Goal: Task Accomplishment & Management: Use online tool/utility

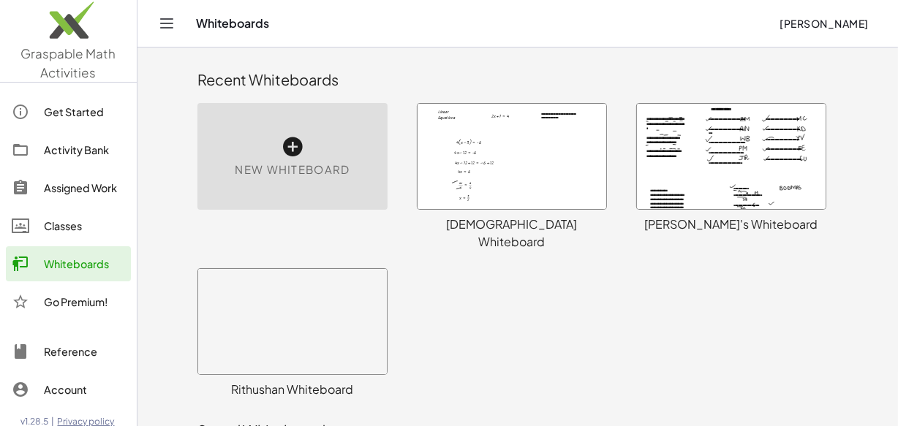
scroll to position [460, 0]
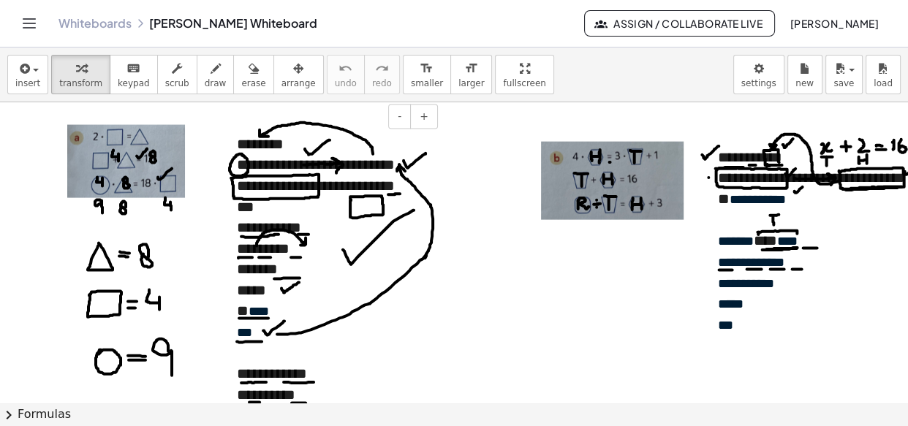
scroll to position [2910, 40]
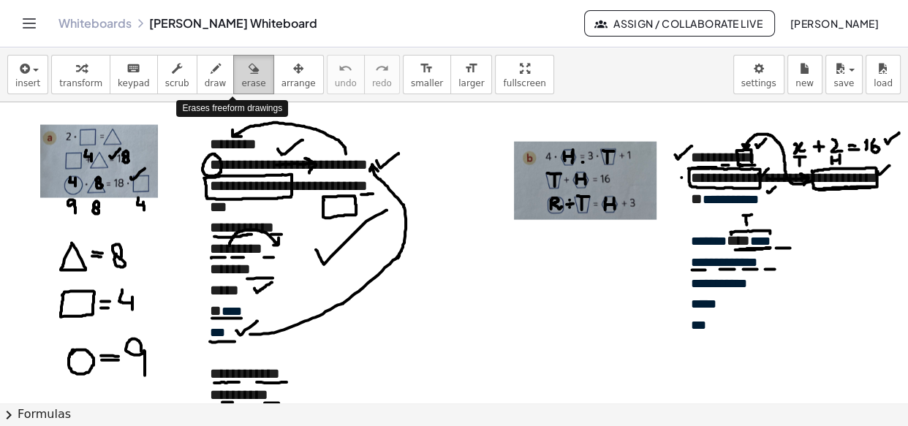
click at [243, 73] on button "erase" at bounding box center [253, 74] width 40 height 39
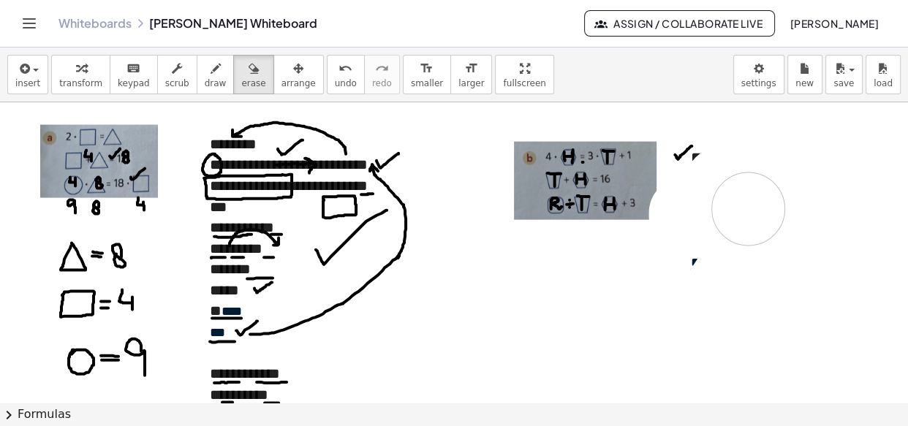
drag, startPoint x: 858, startPoint y: 147, endPoint x: 741, endPoint y: 202, distance: 128.5
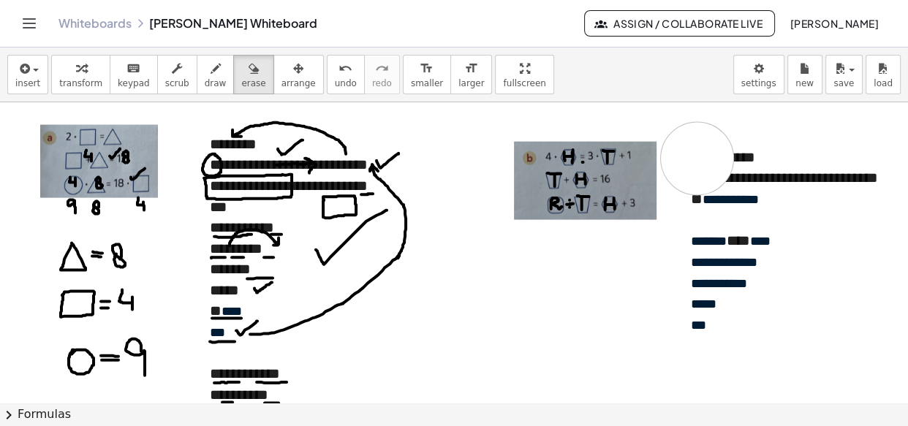
drag, startPoint x: 685, startPoint y: 153, endPoint x: 688, endPoint y: 161, distance: 8.6
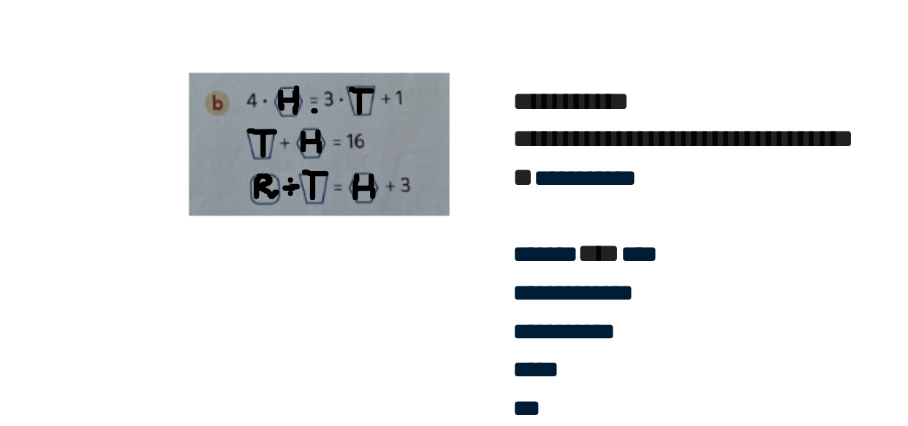
scroll to position [0, 0]
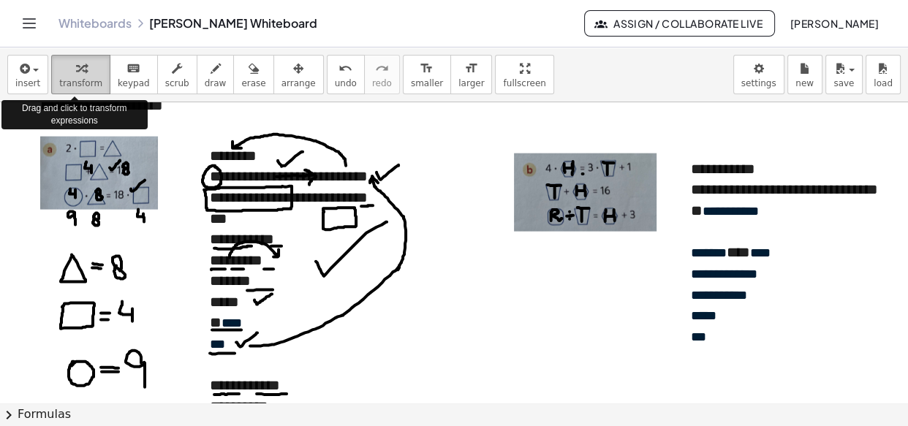
click at [59, 83] on span "transform" at bounding box center [80, 83] width 43 height 10
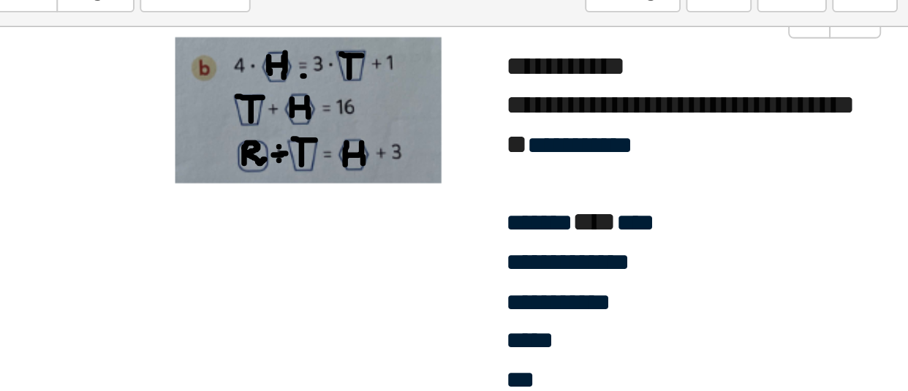
scroll to position [2951, 39]
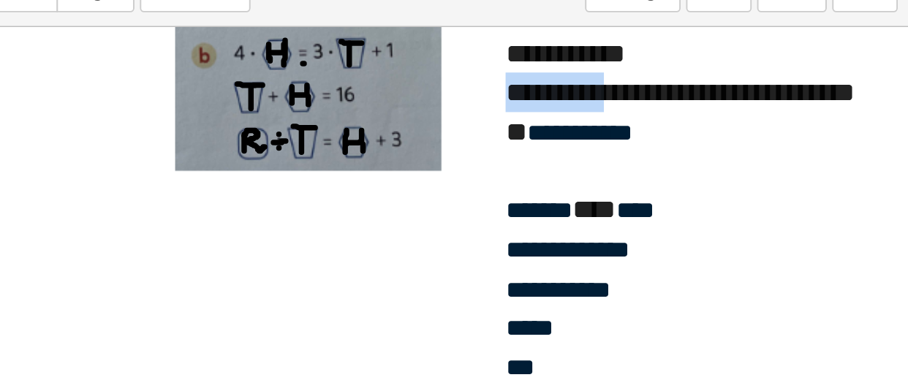
drag, startPoint x: 683, startPoint y: 134, endPoint x: 749, endPoint y: 135, distance: 65.8
click at [749, 135] on div "**********" at bounding box center [786, 136] width 190 height 21
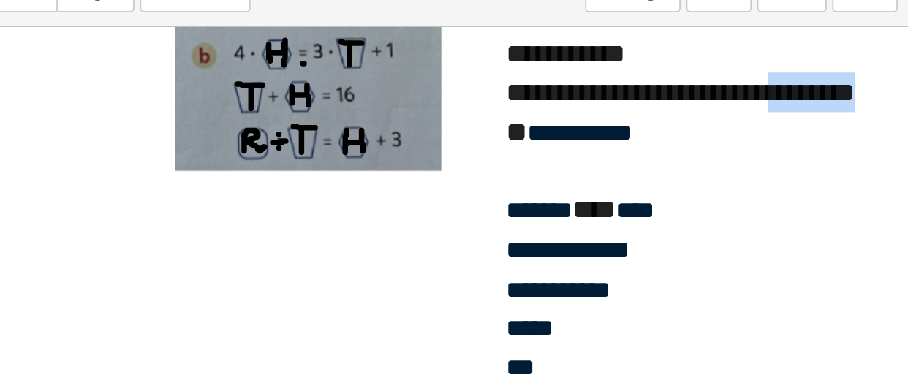
drag, startPoint x: 809, startPoint y: 136, endPoint x: 866, endPoint y: 135, distance: 56.3
click at [866, 135] on div "**********" at bounding box center [786, 136] width 190 height 21
click at [812, 136] on div "**********" at bounding box center [786, 136] width 190 height 21
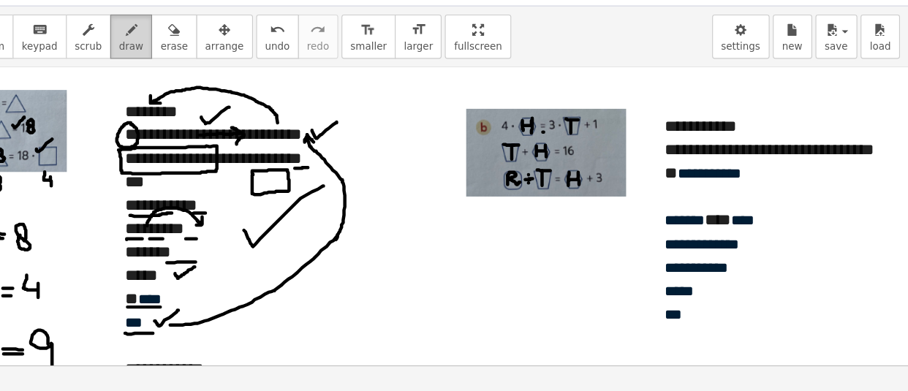
click at [211, 69] on icon "button" at bounding box center [216, 69] width 10 height 18
drag, startPoint x: 817, startPoint y: 165, endPoint x: 755, endPoint y: 136, distance: 69.0
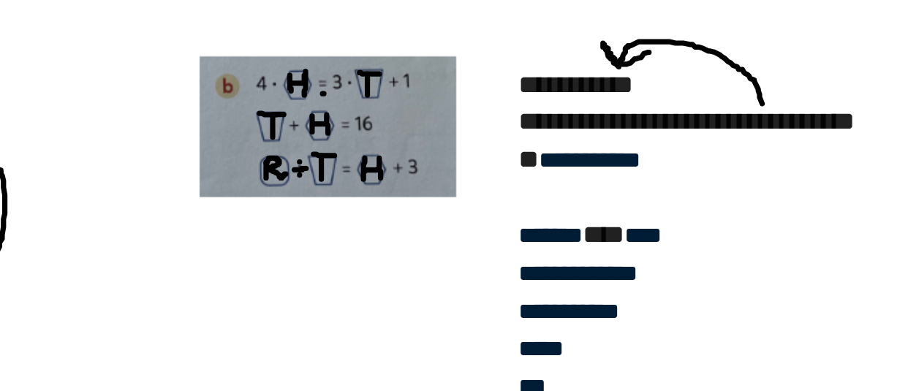
scroll to position [2905, 40]
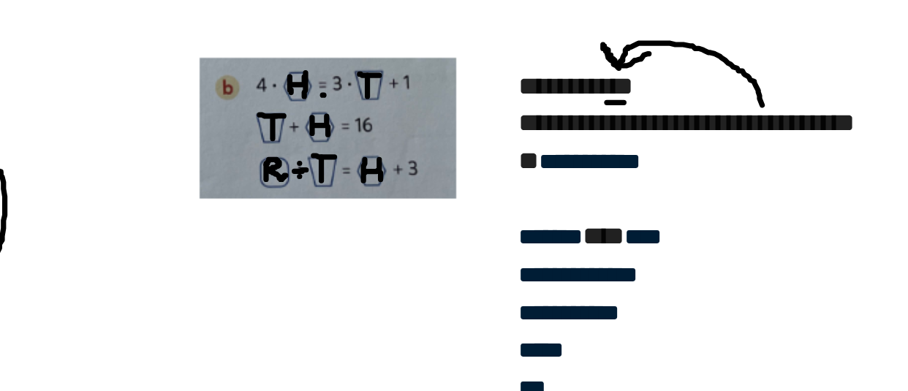
drag, startPoint x: 730, startPoint y: 171, endPoint x: 740, endPoint y: 171, distance: 9.5
drag, startPoint x: 725, startPoint y: 254, endPoint x: 758, endPoint y: 255, distance: 32.2
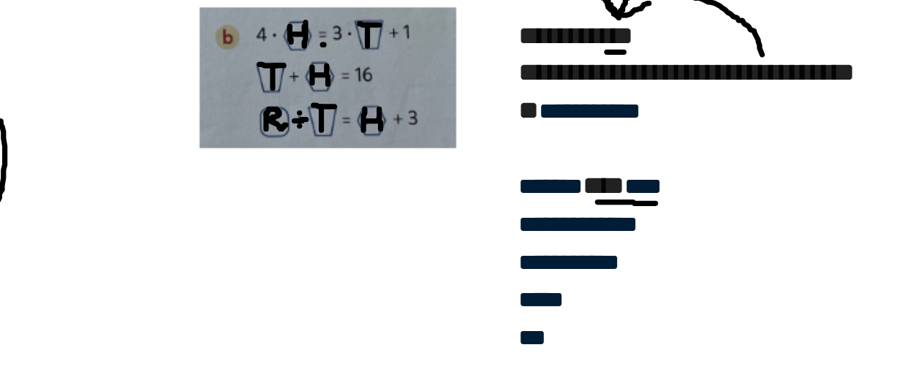
scroll to position [2947, 40]
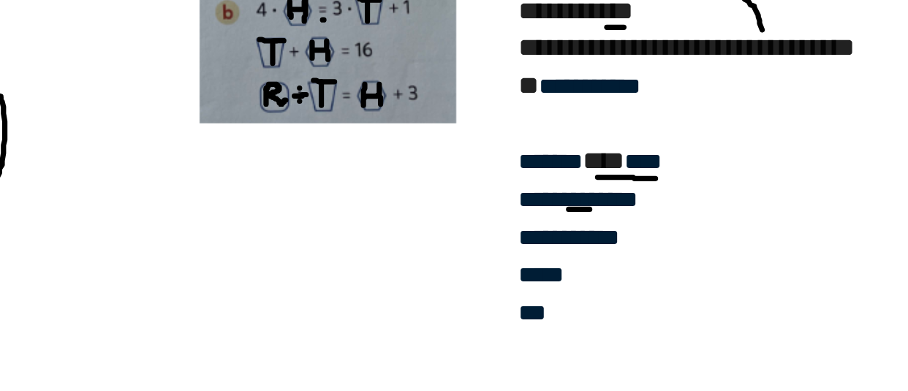
drag, startPoint x: 709, startPoint y: 231, endPoint x: 721, endPoint y: 231, distance: 11.7
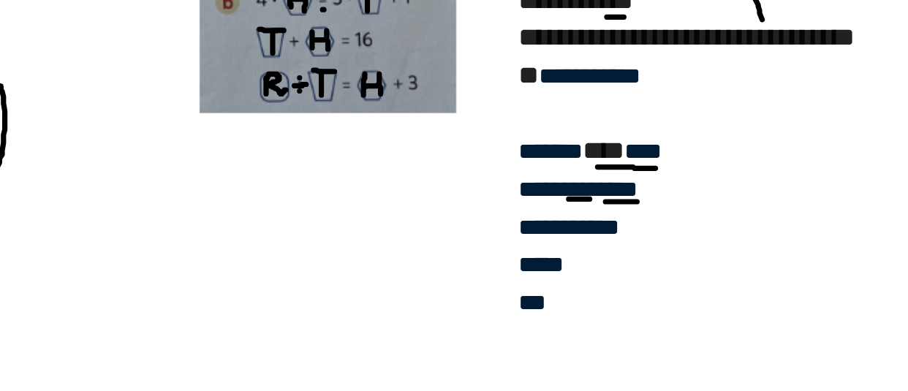
scroll to position [2953, 40]
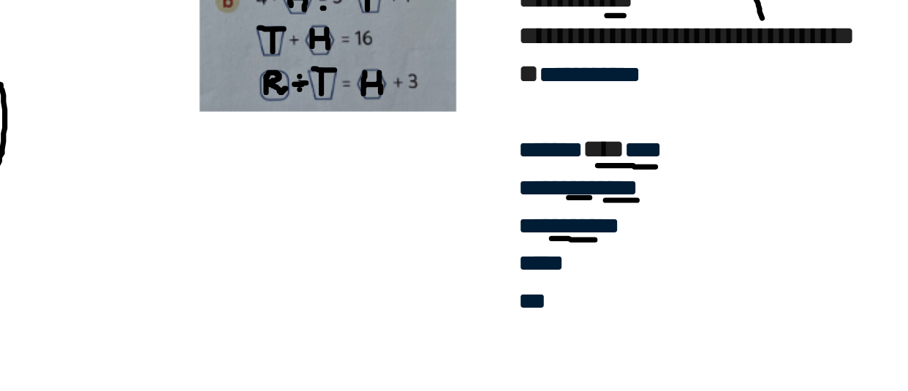
drag, startPoint x: 700, startPoint y: 247, endPoint x: 724, endPoint y: 248, distance: 24.1
drag, startPoint x: 736, startPoint y: 246, endPoint x: 758, endPoint y: 246, distance: 21.2
drag, startPoint x: 682, startPoint y: 267, endPoint x: 698, endPoint y: 267, distance: 16.1
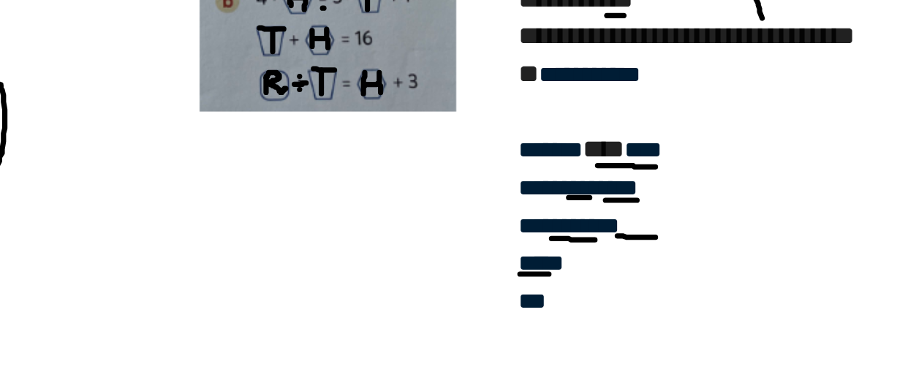
drag, startPoint x: 706, startPoint y: 268, endPoint x: 720, endPoint y: 268, distance: 13.9
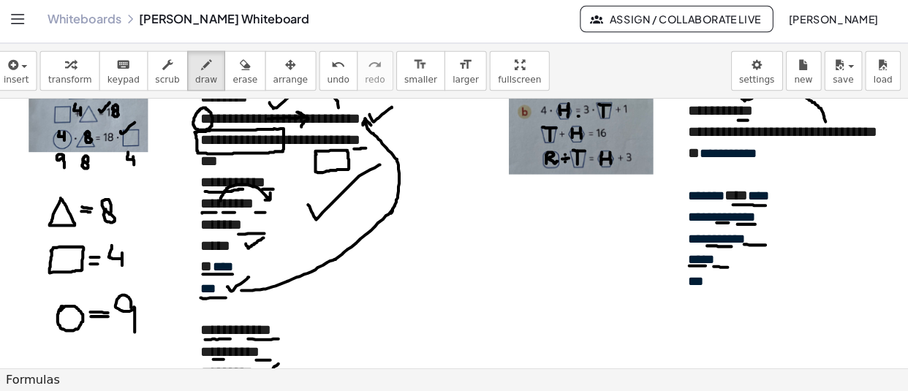
scroll to position [0, 0]
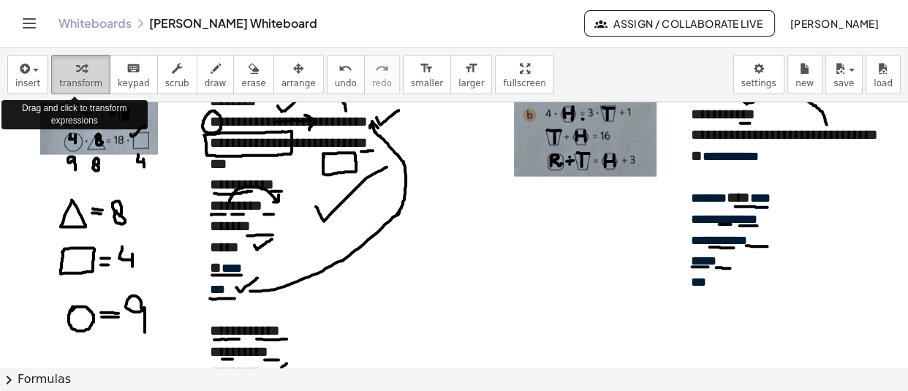
click at [76, 66] on icon "button" at bounding box center [81, 69] width 10 height 18
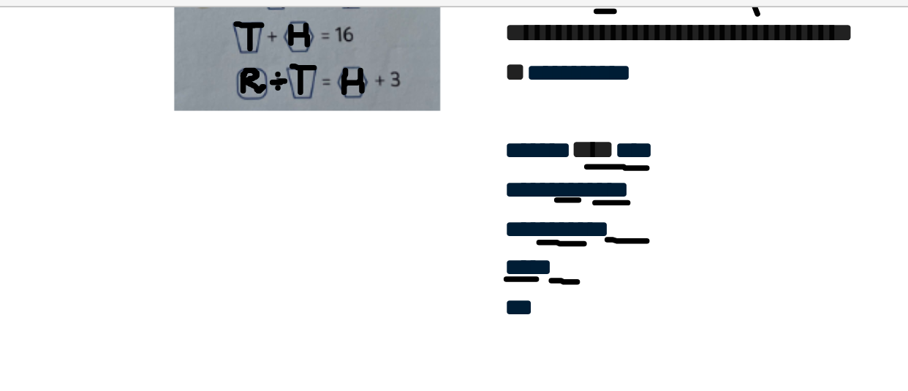
scroll to position [2980, 40]
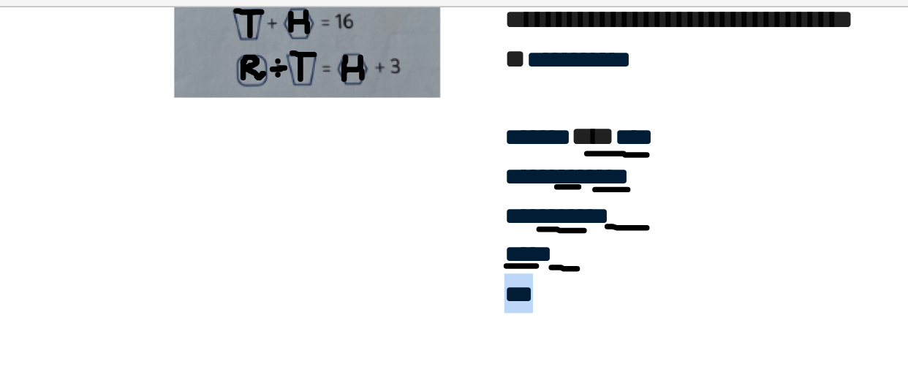
click at [681, 257] on div "**********" at bounding box center [785, 171] width 219 height 217
click at [734, 257] on div "***" at bounding box center [786, 255] width 190 height 21
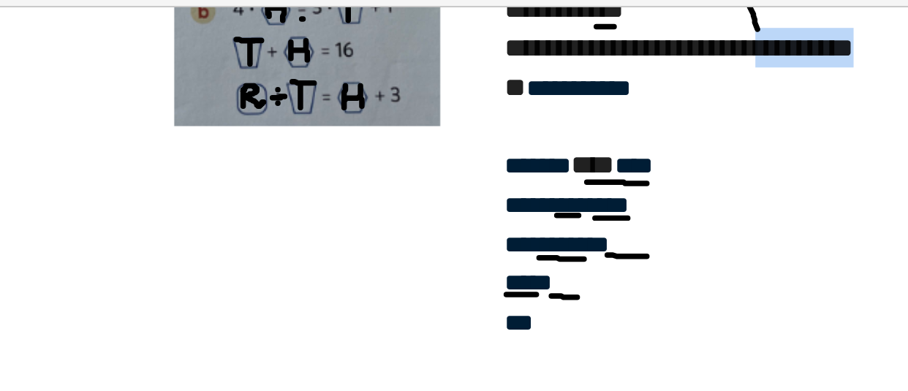
drag, startPoint x: 804, startPoint y: 124, endPoint x: 863, endPoint y: 121, distance: 59.3
click at [863, 121] on div "**********" at bounding box center [786, 123] width 190 height 21
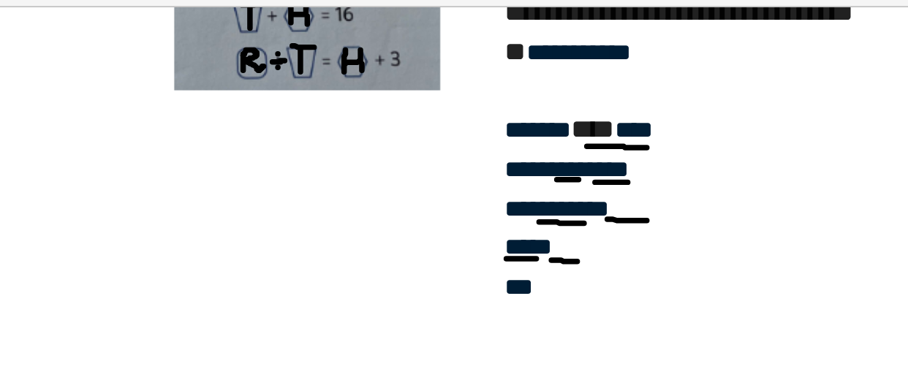
click at [692, 288] on div at bounding box center [786, 293] width 190 height 21
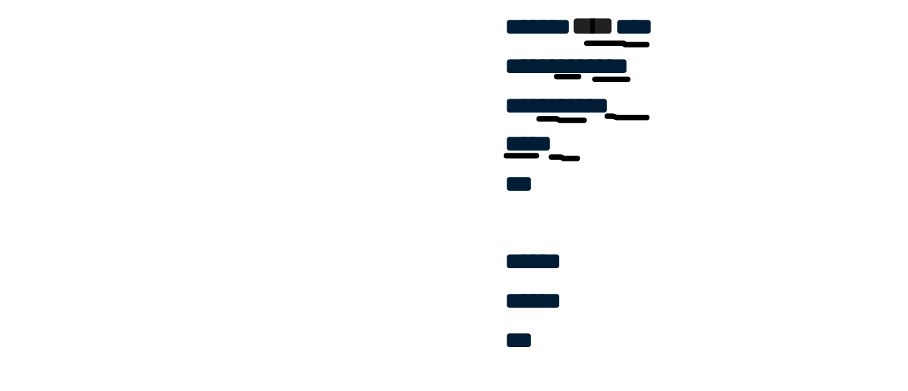
scroll to position [3010, 40]
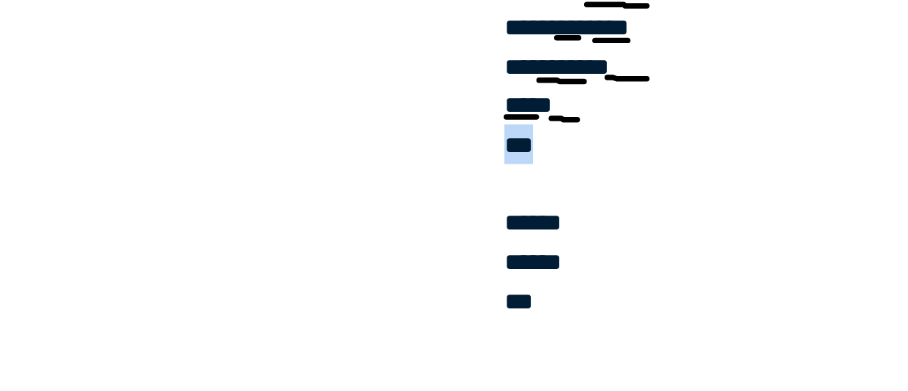
drag, startPoint x: 705, startPoint y: 224, endPoint x: 679, endPoint y: 224, distance: 26.3
click at [679, 224] on div "**********" at bounding box center [785, 204] width 219 height 342
drag, startPoint x: 708, startPoint y: 309, endPoint x: 684, endPoint y: 309, distance: 23.4
click at [691, 309] on div "***" at bounding box center [786, 309] width 190 height 21
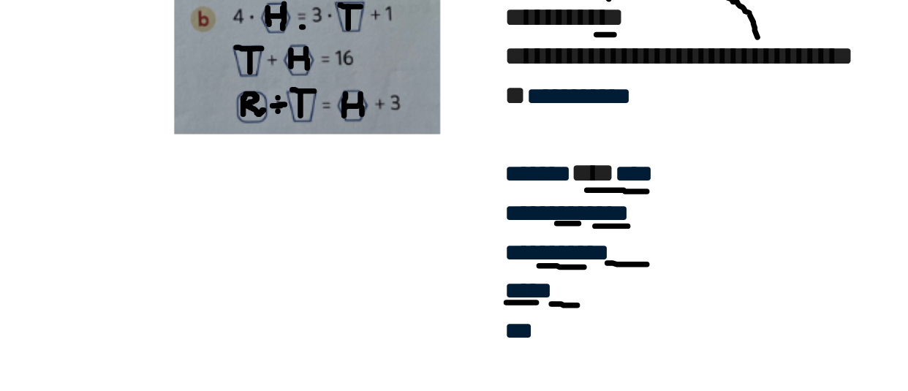
scroll to position [2909, 40]
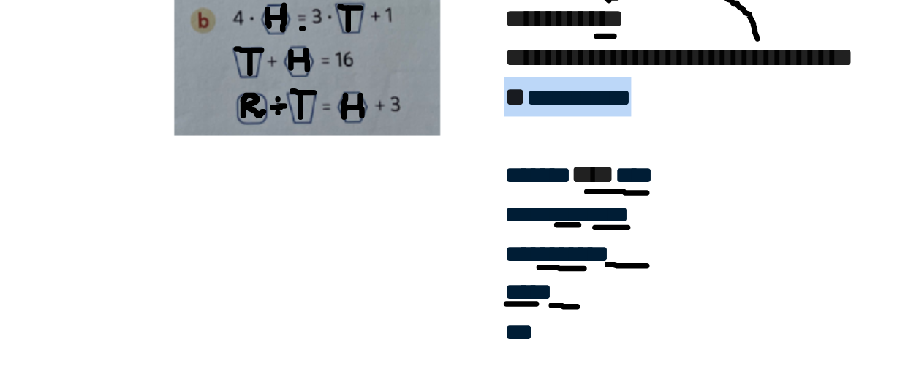
drag, startPoint x: 762, startPoint y: 200, endPoint x: 683, endPoint y: 198, distance: 79.0
click at [691, 198] on div "**********" at bounding box center [786, 199] width 190 height 21
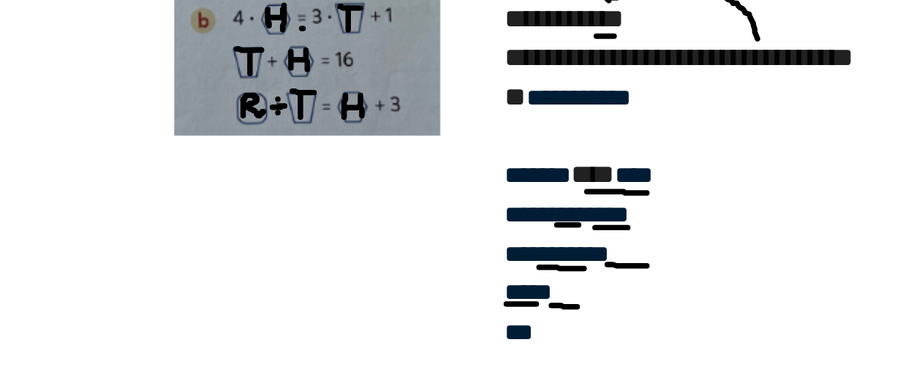
click at [695, 220] on div at bounding box center [786, 221] width 190 height 21
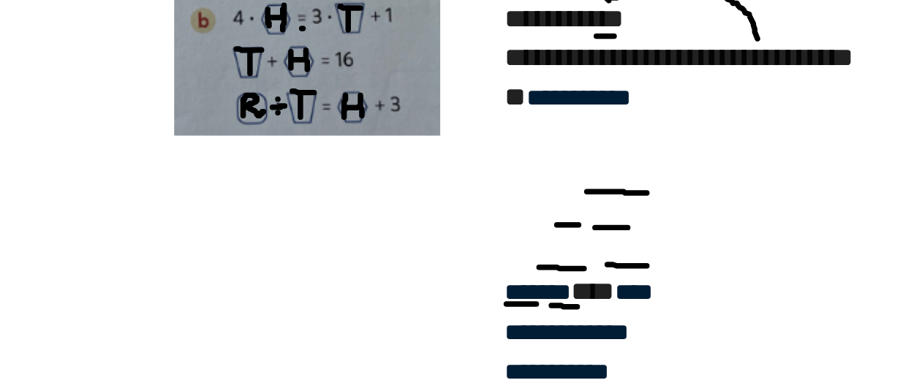
scroll to position [0, 0]
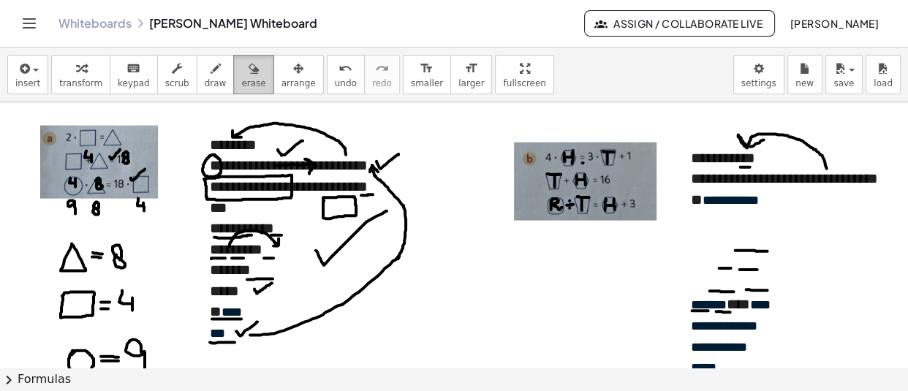
click at [233, 64] on button "erase" at bounding box center [253, 74] width 40 height 39
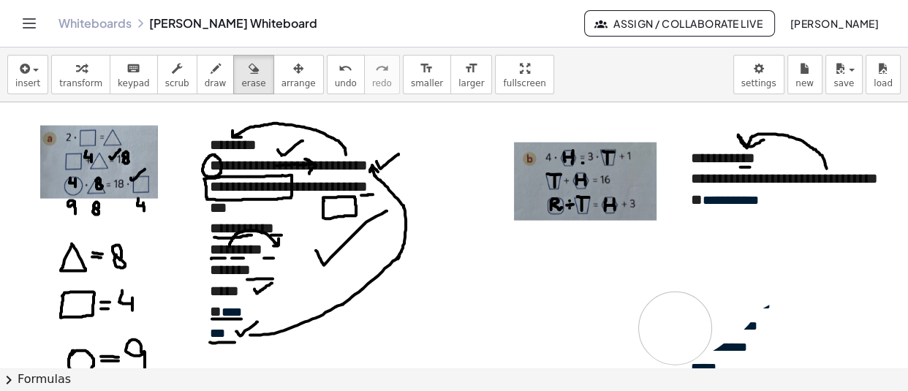
drag, startPoint x: 819, startPoint y: 262, endPoint x: 664, endPoint y: 330, distance: 169.3
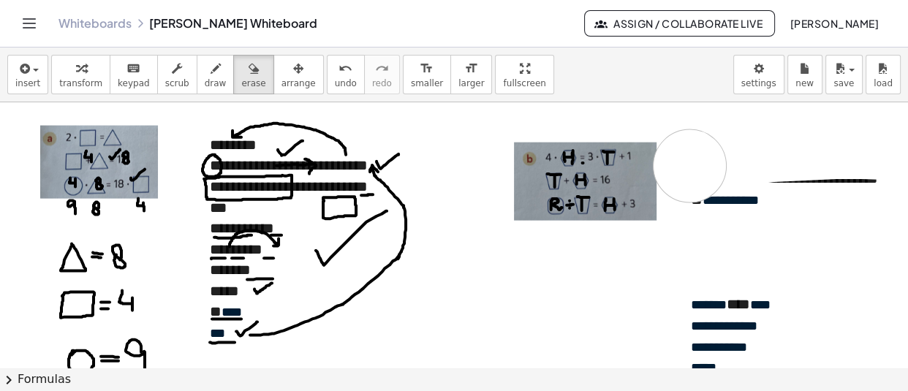
drag, startPoint x: 882, startPoint y: 143, endPoint x: 679, endPoint y: 166, distance: 203.8
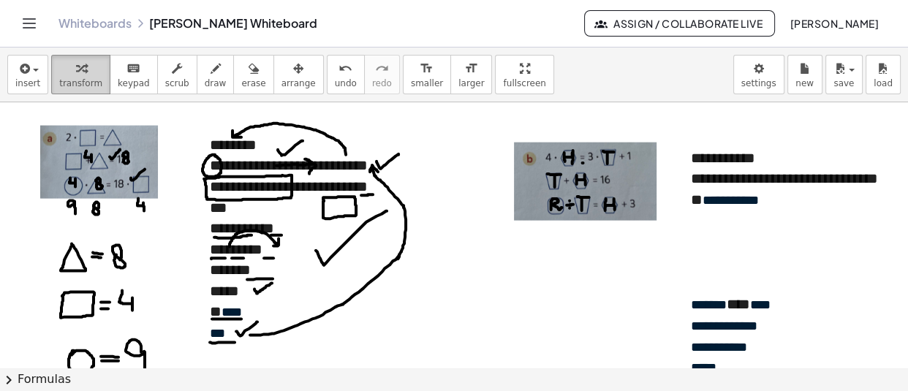
click at [59, 72] on div "button" at bounding box center [80, 68] width 43 height 18
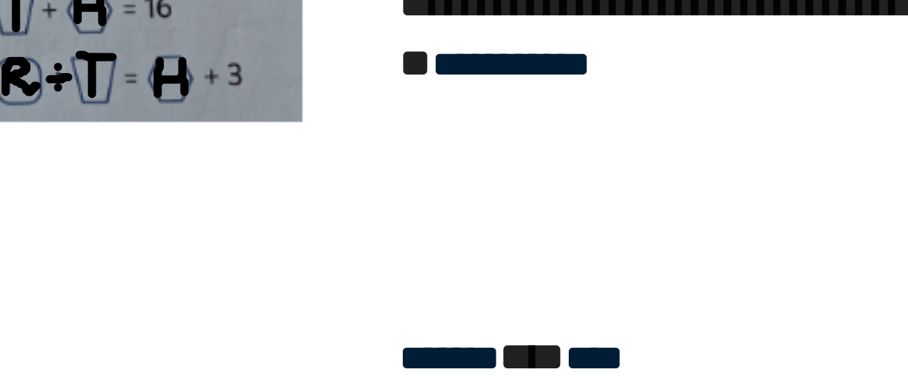
click at [691, 230] on div at bounding box center [786, 221] width 190 height 21
click at [691, 192] on div "**********" at bounding box center [786, 199] width 190 height 21
click at [691, 224] on div at bounding box center [786, 221] width 190 height 21
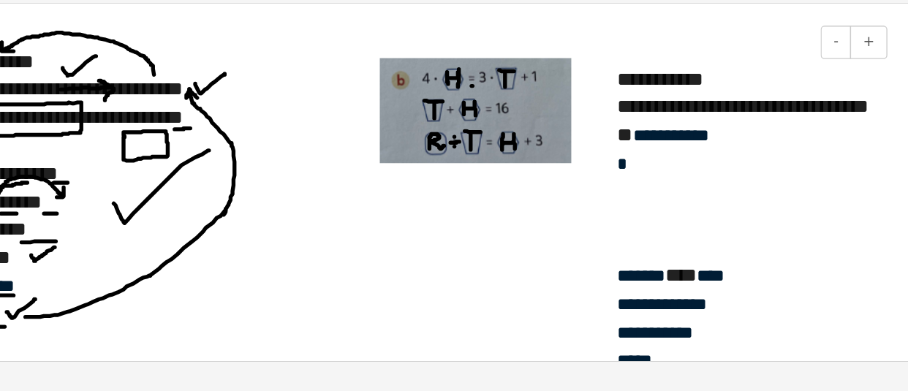
click at [715, 241] on div at bounding box center [786, 241] width 190 height 21
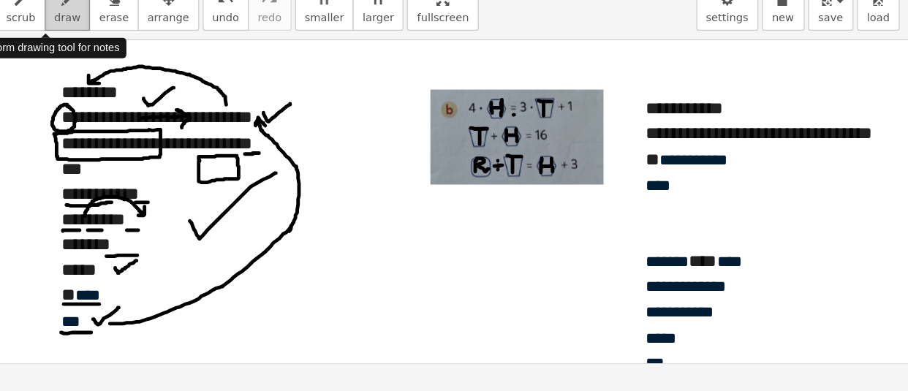
click at [197, 78] on button "draw" at bounding box center [216, 74] width 38 height 39
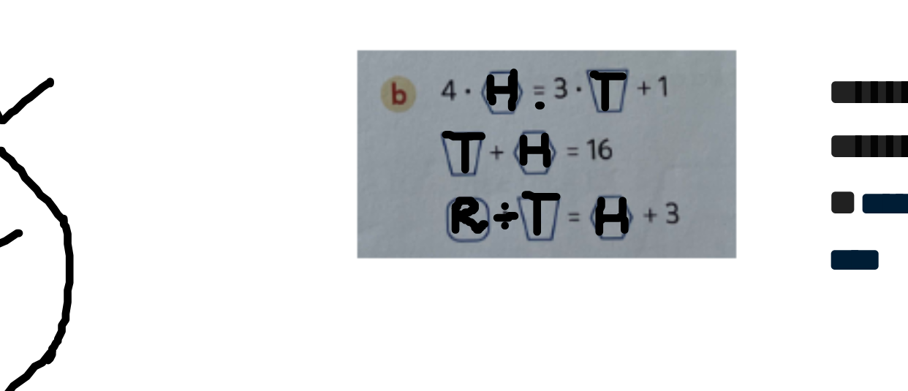
scroll to position [2939, 40]
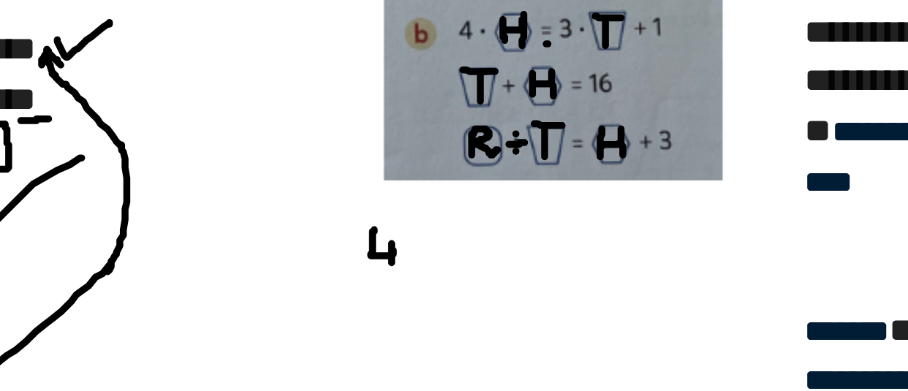
drag, startPoint x: 500, startPoint y: 211, endPoint x: 508, endPoint y: 230, distance: 20.6
drag, startPoint x: 520, startPoint y: 209, endPoint x: 524, endPoint y: 234, distance: 25.1
drag, startPoint x: 526, startPoint y: 215, endPoint x: 537, endPoint y: 229, distance: 17.3
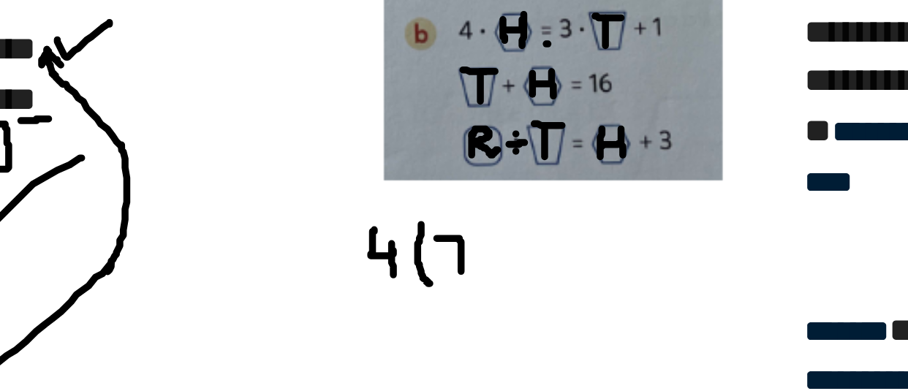
drag, startPoint x: 541, startPoint y: 208, endPoint x: 549, endPoint y: 235, distance: 28.2
drag, startPoint x: 558, startPoint y: 227, endPoint x: 567, endPoint y: 228, distance: 8.8
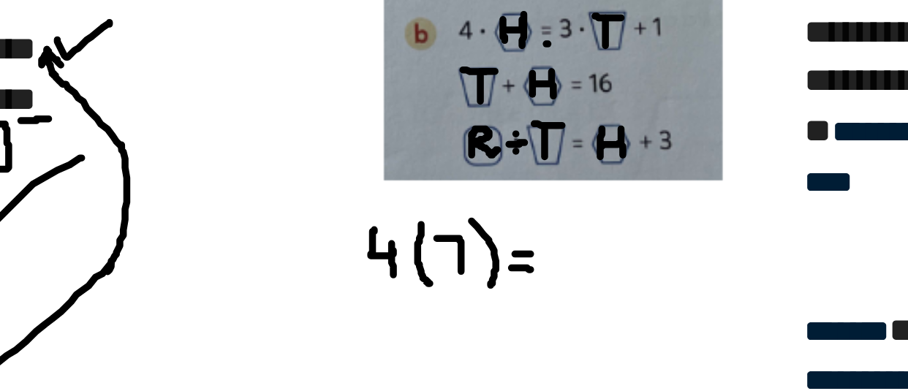
drag, startPoint x: 577, startPoint y: 211, endPoint x: 577, endPoint y: 229, distance: 17.5
drag, startPoint x: 599, startPoint y: 205, endPoint x: 599, endPoint y: 233, distance: 27.8
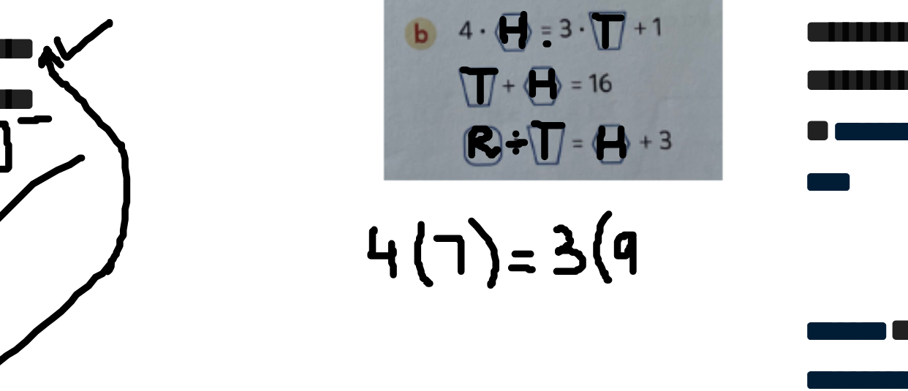
drag, startPoint x: 609, startPoint y: 214, endPoint x: 609, endPoint y: 230, distance: 15.4
drag, startPoint x: 611, startPoint y: 205, endPoint x: 614, endPoint y: 231, distance: 25.8
drag, startPoint x: 622, startPoint y: 220, endPoint x: 630, endPoint y: 219, distance: 7.3
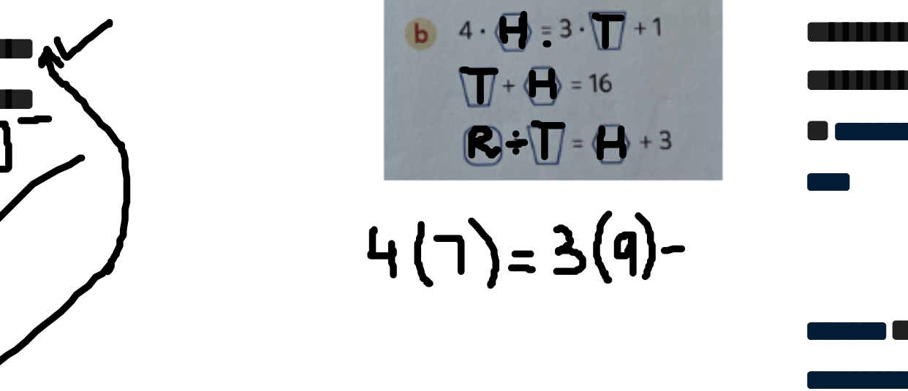
drag, startPoint x: 626, startPoint y: 214, endPoint x: 627, endPoint y: 228, distance: 13.9
drag, startPoint x: 640, startPoint y: 209, endPoint x: 641, endPoint y: 228, distance: 19.0
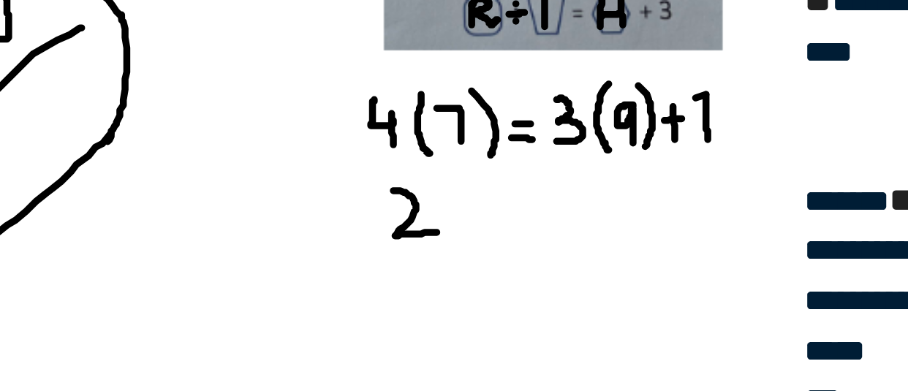
drag, startPoint x: 508, startPoint y: 195, endPoint x: 526, endPoint y: 212, distance: 25.3
drag, startPoint x: 556, startPoint y: 205, endPoint x: 567, endPoint y: 205, distance: 10.2
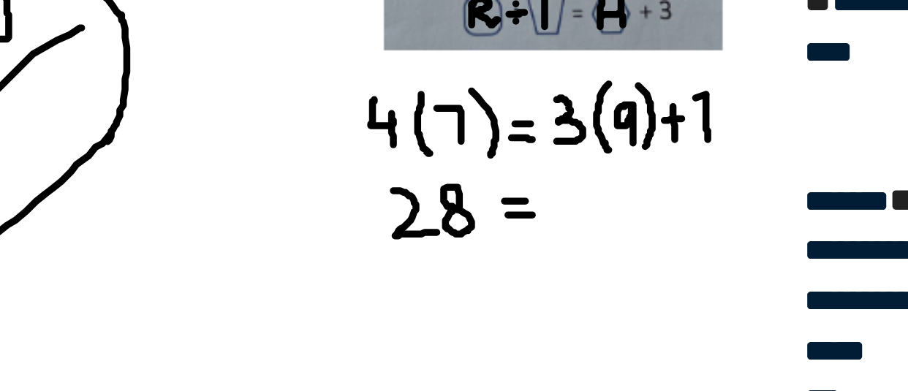
drag, startPoint x: 555, startPoint y: 199, endPoint x: 564, endPoint y: 199, distance: 8.8
drag, startPoint x: 578, startPoint y: 193, endPoint x: 596, endPoint y: 208, distance: 23.9
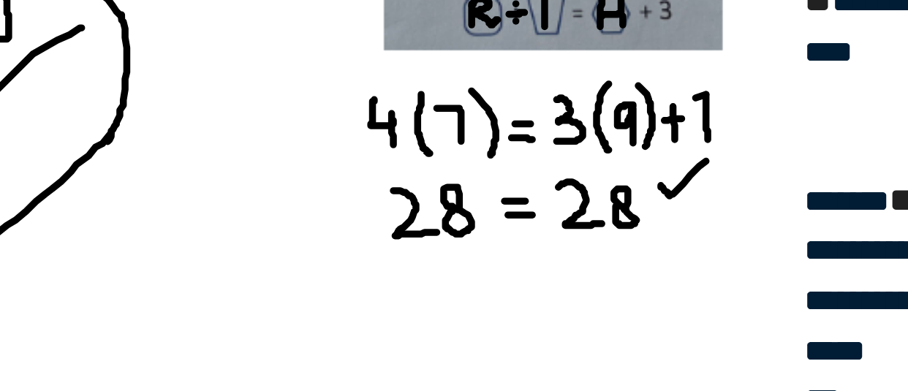
drag, startPoint x: 621, startPoint y: 192, endPoint x: 643, endPoint y: 181, distance: 24.5
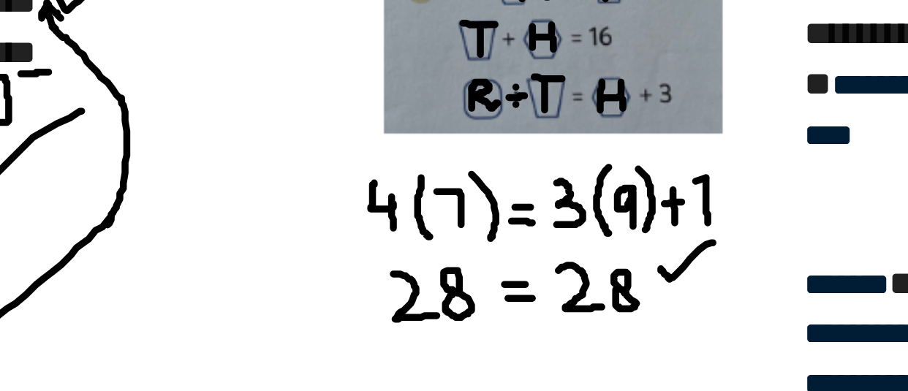
scroll to position [2955, 40]
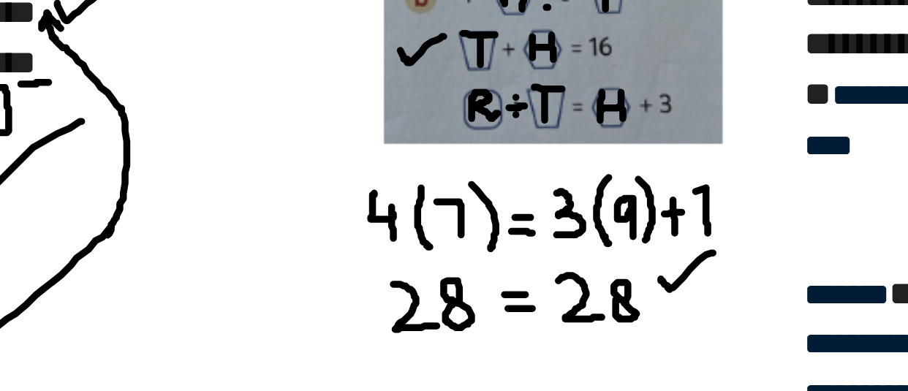
drag, startPoint x: 511, startPoint y: 135, endPoint x: 529, endPoint y: 129, distance: 19.2
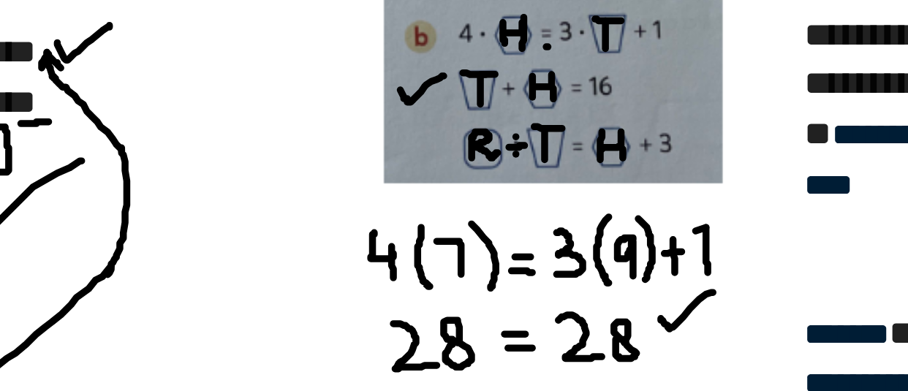
scroll to position [2921, 40]
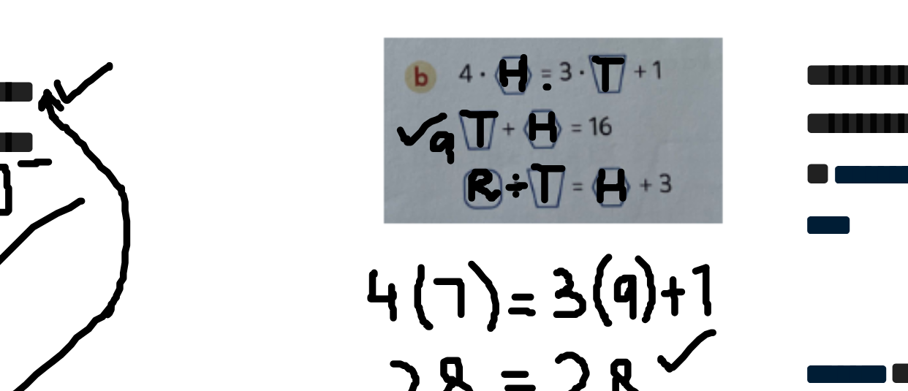
drag, startPoint x: 532, startPoint y: 172, endPoint x: 532, endPoint y: 182, distance: 10.3
drag, startPoint x: 558, startPoint y: 171, endPoint x: 563, endPoint y: 181, distance: 10.8
drag, startPoint x: 603, startPoint y: 167, endPoint x: 619, endPoint y: 160, distance: 16.7
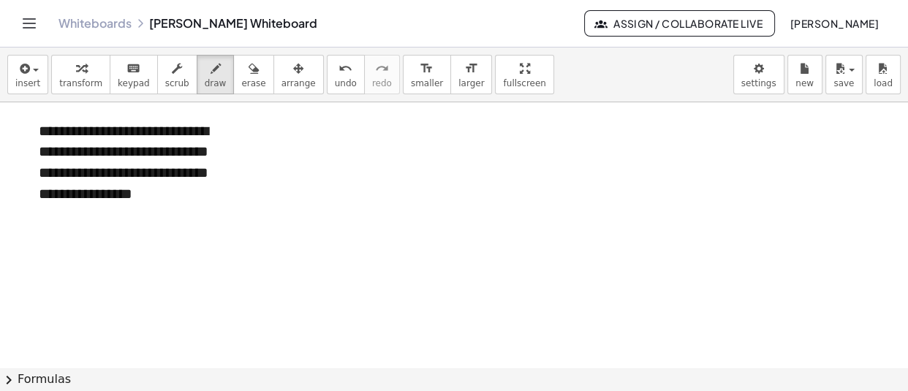
scroll to position [3561, 40]
drag, startPoint x: 350, startPoint y: 145, endPoint x: 331, endPoint y: 172, distance: 32.7
click at [331, 172] on div at bounding box center [438, 367] width 939 height 7652
drag, startPoint x: 374, startPoint y: 154, endPoint x: 389, endPoint y: 170, distance: 21.7
click at [389, 170] on div at bounding box center [438, 367] width 939 height 7652
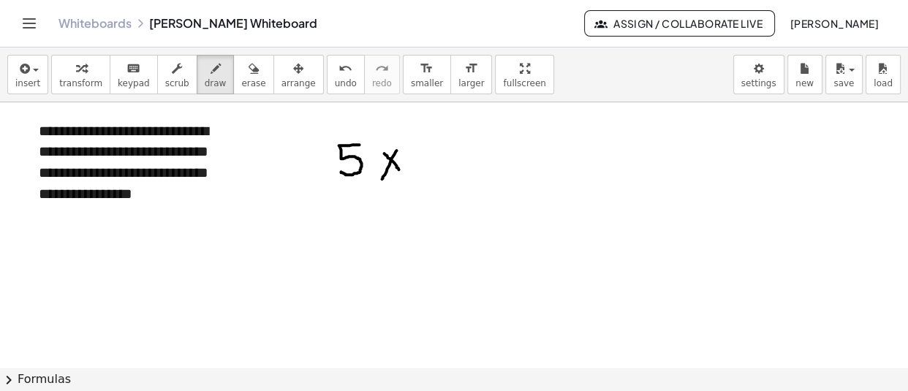
drag, startPoint x: 387, startPoint y: 151, endPoint x: 372, endPoint y: 179, distance: 32.0
click at [372, 179] on div at bounding box center [438, 367] width 939 height 7652
drag, startPoint x: 408, startPoint y: 147, endPoint x: 427, endPoint y: 178, distance: 36.1
click at [427, 178] on div at bounding box center [438, 367] width 939 height 7652
drag, startPoint x: 324, startPoint y: 194, endPoint x: 437, endPoint y: 190, distance: 113.4
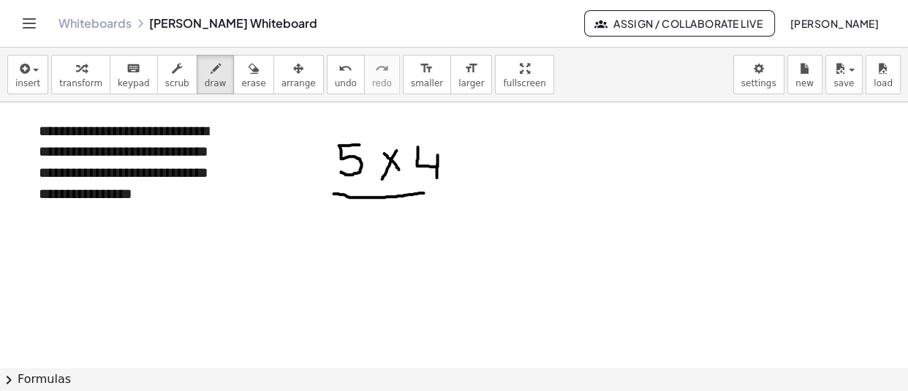
click at [437, 190] on div at bounding box center [438, 367] width 939 height 7652
drag, startPoint x: 382, startPoint y: 206, endPoint x: 402, endPoint y: 225, distance: 27.9
click at [402, 225] on div at bounding box center [438, 367] width 939 height 7652
drag, startPoint x: 58, startPoint y: 162, endPoint x: 98, endPoint y: 163, distance: 39.5
click at [98, 163] on div at bounding box center [438, 367] width 939 height 7652
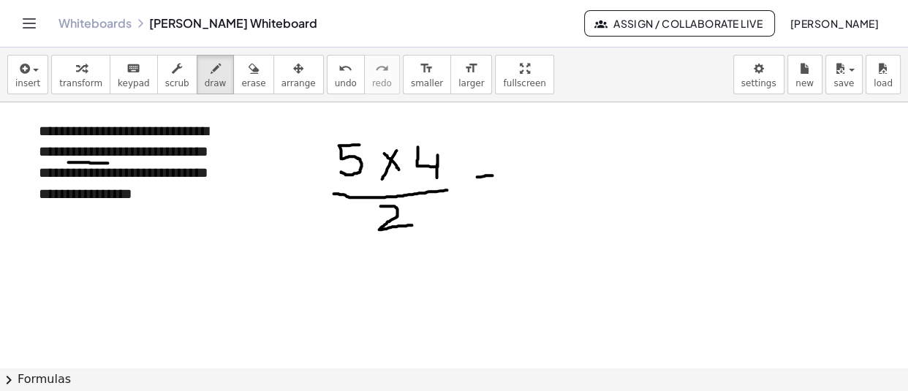
drag, startPoint x: 467, startPoint y: 177, endPoint x: 483, endPoint y: 175, distance: 15.4
click at [483, 175] on div at bounding box center [438, 367] width 939 height 7652
drag, startPoint x: 466, startPoint y: 184, endPoint x: 488, endPoint y: 184, distance: 21.9
click at [488, 184] on div at bounding box center [438, 367] width 939 height 7652
drag, startPoint x: 512, startPoint y: 142, endPoint x: 538, endPoint y: 168, distance: 37.2
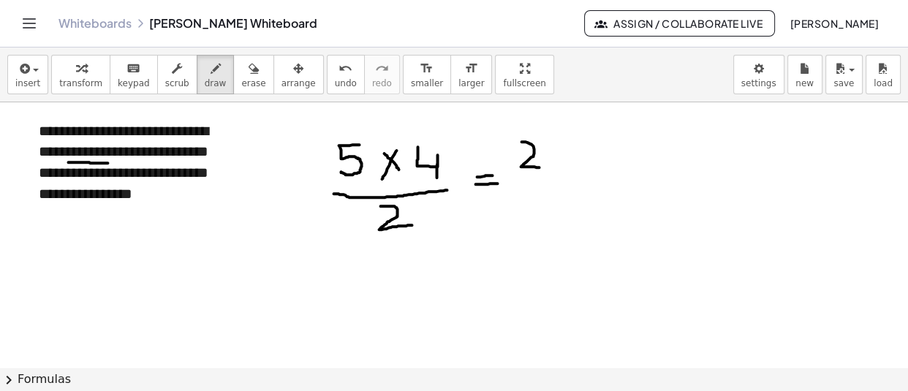
click at [538, 168] on div at bounding box center [438, 367] width 939 height 7652
click at [554, 149] on div at bounding box center [438, 367] width 939 height 7652
drag, startPoint x: 512, startPoint y: 184, endPoint x: 569, endPoint y: 184, distance: 57.0
click at [569, 184] on div at bounding box center [438, 367] width 939 height 7652
drag, startPoint x: 539, startPoint y: 197, endPoint x: 573, endPoint y: 219, distance: 40.8
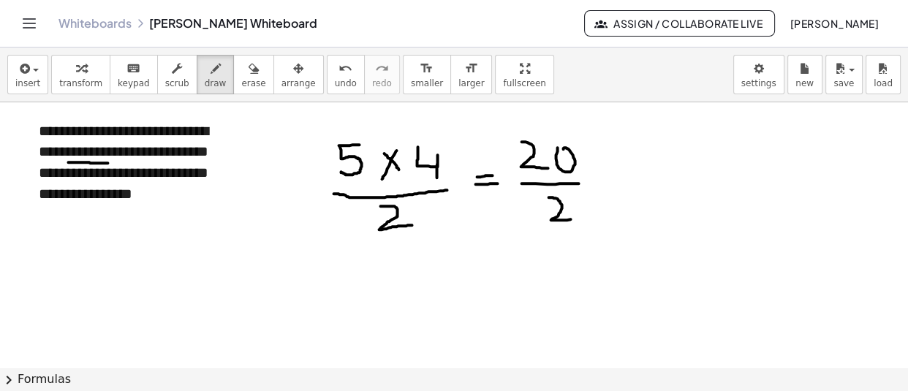
click at [573, 219] on div at bounding box center [438, 367] width 939 height 7652
drag, startPoint x: 631, startPoint y: 156, endPoint x: 634, endPoint y: 178, distance: 21.4
click at [634, 178] on div at bounding box center [438, 367] width 939 height 7652
click at [646, 160] on div at bounding box center [438, 367] width 939 height 7652
drag, startPoint x: 679, startPoint y: 176, endPoint x: 663, endPoint y: 200, distance: 28.4
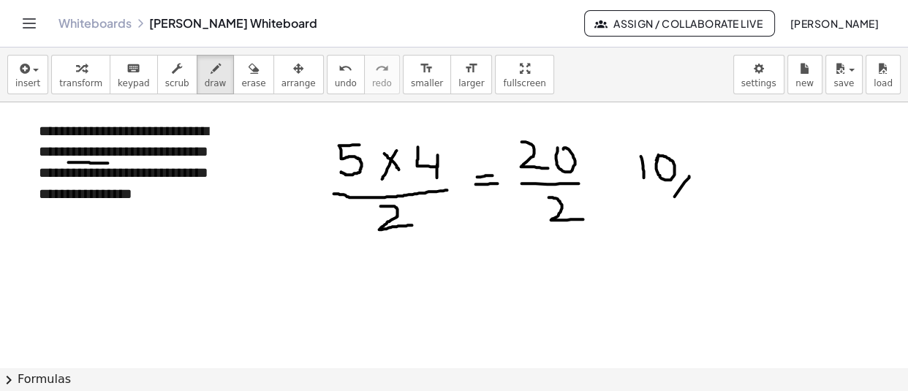
click at [663, 200] on div at bounding box center [438, 367] width 939 height 7652
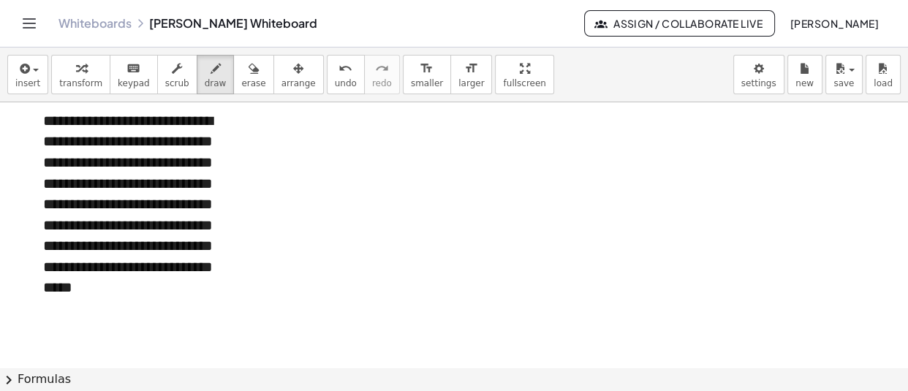
scroll to position [3885, 34]
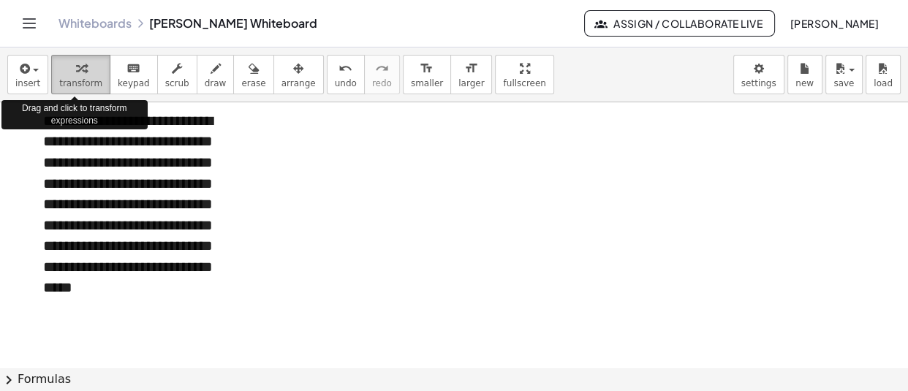
click at [62, 67] on div "button" at bounding box center [80, 68] width 43 height 18
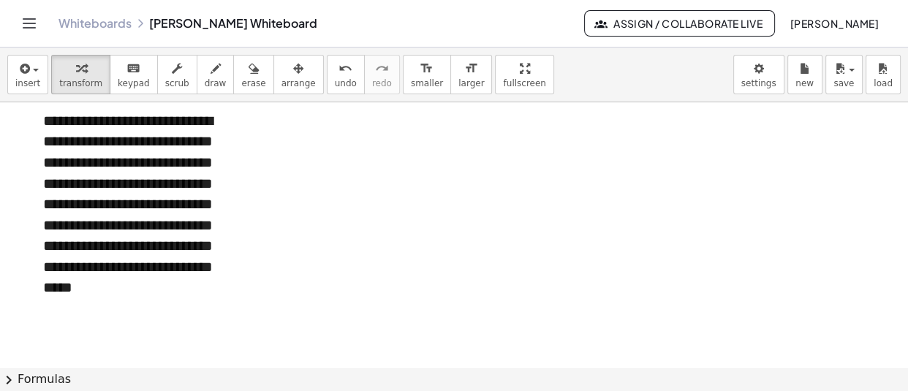
click at [385, 125] on div at bounding box center [438, 43] width 939 height 7652
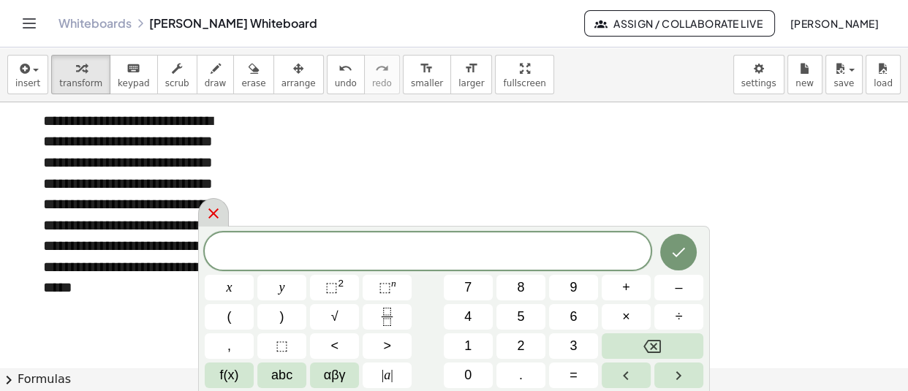
click at [209, 212] on icon at bounding box center [214, 214] width 18 height 18
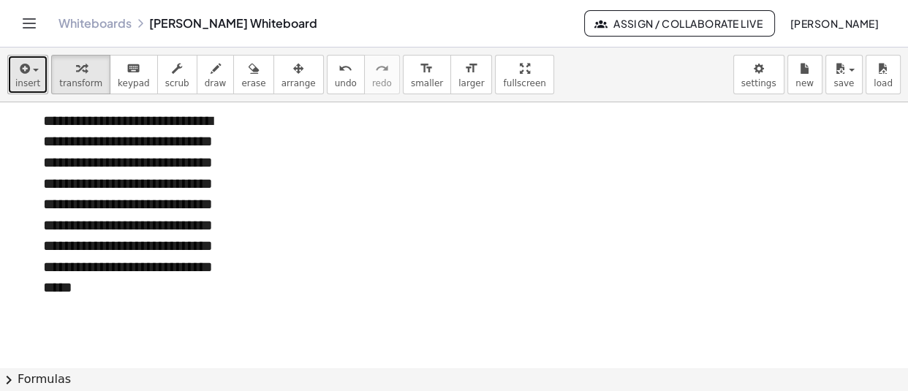
click at [18, 78] on span "insert" at bounding box center [27, 83] width 25 height 10
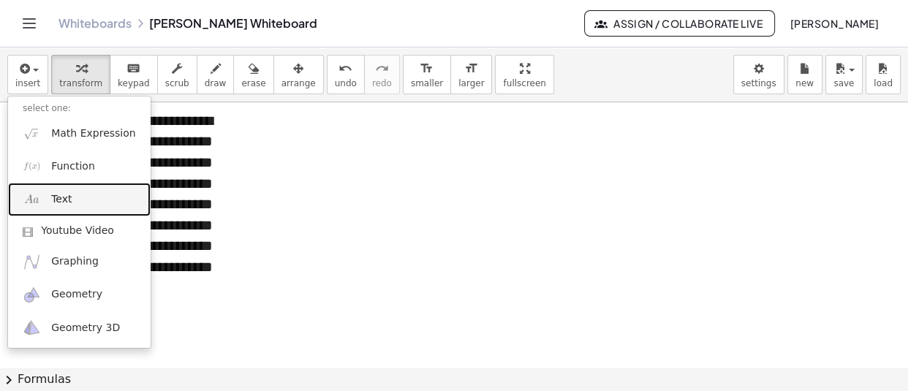
click at [80, 192] on link "Text" at bounding box center [79, 199] width 143 height 33
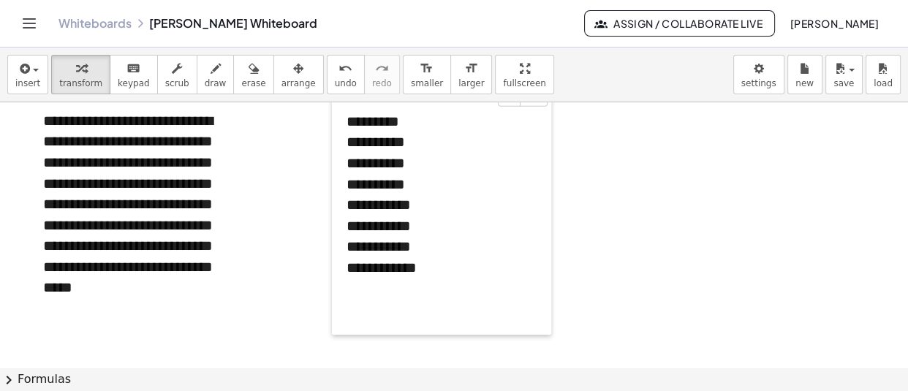
drag, startPoint x: 344, startPoint y: 246, endPoint x: 338, endPoint y: 212, distance: 34.3
click at [338, 212] on div at bounding box center [339, 216] width 15 height 238
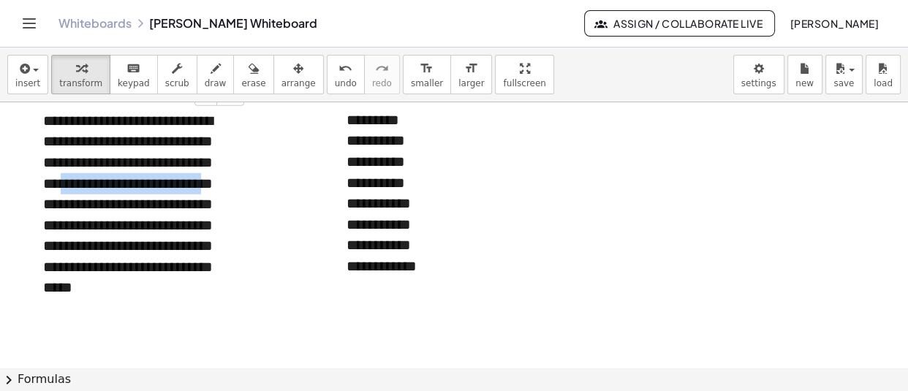
drag, startPoint x: 120, startPoint y: 182, endPoint x: 76, endPoint y: 200, distance: 47.5
click at [76, 200] on div "**********" at bounding box center [138, 204] width 219 height 217
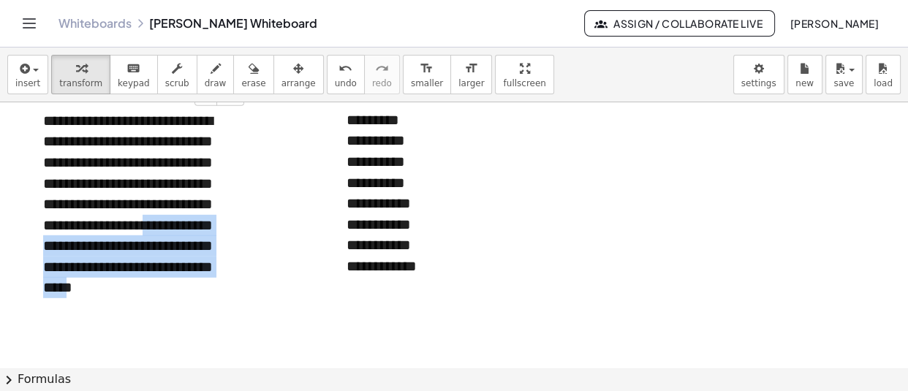
drag, startPoint x: 42, startPoint y: 244, endPoint x: 180, endPoint y: 285, distance: 143.4
click at [180, 285] on div "**********" at bounding box center [138, 204] width 219 height 217
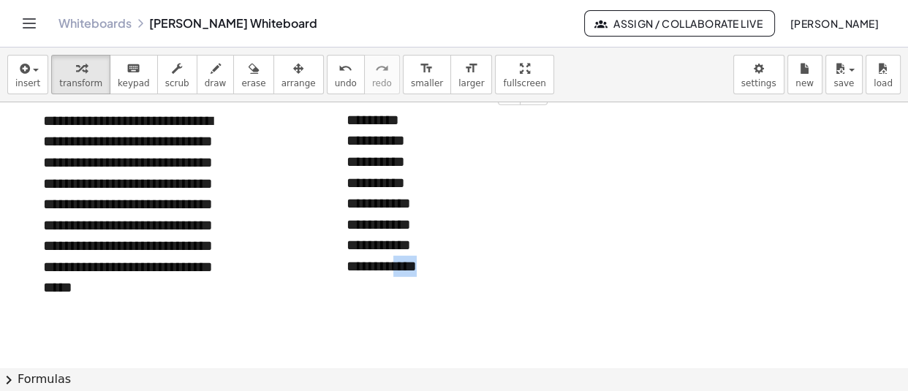
drag, startPoint x: 442, startPoint y: 270, endPoint x: 402, endPoint y: 266, distance: 39.7
click at [402, 266] on div "**********" at bounding box center [442, 266] width 190 height 21
copy div "****"
click at [360, 298] on div at bounding box center [442, 308] width 190 height 21
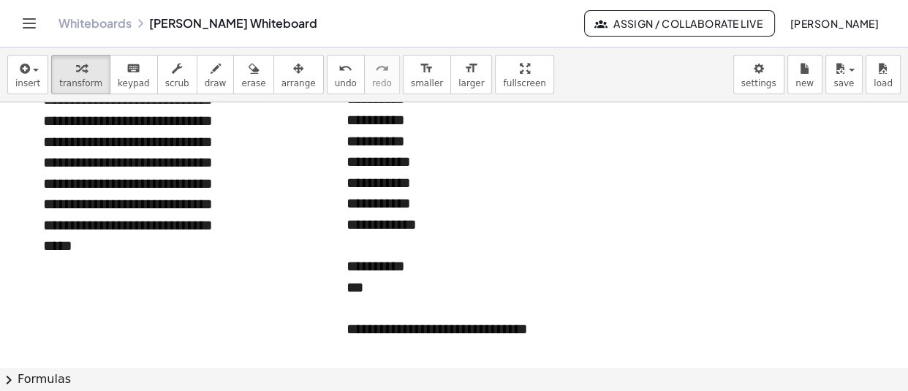
scroll to position [3927, 34]
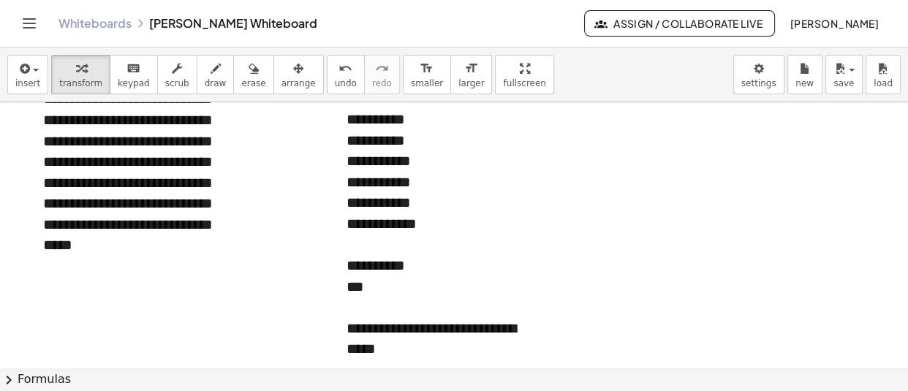
click at [294, 236] on div at bounding box center [438, 1] width 939 height 7652
click at [211, 72] on button "draw" at bounding box center [216, 74] width 38 height 39
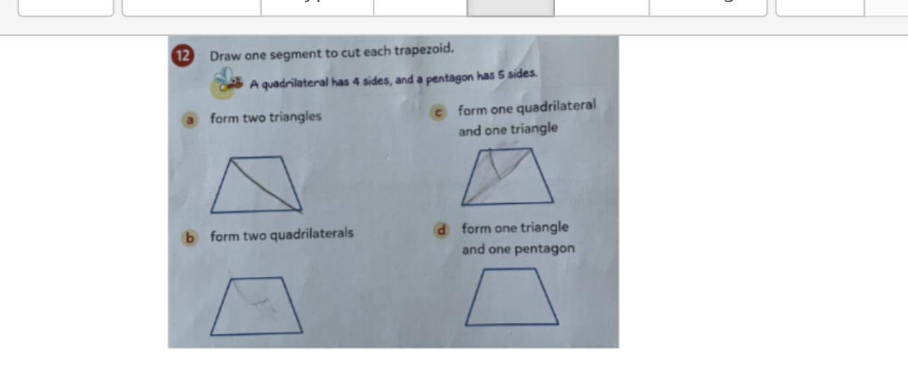
scroll to position [4493, 0]
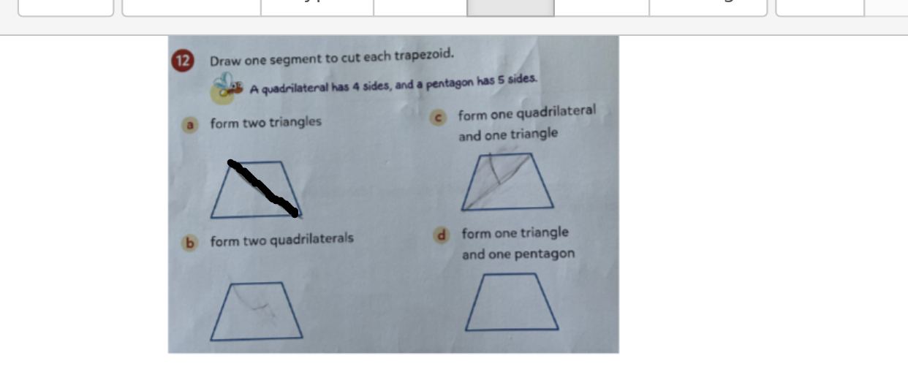
drag, startPoint x: 97, startPoint y: 155, endPoint x: 124, endPoint y: 175, distance: 33.9
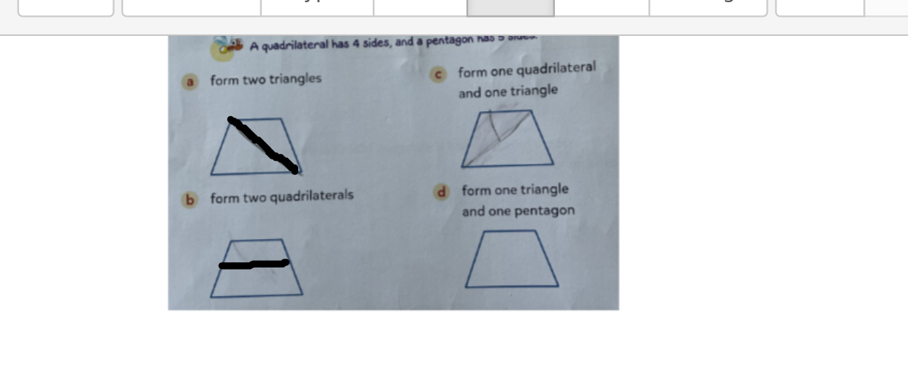
drag, startPoint x: 94, startPoint y: 198, endPoint x: 121, endPoint y: 197, distance: 27.8
drag, startPoint x: 107, startPoint y: 186, endPoint x: 110, endPoint y: 208, distance: 22.1
drag, startPoint x: 106, startPoint y: 187, endPoint x: 105, endPoint y: 210, distance: 22.7
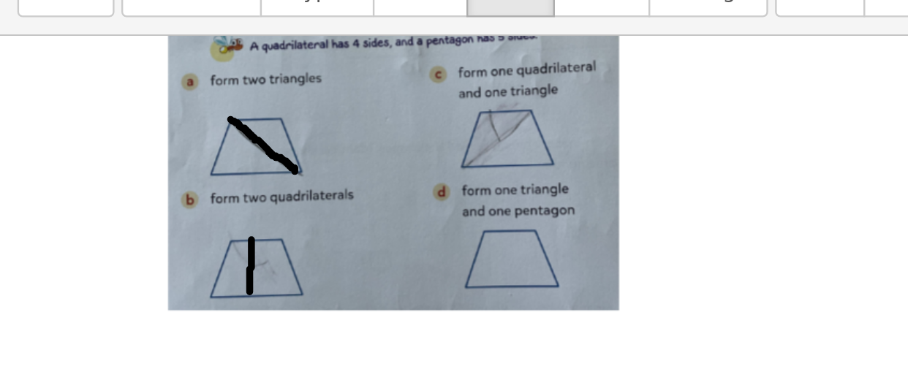
drag, startPoint x: 206, startPoint y: 132, endPoint x: 231, endPoint y: 154, distance: 33.2
drag, startPoint x: 224, startPoint y: 188, endPoint x: 234, endPoint y: 185, distance: 10.6
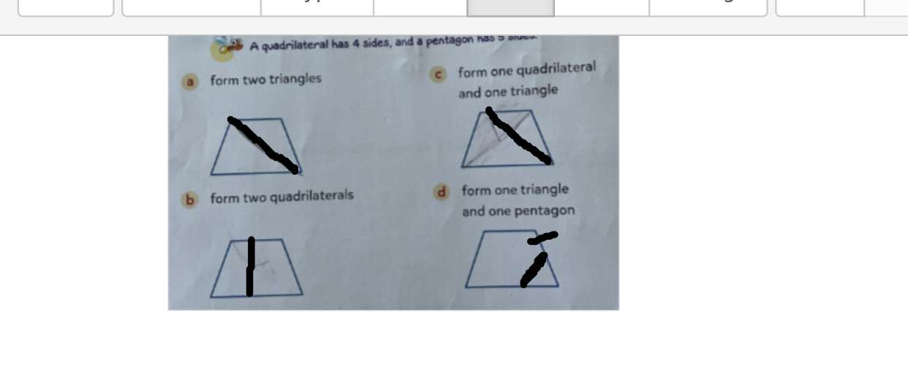
drag, startPoint x: 214, startPoint y: 177, endPoint x: 213, endPoint y: 188, distance: 11.0
drag, startPoint x: 209, startPoint y: 201, endPoint x: 208, endPoint y: 209, distance: 8.1
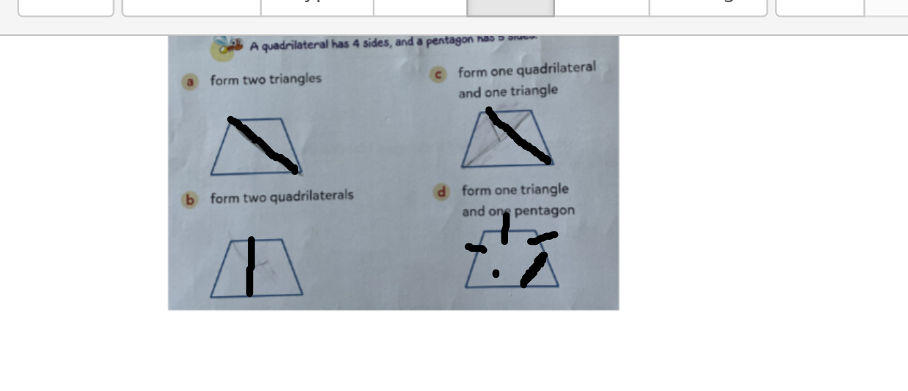
drag, startPoint x: 220, startPoint y: 195, endPoint x: 229, endPoint y: 202, distance: 11.0
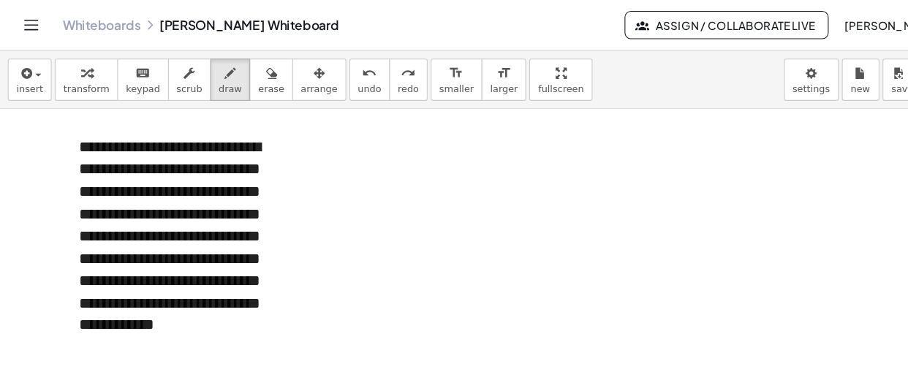
scroll to position [4716, 0]
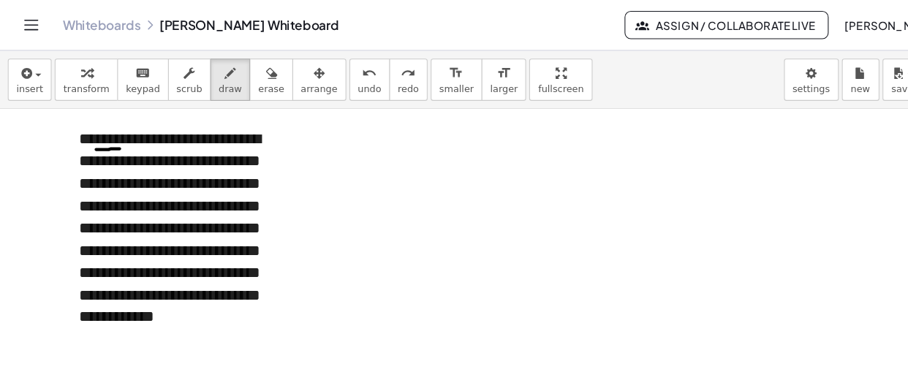
drag, startPoint x: 90, startPoint y: 139, endPoint x: 112, endPoint y: 138, distance: 21.9
drag, startPoint x: 184, startPoint y: 137, endPoint x: 211, endPoint y: 138, distance: 27.8
drag, startPoint x: 95, startPoint y: 162, endPoint x: 108, endPoint y: 161, distance: 13.2
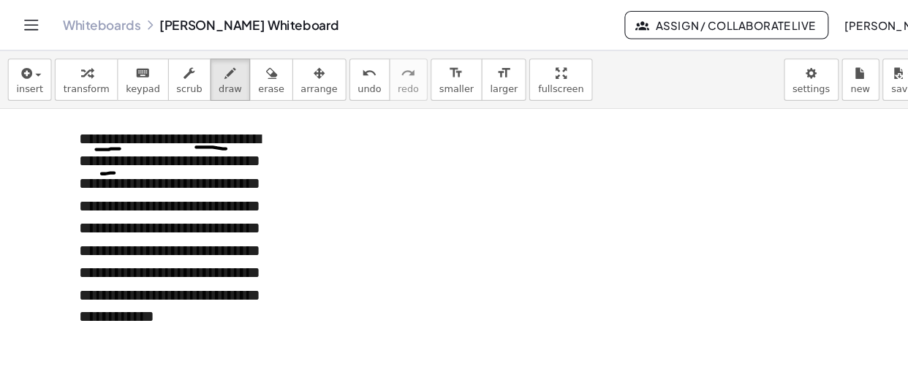
drag, startPoint x: 195, startPoint y: 159, endPoint x: 222, endPoint y: 158, distance: 27.1
drag, startPoint x: 369, startPoint y: 147, endPoint x: 385, endPoint y: 180, distance: 36.3
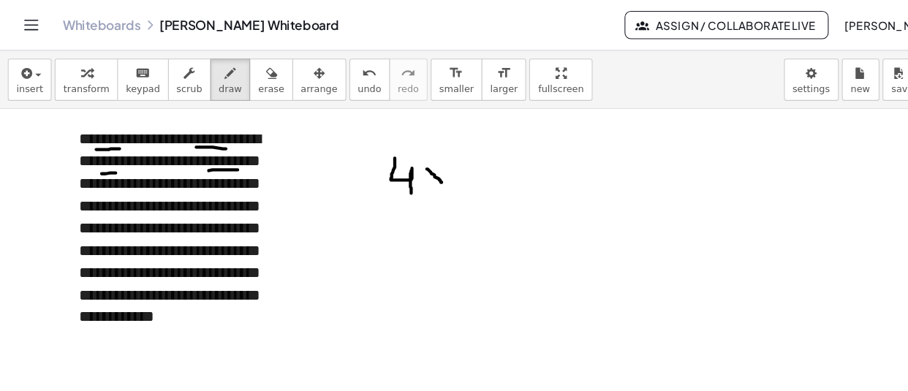
drag, startPoint x: 399, startPoint y: 157, endPoint x: 415, endPoint y: 173, distance: 22.7
drag, startPoint x: 412, startPoint y: 156, endPoint x: 403, endPoint y: 175, distance: 21.9
drag, startPoint x: 428, startPoint y: 146, endPoint x: 432, endPoint y: 168, distance: 23.0
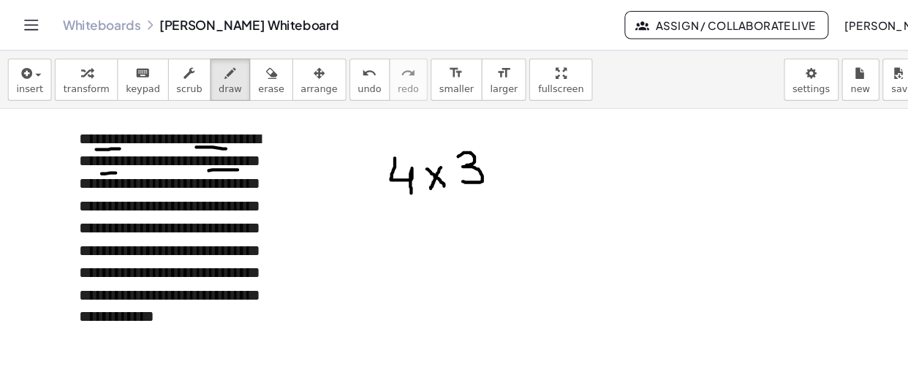
drag, startPoint x: 464, startPoint y: 151, endPoint x: 486, endPoint y: 171, distance: 29.5
drag, startPoint x: 480, startPoint y: 148, endPoint x: 471, endPoint y: 173, distance: 25.9
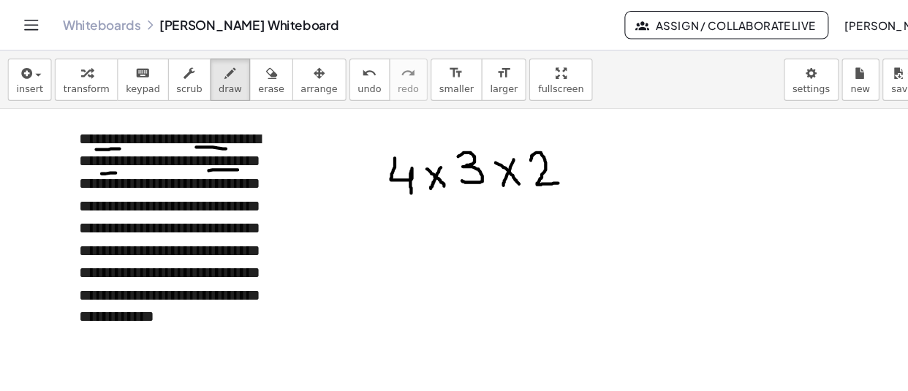
drag, startPoint x: 496, startPoint y: 149, endPoint x: 522, endPoint y: 170, distance: 33.2
drag, startPoint x: 529, startPoint y: 149, endPoint x: 546, endPoint y: 163, distance: 21.8
drag, startPoint x: 543, startPoint y: 145, endPoint x: 535, endPoint y: 170, distance: 26.1
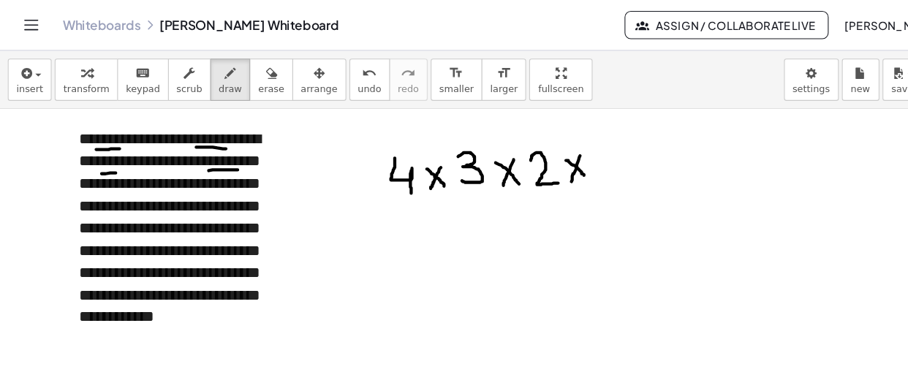
drag, startPoint x: 559, startPoint y: 150, endPoint x: 567, endPoint y: 170, distance: 21.1
drag, startPoint x: 418, startPoint y: 216, endPoint x: 439, endPoint y: 244, distance: 35.0
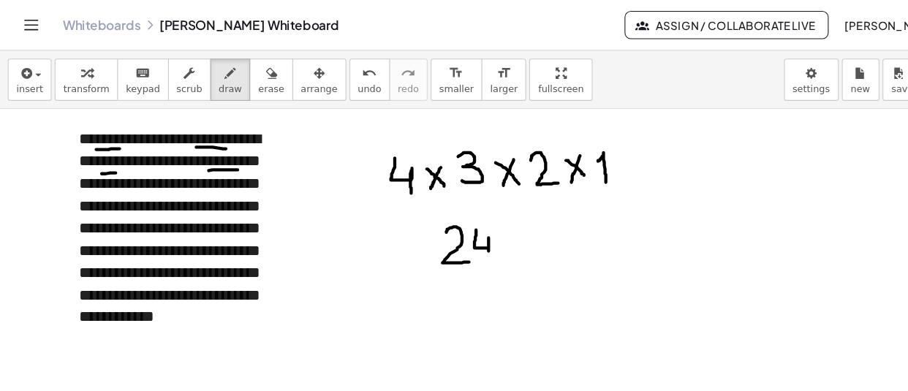
drag, startPoint x: 445, startPoint y: 214, endPoint x: 457, endPoint y: 246, distance: 33.5
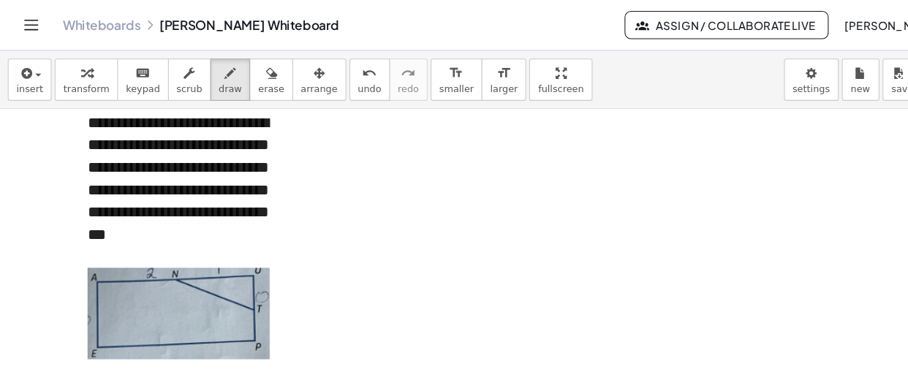
scroll to position [5157, 0]
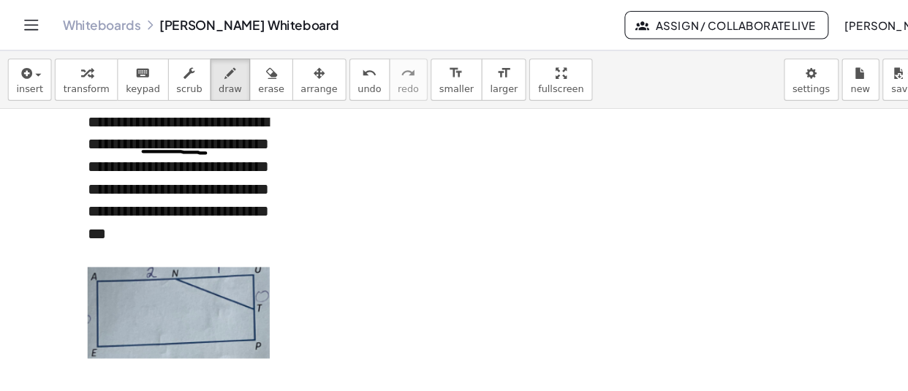
drag, startPoint x: 134, startPoint y: 141, endPoint x: 192, endPoint y: 143, distance: 58.5
drag, startPoint x: 376, startPoint y: 124, endPoint x: 375, endPoint y: 145, distance: 20.5
drag, startPoint x: 377, startPoint y: 129, endPoint x: 394, endPoint y: 143, distance: 22.8
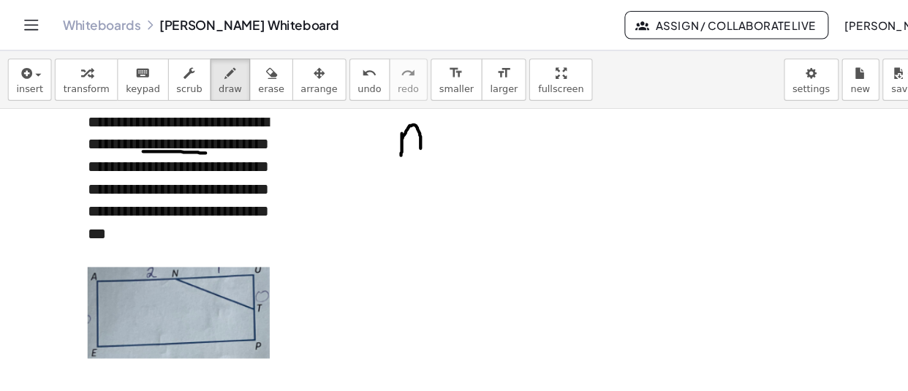
drag, startPoint x: 377, startPoint y: 134, endPoint x: 394, endPoint y: 134, distance: 17.5
drag, startPoint x: 415, startPoint y: 132, endPoint x: 404, endPoint y: 137, distance: 11.8
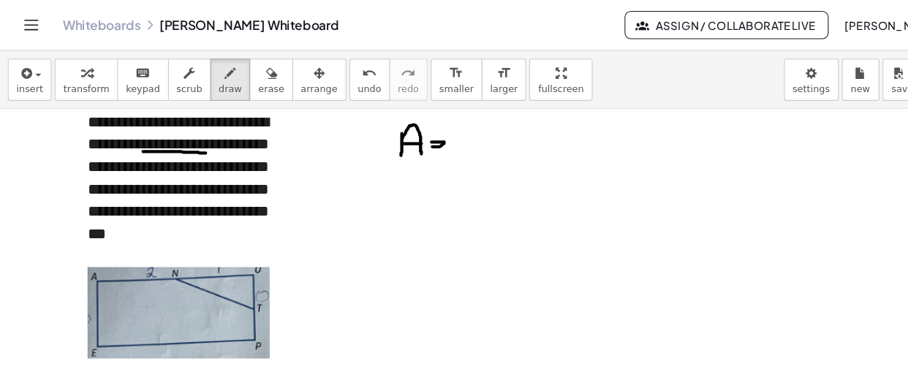
drag, startPoint x: 404, startPoint y: 137, endPoint x: 419, endPoint y: 137, distance: 14.6
drag, startPoint x: 425, startPoint y: 154, endPoint x: 442, endPoint y: 147, distance: 19.0
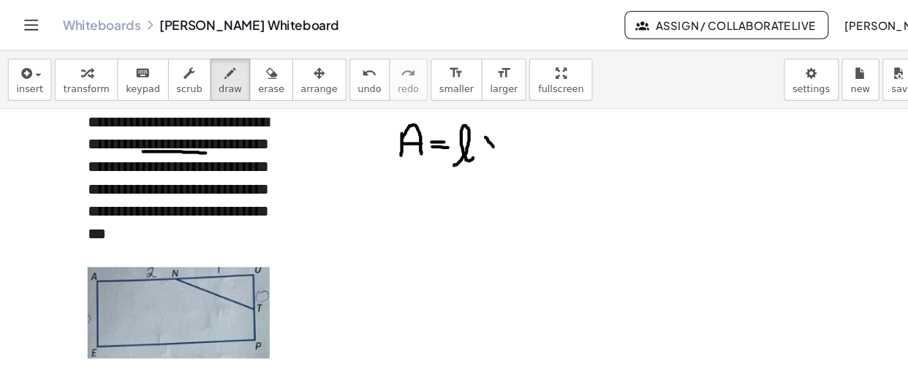
drag, startPoint x: 454, startPoint y: 128, endPoint x: 469, endPoint y: 150, distance: 26.8
drag, startPoint x: 469, startPoint y: 126, endPoint x: 458, endPoint y: 146, distance: 23.6
drag, startPoint x: 482, startPoint y: 132, endPoint x: 507, endPoint y: 132, distance: 24.9
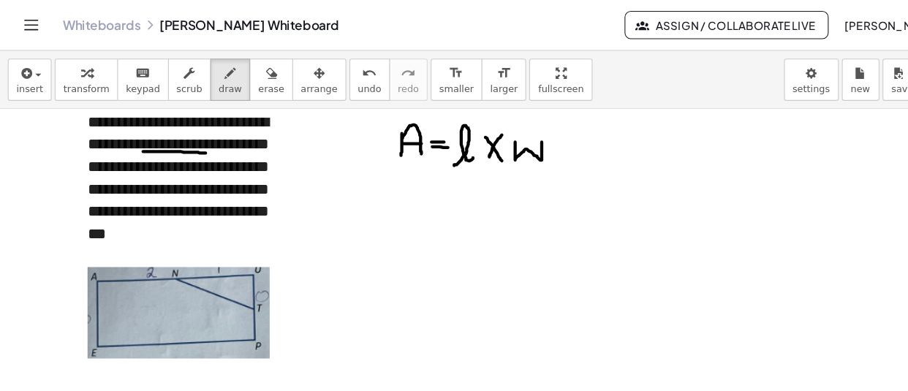
drag, startPoint x: 135, startPoint y: 254, endPoint x: 148, endPoint y: 247, distance: 14.7
drag, startPoint x: 70, startPoint y: 287, endPoint x: 86, endPoint y: 286, distance: 16.1
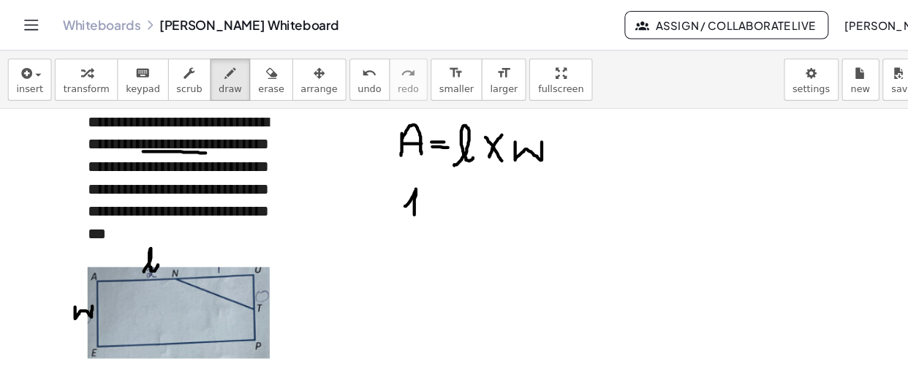
drag, startPoint x: 379, startPoint y: 192, endPoint x: 387, endPoint y: 216, distance: 24.7
drag, startPoint x: 412, startPoint y: 199, endPoint x: 424, endPoint y: 199, distance: 12.4
drag, startPoint x: 410, startPoint y: 204, endPoint x: 426, endPoint y: 205, distance: 16.1
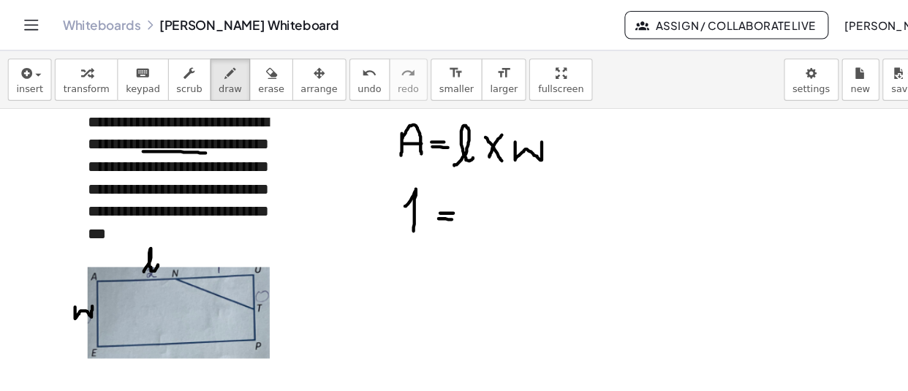
drag, startPoint x: 450, startPoint y: 207, endPoint x: 463, endPoint y: 205, distance: 12.6
drag, startPoint x: 472, startPoint y: 192, endPoint x: 486, endPoint y: 208, distance: 21.3
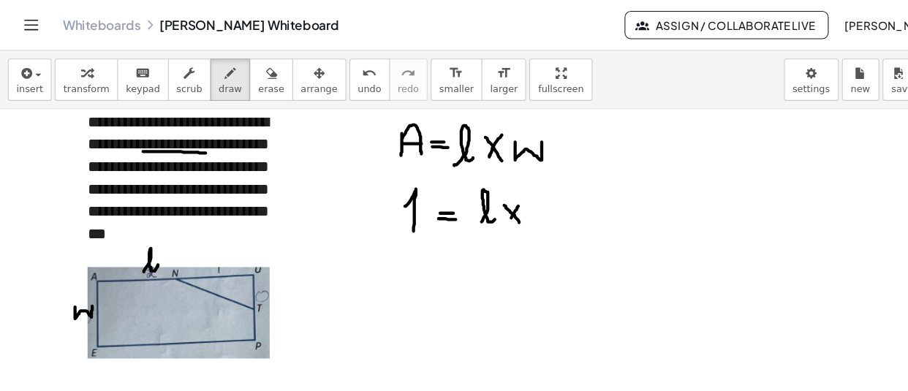
drag, startPoint x: 485, startPoint y: 192, endPoint x: 472, endPoint y: 211, distance: 23.1
drag, startPoint x: 498, startPoint y: 193, endPoint x: 521, endPoint y: 186, distance: 24.3
drag, startPoint x: 159, startPoint y: 333, endPoint x: 163, endPoint y: 344, distance: 12.5
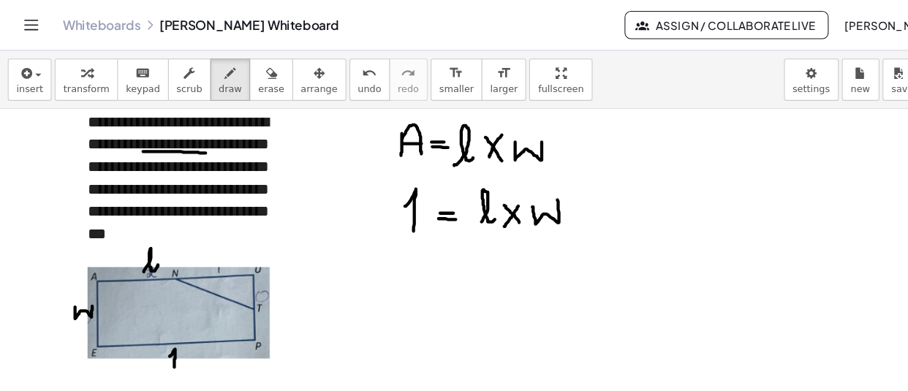
drag, startPoint x: 69, startPoint y: 275, endPoint x: 75, endPoint y: 287, distance: 13.7
drag, startPoint x: 249, startPoint y: 295, endPoint x: 253, endPoint y: 310, distance: 16.0
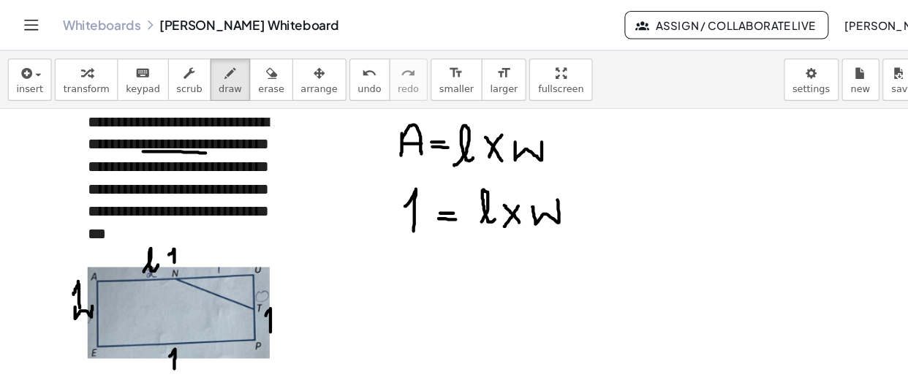
drag, startPoint x: 158, startPoint y: 238, endPoint x: 163, endPoint y: 249, distance: 12.8
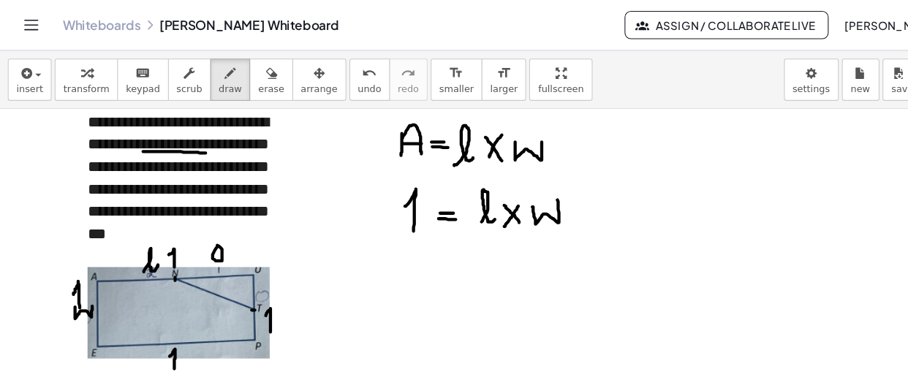
drag, startPoint x: 222, startPoint y: 227, endPoint x: 216, endPoint y: 241, distance: 14.8
drag, startPoint x: 238, startPoint y: 216, endPoint x: 230, endPoint y: 250, distance: 34.4
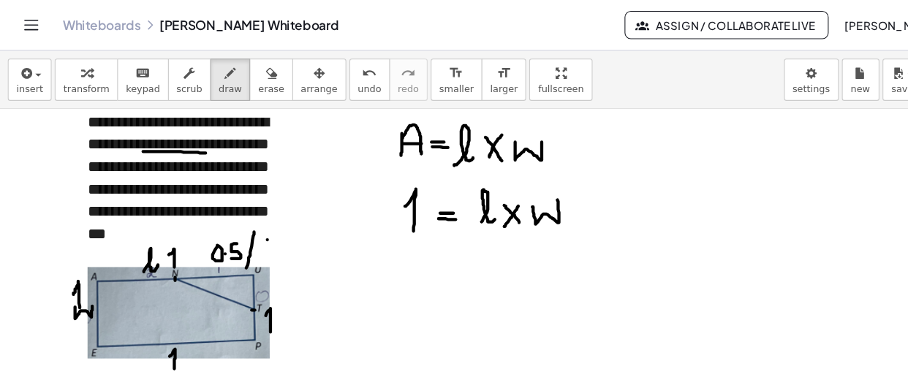
drag, startPoint x: 250, startPoint y: 224, endPoint x: 251, endPoint y: 236, distance: 12.5
drag, startPoint x: 241, startPoint y: 241, endPoint x: 255, endPoint y: 241, distance: 14.6
drag, startPoint x: 245, startPoint y: 243, endPoint x: 249, endPoint y: 250, distance: 7.9
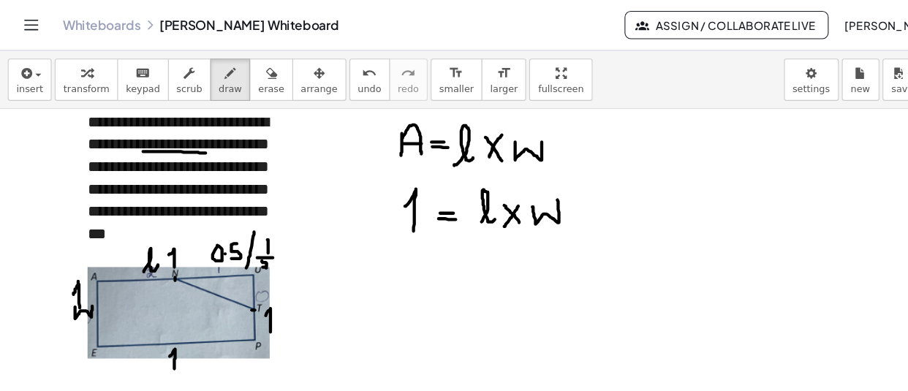
drag, startPoint x: 739, startPoint y: 113, endPoint x: 739, endPoint y: 132, distance: 19.7
drag, startPoint x: 722, startPoint y: 141, endPoint x: 758, endPoint y: 138, distance: 35.2
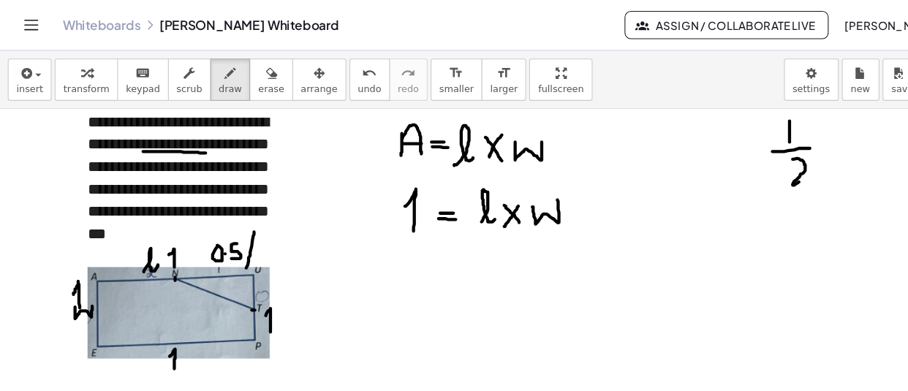
drag, startPoint x: 741, startPoint y: 148, endPoint x: 771, endPoint y: 166, distance: 34.1
drag, startPoint x: 162, startPoint y: 260, endPoint x: 236, endPoint y: 257, distance: 73.9
drag, startPoint x: 236, startPoint y: 257, endPoint x: 237, endPoint y: 287, distance: 29.3
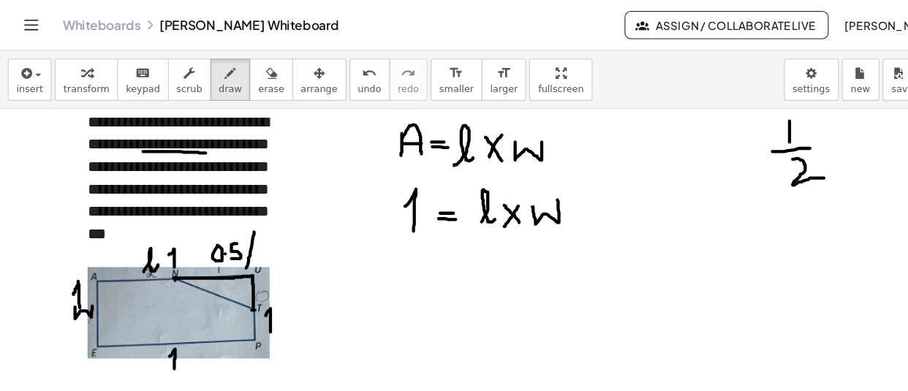
drag, startPoint x: 273, startPoint y: 263, endPoint x: 268, endPoint y: 277, distance: 15.1
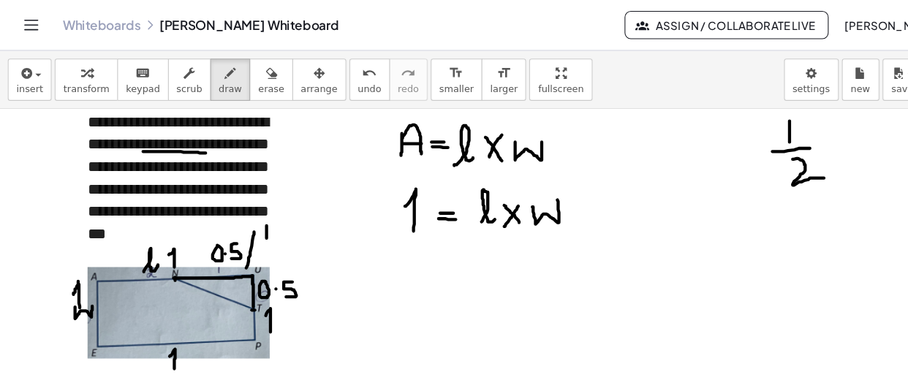
drag, startPoint x: 249, startPoint y: 211, endPoint x: 249, endPoint y: 222, distance: 11.7
drag, startPoint x: 241, startPoint y: 227, endPoint x: 257, endPoint y: 227, distance: 16.8
drag, startPoint x: 246, startPoint y: 232, endPoint x: 260, endPoint y: 243, distance: 18.2
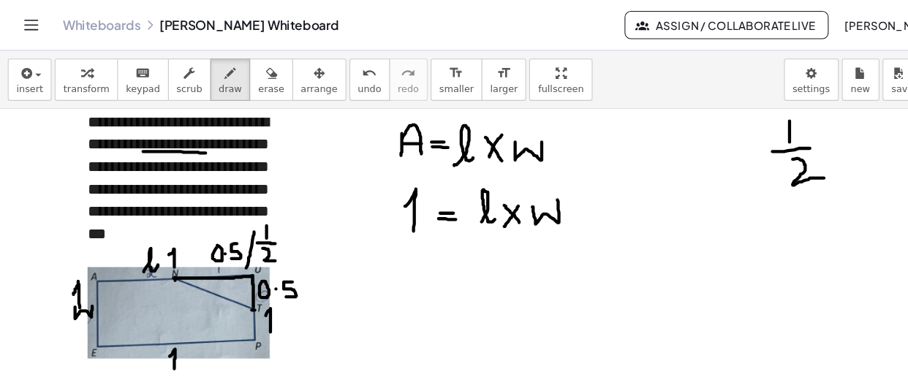
drag, startPoint x: 290, startPoint y: 254, endPoint x: 284, endPoint y: 285, distance: 32.0
drag, startPoint x: 303, startPoint y: 257, endPoint x: 303, endPoint y: 265, distance: 7.3
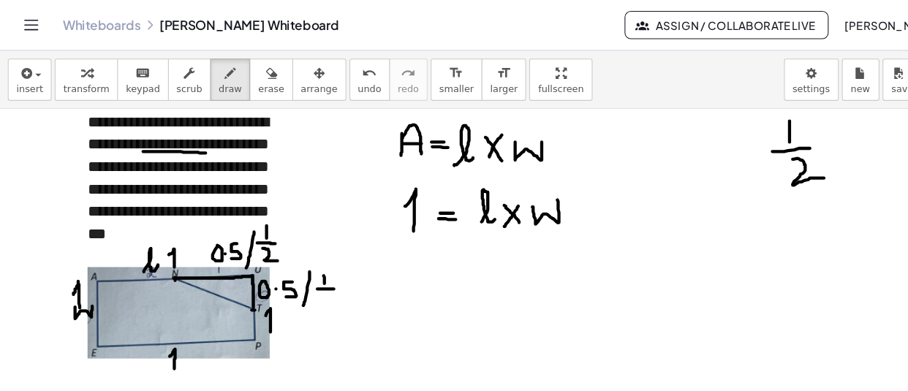
drag, startPoint x: 297, startPoint y: 270, endPoint x: 312, endPoint y: 270, distance: 15.4
drag, startPoint x: 301, startPoint y: 277, endPoint x: 320, endPoint y: 292, distance: 24.0
drag, startPoint x: 86, startPoint y: 228, endPoint x: 117, endPoint y: 230, distance: 31.5
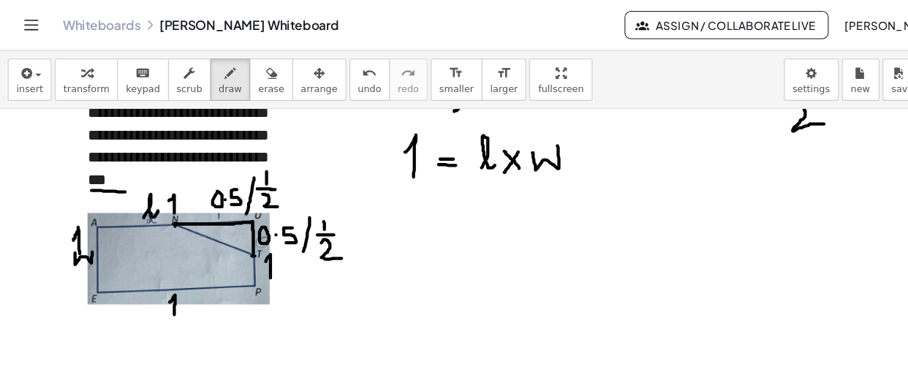
scroll to position [5208, 0]
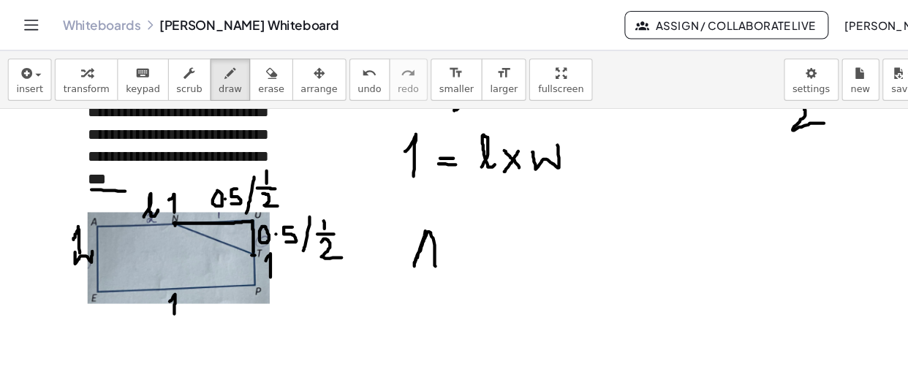
drag, startPoint x: 398, startPoint y: 216, endPoint x: 407, endPoint y: 249, distance: 35.0
drag, startPoint x: 392, startPoint y: 235, endPoint x: 404, endPoint y: 235, distance: 11.7
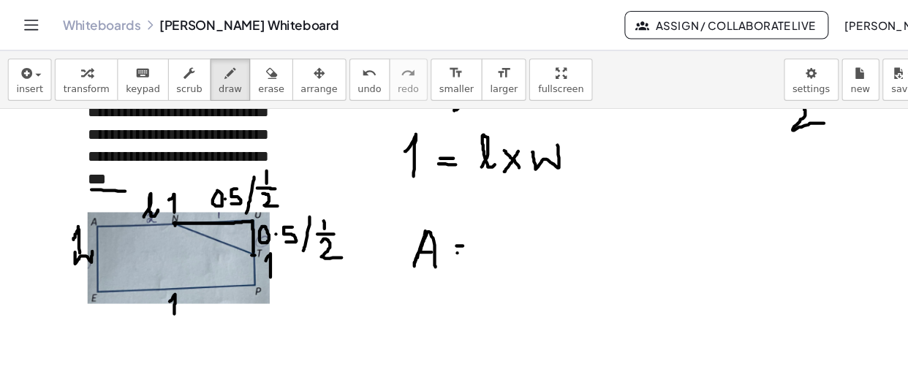
drag, startPoint x: 428, startPoint y: 236, endPoint x: 438, endPoint y: 237, distance: 10.3
drag, startPoint x: 475, startPoint y: 208, endPoint x: 475, endPoint y: 224, distance: 16.1
drag, startPoint x: 461, startPoint y: 233, endPoint x: 493, endPoint y: 233, distance: 32.2
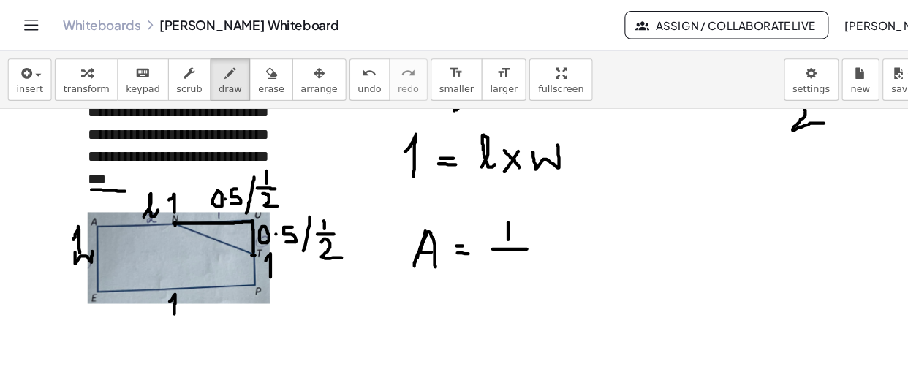
drag, startPoint x: 472, startPoint y: 242, endPoint x: 490, endPoint y: 260, distance: 25.3
drag, startPoint x: 508, startPoint y: 214, endPoint x: 511, endPoint y: 244, distance: 30.1
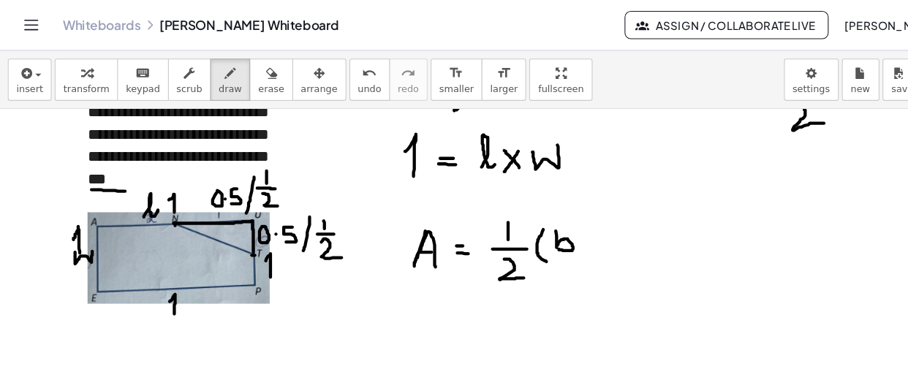
drag, startPoint x: 520, startPoint y: 216, endPoint x: 523, endPoint y: 233, distance: 17.1
drag, startPoint x: 554, startPoint y: 227, endPoint x: 567, endPoint y: 233, distance: 13.7
drag, startPoint x: 576, startPoint y: 227, endPoint x: 583, endPoint y: 232, distance: 8.3
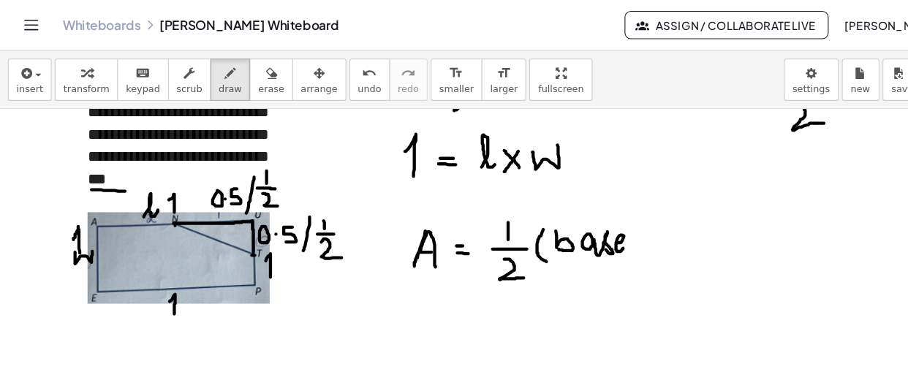
drag, startPoint x: 589, startPoint y: 210, endPoint x: 599, endPoint y: 236, distance: 28.0
drag, startPoint x: 619, startPoint y: 204, endPoint x: 622, endPoint y: 234, distance: 30.2
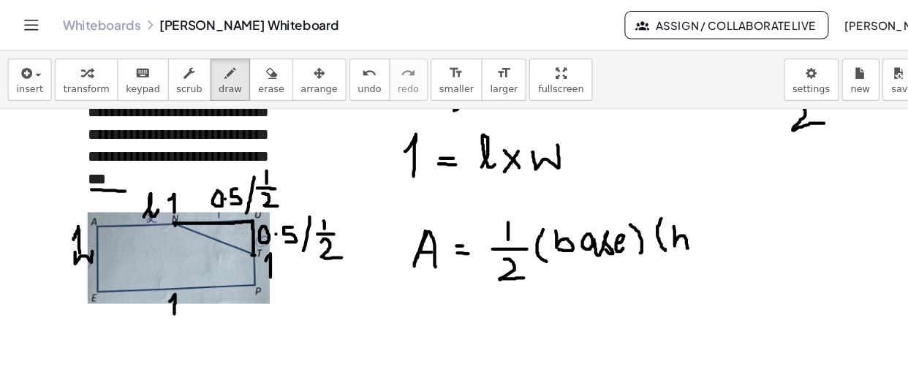
drag, startPoint x: 630, startPoint y: 211, endPoint x: 643, endPoint y: 232, distance: 24.3
drag, startPoint x: 649, startPoint y: 225, endPoint x: 657, endPoint y: 228, distance: 8.6
drag, startPoint x: 661, startPoint y: 217, endPoint x: 666, endPoint y: 227, distance: 11.4
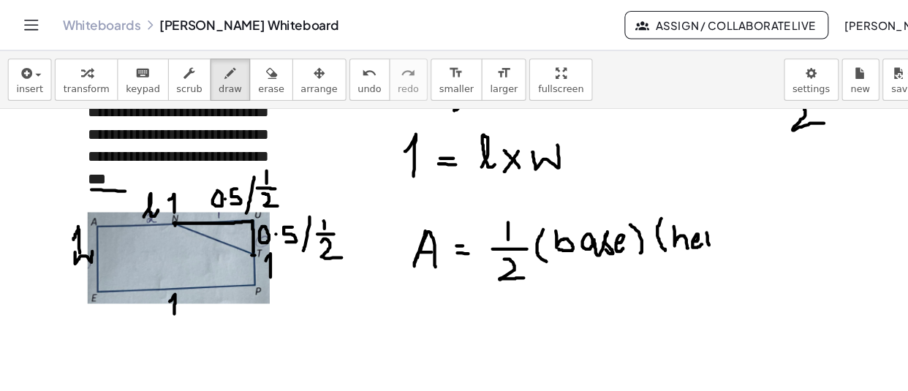
drag, startPoint x: 687, startPoint y: 200, endPoint x: 698, endPoint y: 221, distance: 22.9
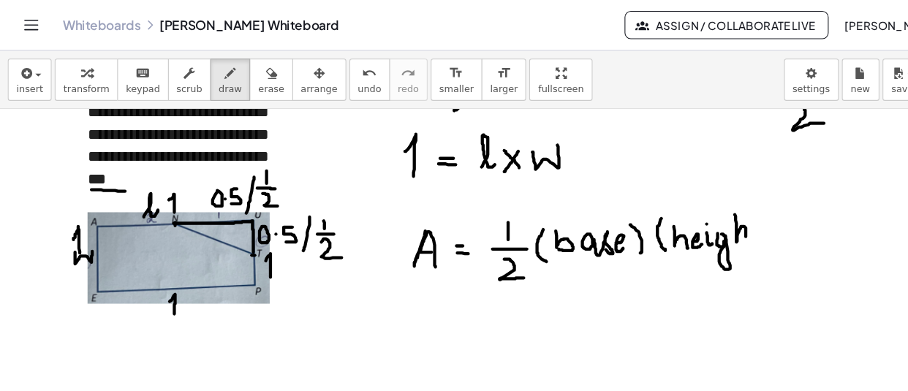
drag, startPoint x: 703, startPoint y: 208, endPoint x: 711, endPoint y: 225, distance: 19.0
drag, startPoint x: 703, startPoint y: 218, endPoint x: 711, endPoint y: 216, distance: 8.3
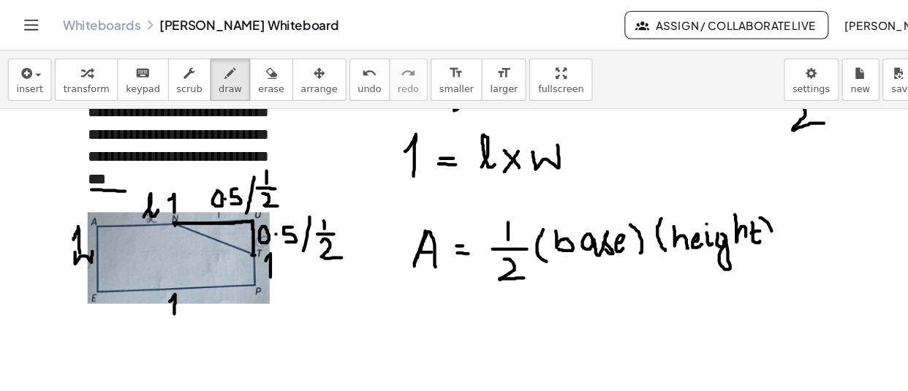
drag, startPoint x: 711, startPoint y: 203, endPoint x: 721, endPoint y: 233, distance: 31.7
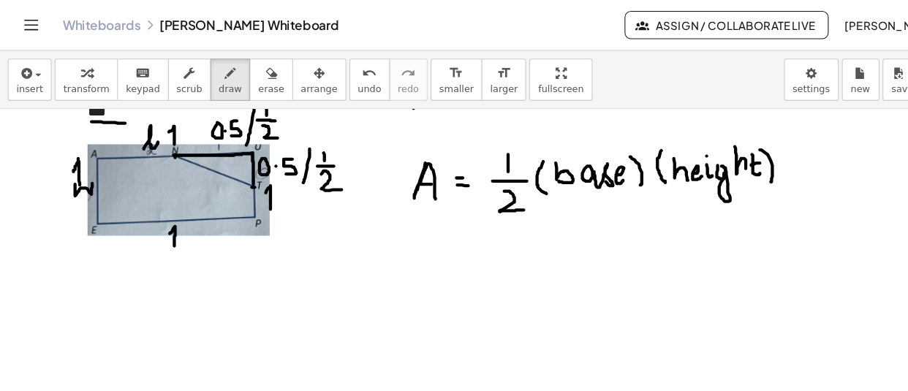
scroll to position [5273, 0]
drag, startPoint x: 393, startPoint y: 236, endPoint x: 404, endPoint y: 251, distance: 18.7
drag, startPoint x: 392, startPoint y: 246, endPoint x: 403, endPoint y: 245, distance: 11.1
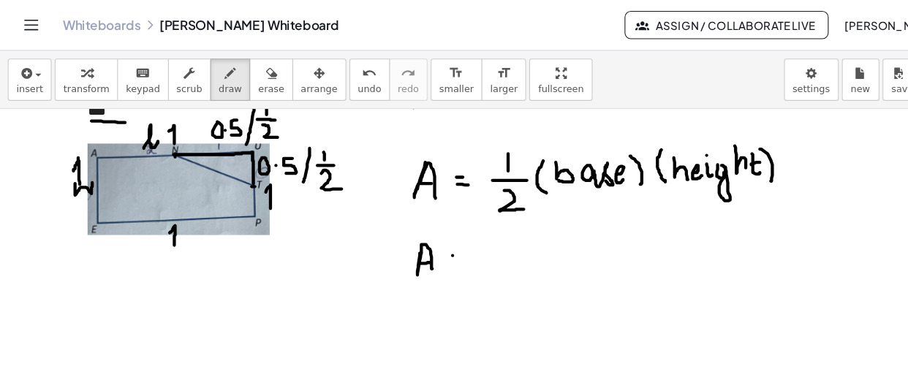
drag, startPoint x: 422, startPoint y: 245, endPoint x: 432, endPoint y: 246, distance: 10.3
drag, startPoint x: 469, startPoint y: 224, endPoint x: 469, endPoint y: 244, distance: 20.5
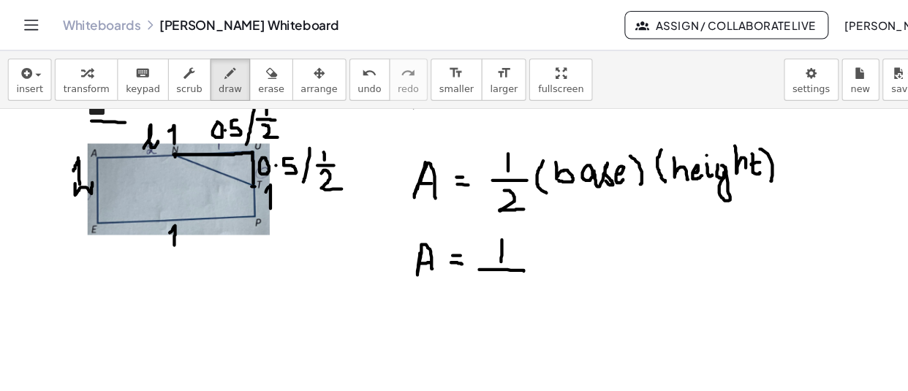
drag, startPoint x: 448, startPoint y: 252, endPoint x: 490, endPoint y: 253, distance: 41.7
drag, startPoint x: 459, startPoint y: 262, endPoint x: 486, endPoint y: 282, distance: 33.3
drag, startPoint x: 499, startPoint y: 236, endPoint x: 518, endPoint y: 253, distance: 24.8
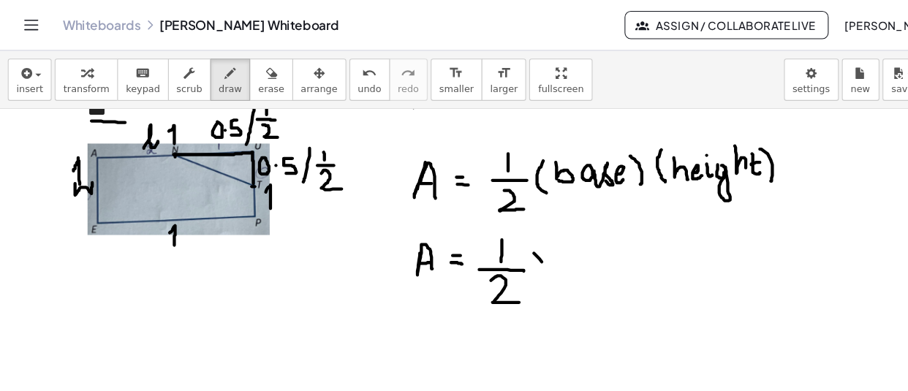
drag, startPoint x: 512, startPoint y: 235, endPoint x: 502, endPoint y: 258, distance: 25.5
drag, startPoint x: 550, startPoint y: 219, endPoint x: 550, endPoint y: 233, distance: 13.9
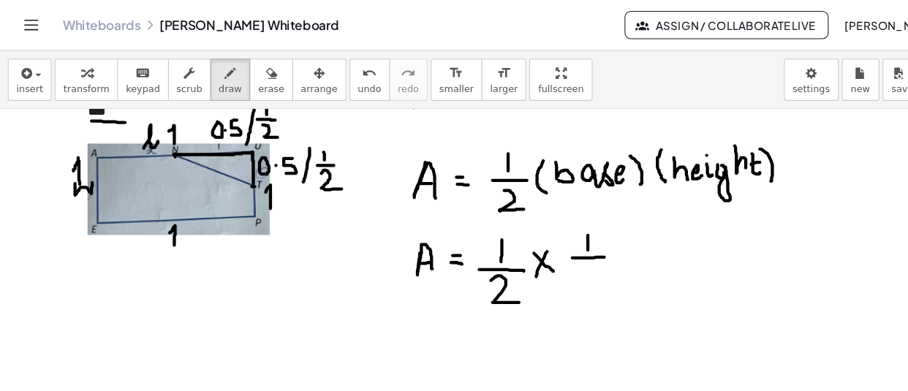
drag, startPoint x: 535, startPoint y: 241, endPoint x: 565, endPoint y: 240, distance: 30.0
drag, startPoint x: 547, startPoint y: 254, endPoint x: 569, endPoint y: 276, distance: 31.5
drag, startPoint x: 581, startPoint y: 231, endPoint x: 603, endPoint y: 251, distance: 29.5
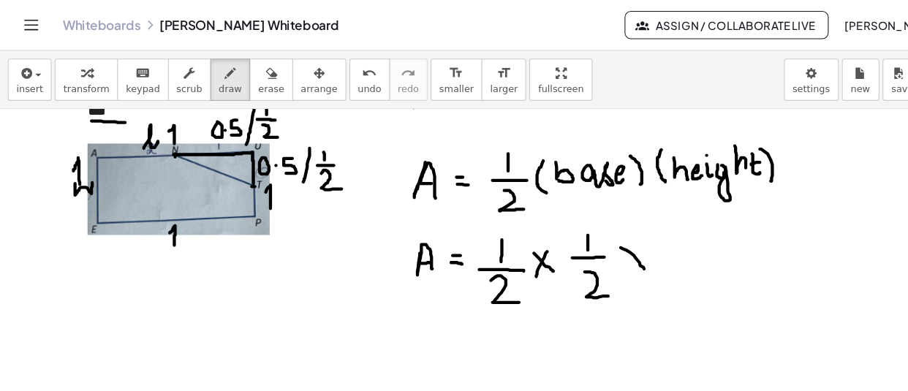
drag, startPoint x: 599, startPoint y: 230, endPoint x: 588, endPoint y: 249, distance: 21.9
drag, startPoint x: 627, startPoint y: 210, endPoint x: 630, endPoint y: 230, distance: 20.8
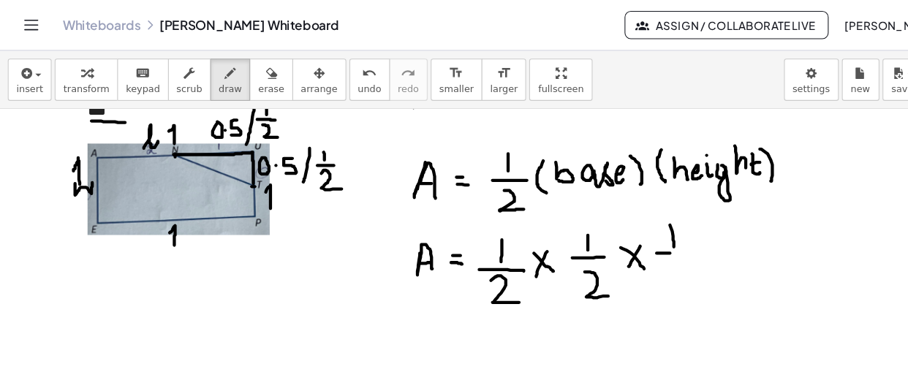
drag, startPoint x: 614, startPoint y: 236, endPoint x: 641, endPoint y: 236, distance: 26.3
drag, startPoint x: 614, startPoint y: 250, endPoint x: 640, endPoint y: 273, distance: 34.7
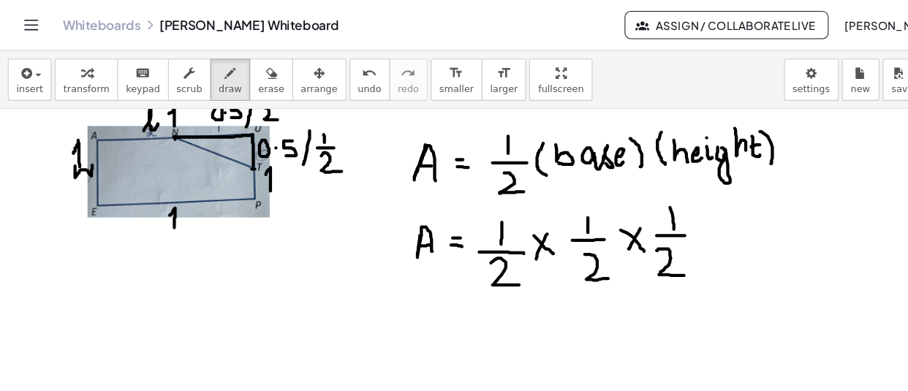
scroll to position [5339, 0]
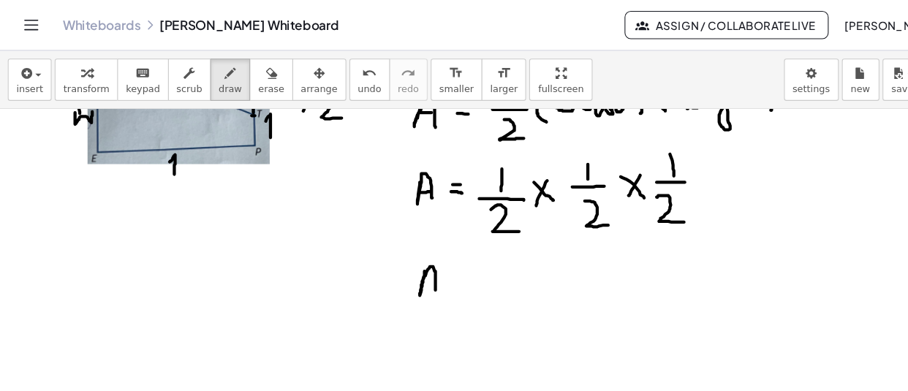
drag, startPoint x: 397, startPoint y: 253, endPoint x: 407, endPoint y: 276, distance: 24.9
drag, startPoint x: 394, startPoint y: 265, endPoint x: 409, endPoint y: 265, distance: 14.6
drag, startPoint x: 418, startPoint y: 265, endPoint x: 430, endPoint y: 265, distance: 12.4
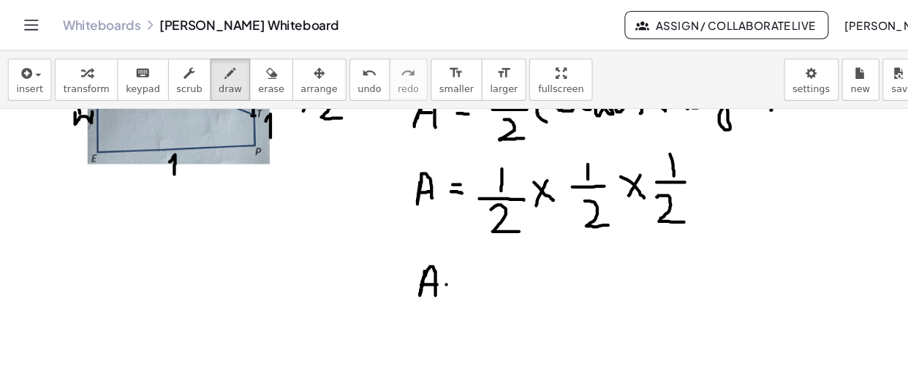
drag, startPoint x: 416, startPoint y: 271, endPoint x: 431, endPoint y: 272, distance: 14.6
drag, startPoint x: 467, startPoint y: 241, endPoint x: 467, endPoint y: 261, distance: 19.7
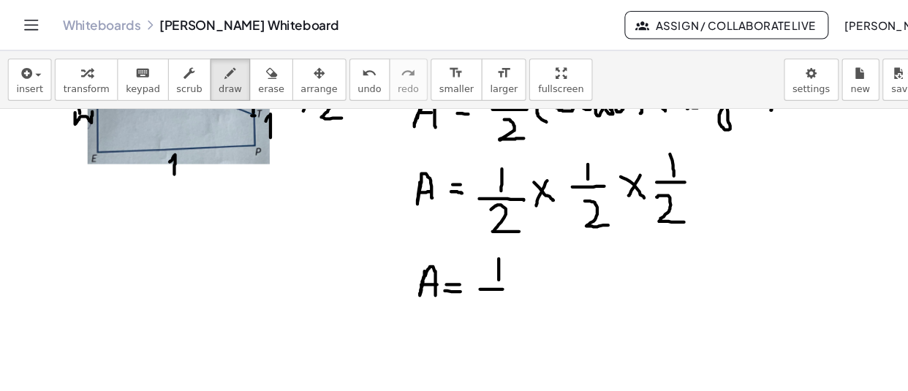
drag, startPoint x: 449, startPoint y: 270, endPoint x: 481, endPoint y: 270, distance: 32.2
drag, startPoint x: 461, startPoint y: 295, endPoint x: 469, endPoint y: 295, distance: 8.8
drag, startPoint x: 515, startPoint y: 250, endPoint x: 510, endPoint y: 267, distance: 17.4
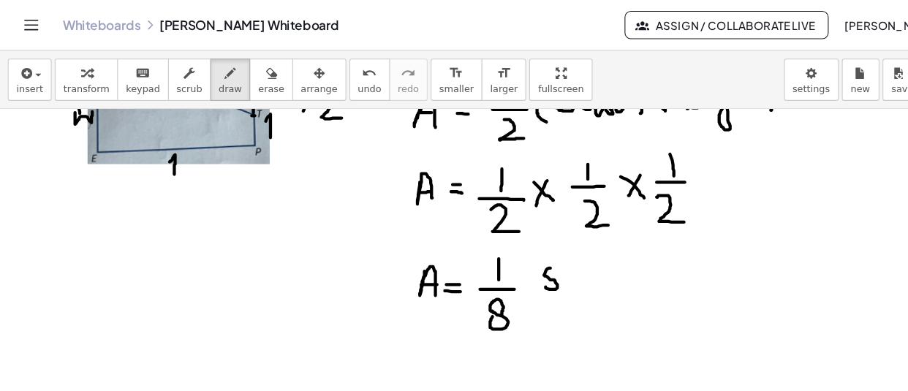
drag, startPoint x: 536, startPoint y: 253, endPoint x: 548, endPoint y: 268, distance: 19.2
drag, startPoint x: 548, startPoint y: 254, endPoint x: 559, endPoint y: 253, distance: 10.3
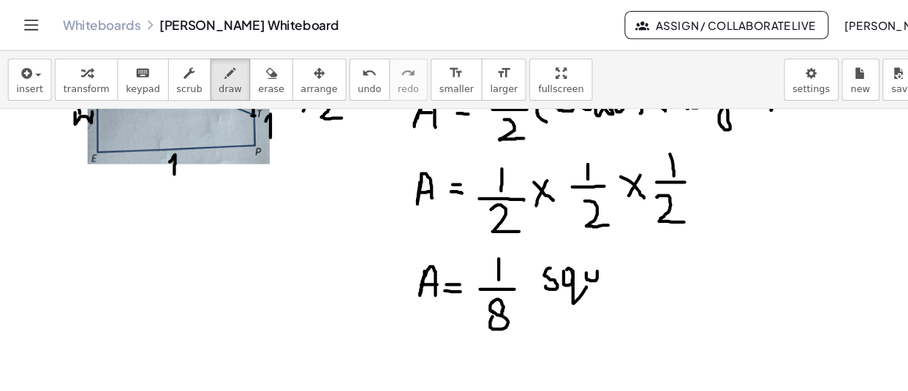
drag, startPoint x: 576, startPoint y: 253, endPoint x: 582, endPoint y: 262, distance: 10.5
drag, startPoint x: 587, startPoint y: 254, endPoint x: 596, endPoint y: 253, distance: 8.8
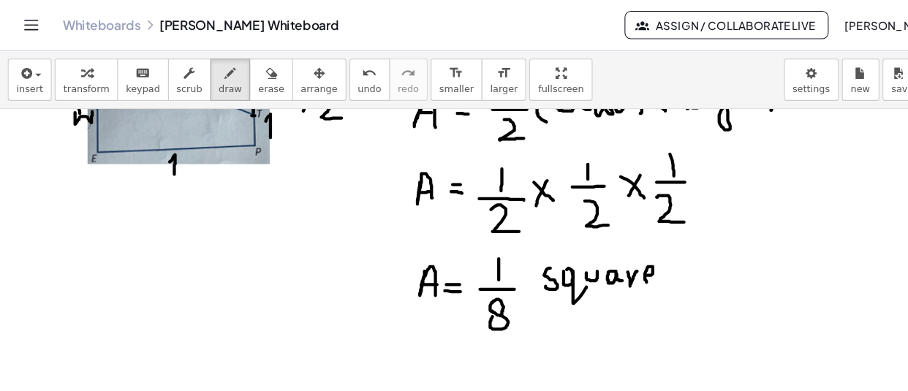
drag, startPoint x: 605, startPoint y: 257, endPoint x: 615, endPoint y: 260, distance: 10.6
drag, startPoint x: 641, startPoint y: 249, endPoint x: 649, endPoint y: 249, distance: 8.0
drag, startPoint x: 656, startPoint y: 249, endPoint x: 675, endPoint y: 261, distance: 22.7
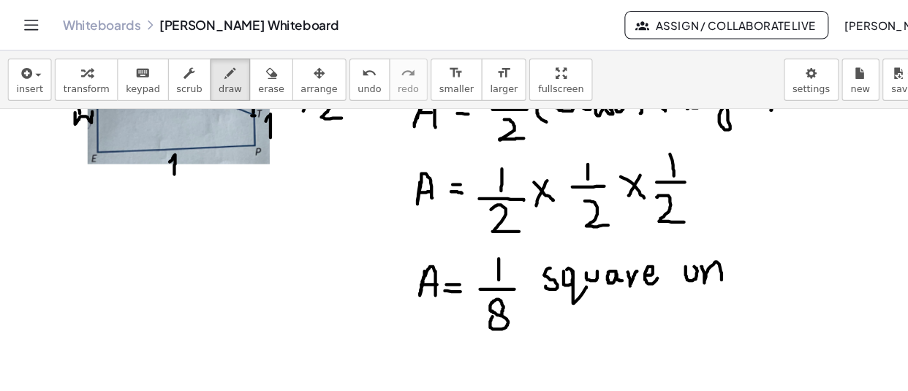
drag, startPoint x: 680, startPoint y: 244, endPoint x: 684, endPoint y: 262, distance: 17.9
drag, startPoint x: 687, startPoint y: 233, endPoint x: 703, endPoint y: 257, distance: 28.0
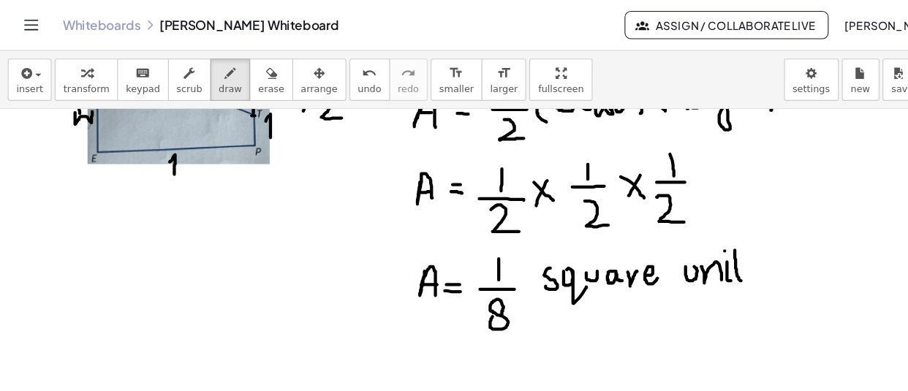
drag, startPoint x: 687, startPoint y: 245, endPoint x: 695, endPoint y: 245, distance: 8.0
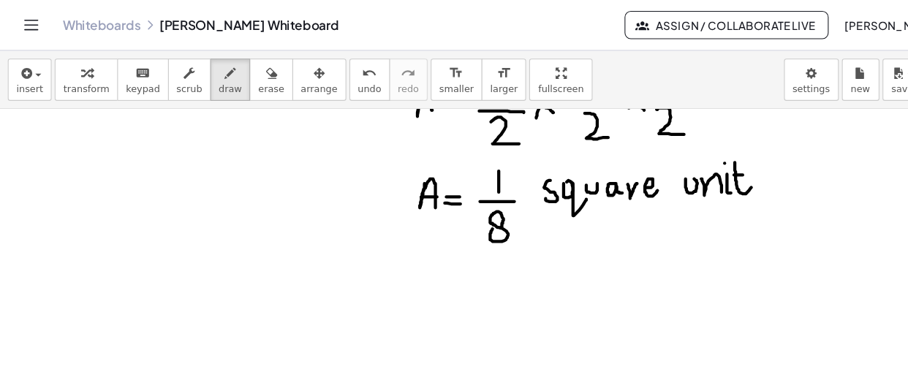
scroll to position [5422, 0]
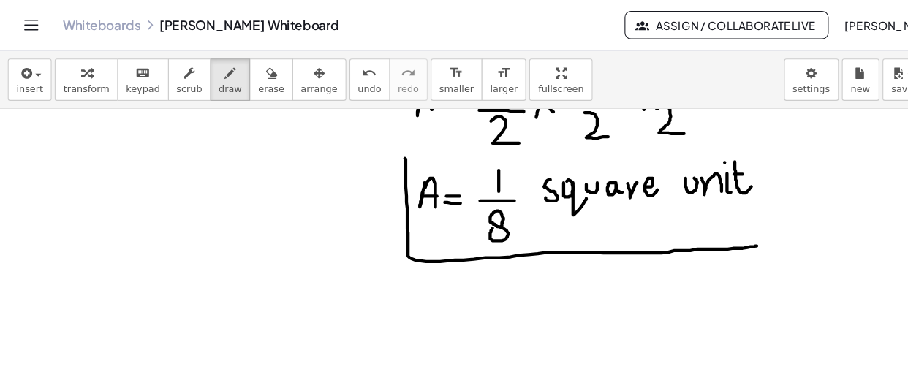
drag, startPoint x: 379, startPoint y: 148, endPoint x: 708, endPoint y: 230, distance: 339.1
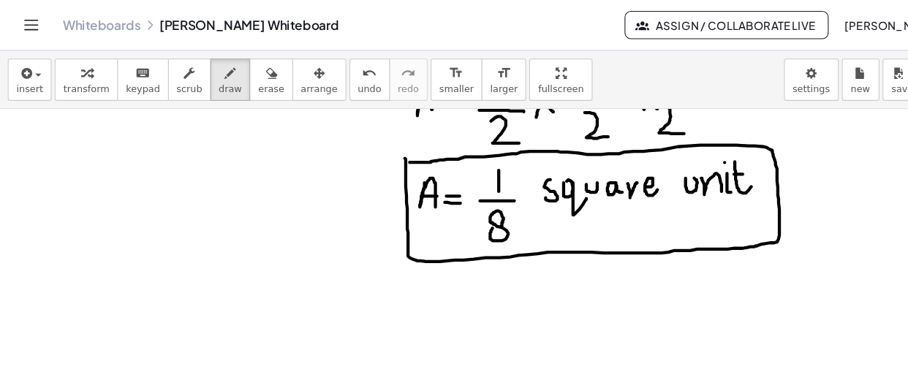
drag, startPoint x: 708, startPoint y: 230, endPoint x: 382, endPoint y: 151, distance: 334.7
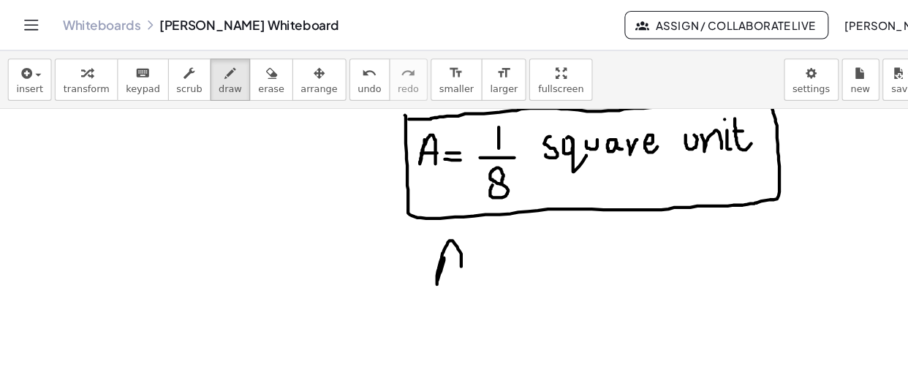
drag, startPoint x: 415, startPoint y: 241, endPoint x: 434, endPoint y: 263, distance: 28.6
drag, startPoint x: 411, startPoint y: 247, endPoint x: 431, endPoint y: 247, distance: 20.5
drag, startPoint x: 445, startPoint y: 245, endPoint x: 457, endPoint y: 245, distance: 11.7
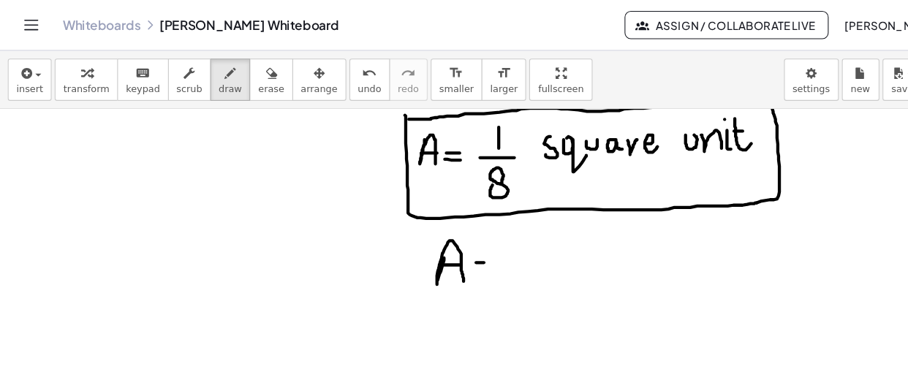
drag, startPoint x: 444, startPoint y: 249, endPoint x: 458, endPoint y: 249, distance: 13.9
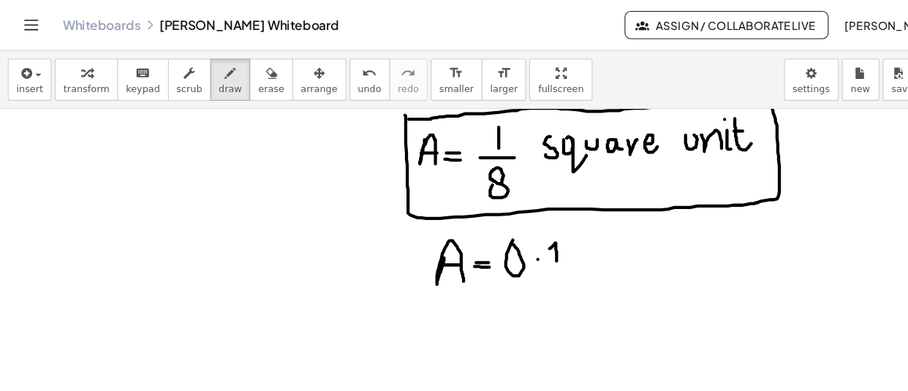
drag, startPoint x: 514, startPoint y: 232, endPoint x: 523, endPoint y: 259, distance: 28.4
drag, startPoint x: 540, startPoint y: 230, endPoint x: 562, endPoint y: 255, distance: 33.2
drag, startPoint x: 582, startPoint y: 224, endPoint x: 577, endPoint y: 254, distance: 30.4
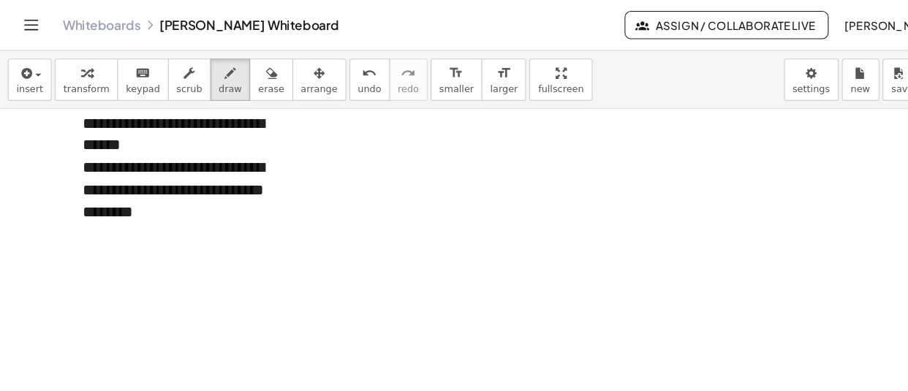
scroll to position [6059, 0]
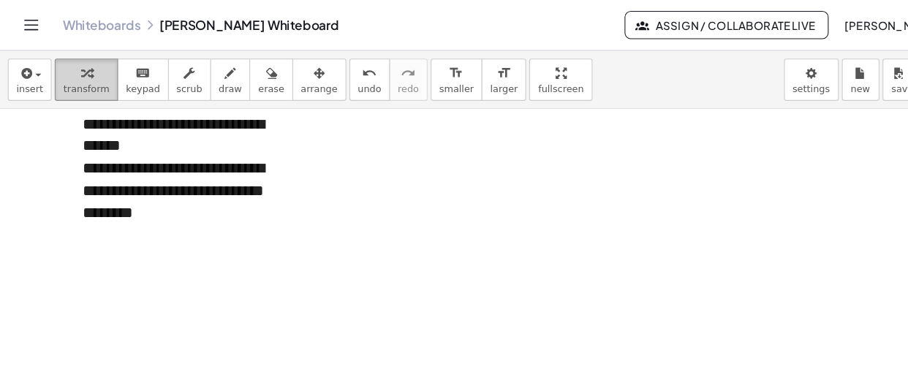
click at [75, 79] on span "transform" at bounding box center [80, 83] width 43 height 10
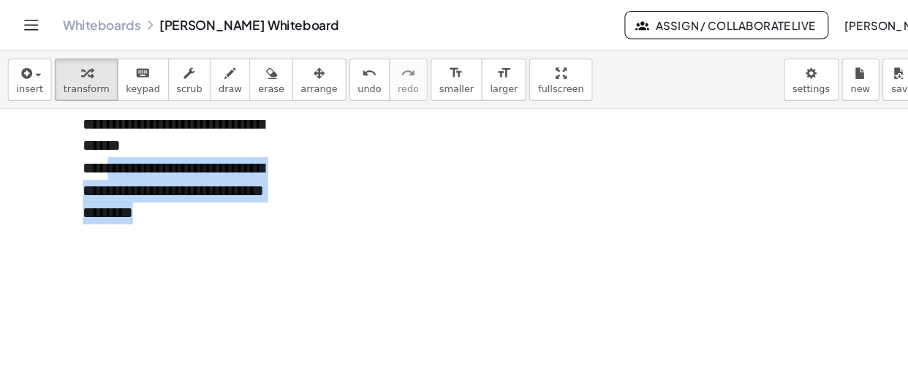
drag, startPoint x: 100, startPoint y: 157, endPoint x: 174, endPoint y: 196, distance: 83.4
click at [174, 196] on div "**********" at bounding box center [173, 314] width 190 height 334
copy div "**********"
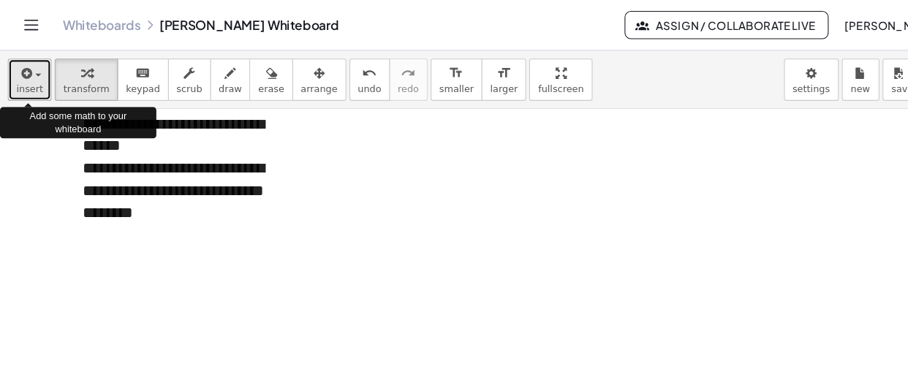
click at [37, 80] on button "insert" at bounding box center [27, 74] width 41 height 39
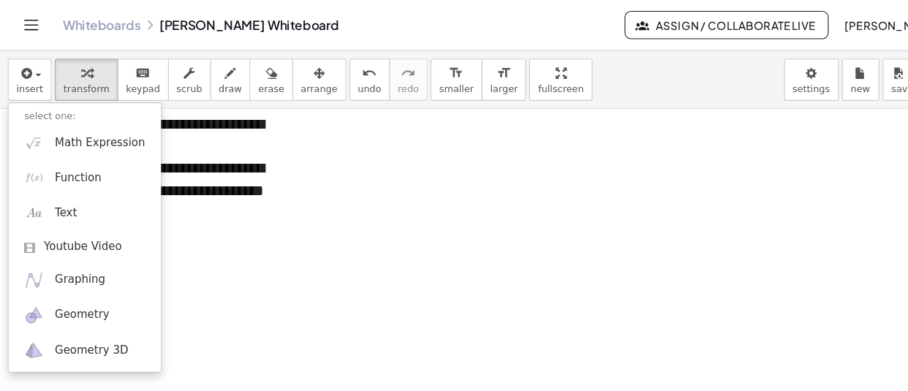
click at [264, 192] on div "**********" at bounding box center [173, 314] width 190 height 334
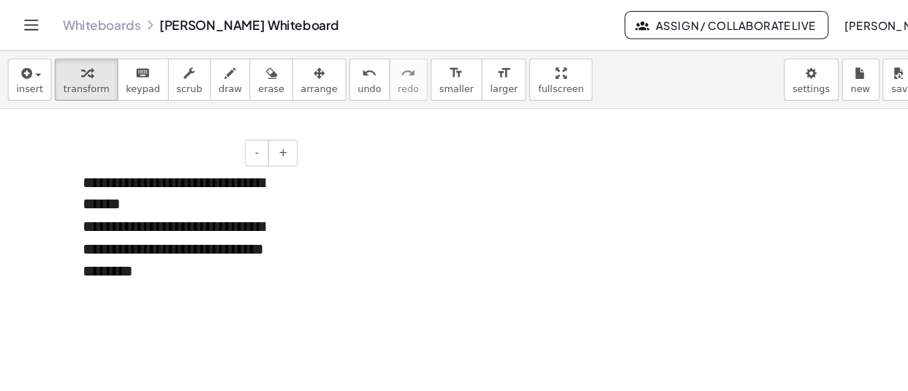
scroll to position [6005, 0]
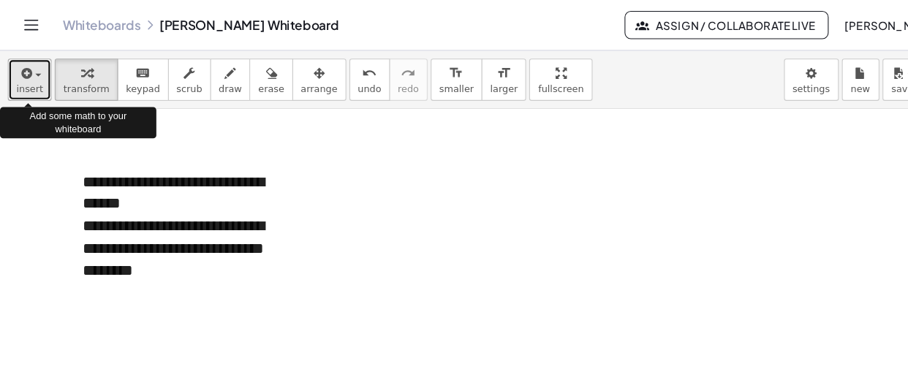
click at [23, 69] on icon "button" at bounding box center [23, 69] width 13 height 18
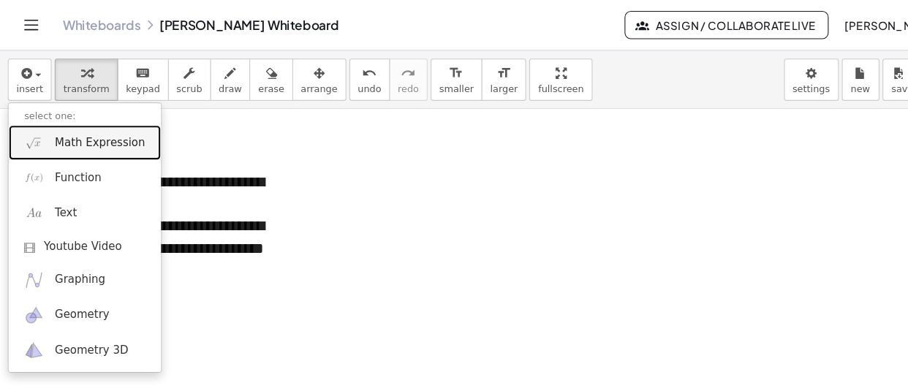
click at [95, 129] on span "Math Expression" at bounding box center [93, 133] width 84 height 15
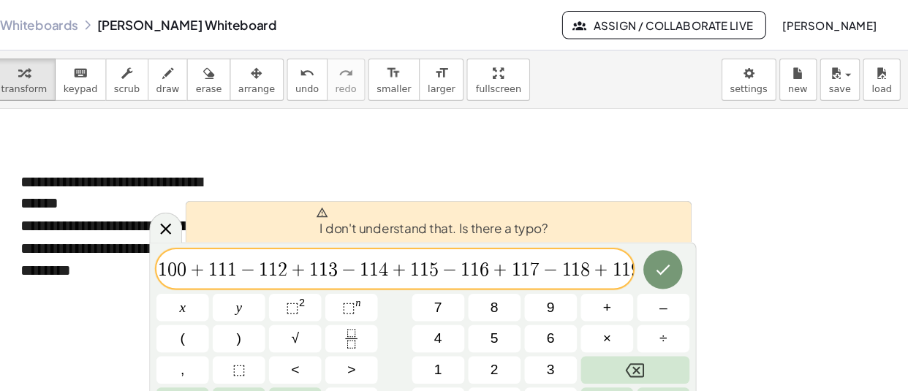
scroll to position [0, 0]
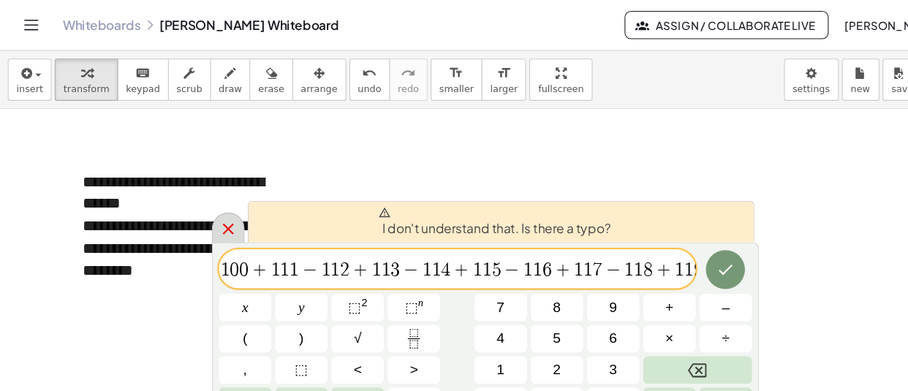
click at [213, 214] on icon at bounding box center [213, 214] width 10 height 10
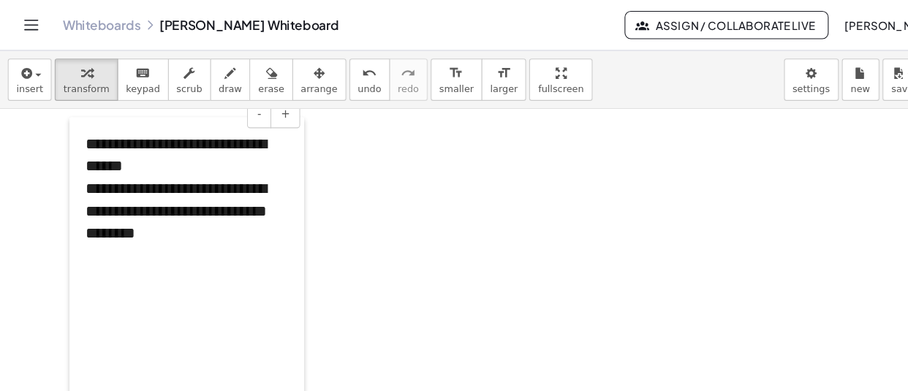
drag, startPoint x: 75, startPoint y: 182, endPoint x: 77, endPoint y: 147, distance: 35.2
click at [77, 147] on div at bounding box center [72, 312] width 15 height 405
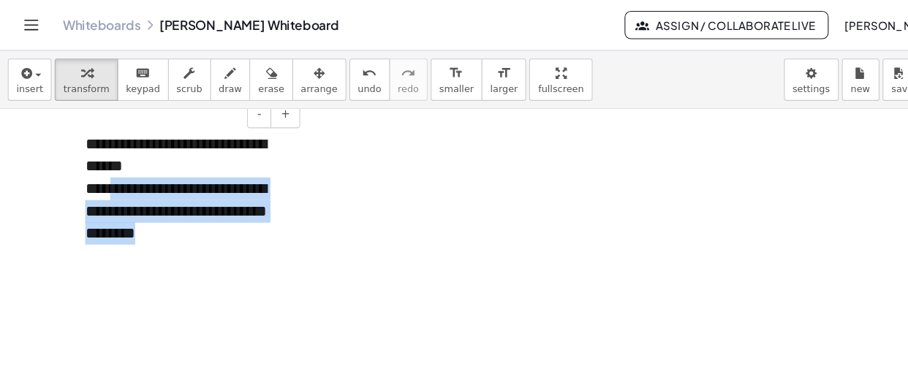
drag, startPoint x: 101, startPoint y: 176, endPoint x: 176, endPoint y: 218, distance: 86.1
click at [176, 218] on div "**********" at bounding box center [175, 333] width 190 height 334
drag, startPoint x: 168, startPoint y: 214, endPoint x: 102, endPoint y: 165, distance: 82.6
click at [102, 166] on div "**********" at bounding box center [175, 333] width 190 height 334
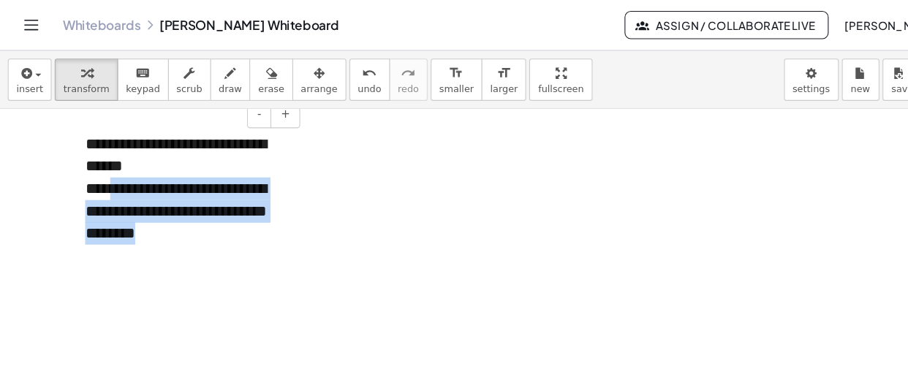
click at [179, 210] on div "**********" at bounding box center [175, 333] width 190 height 334
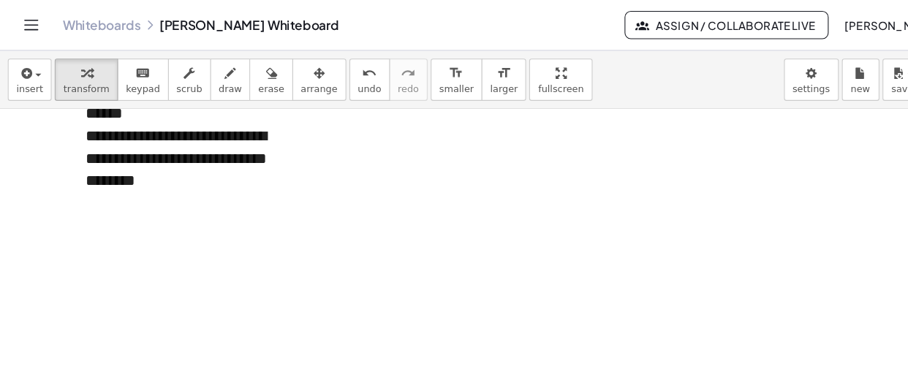
scroll to position [6054, 0]
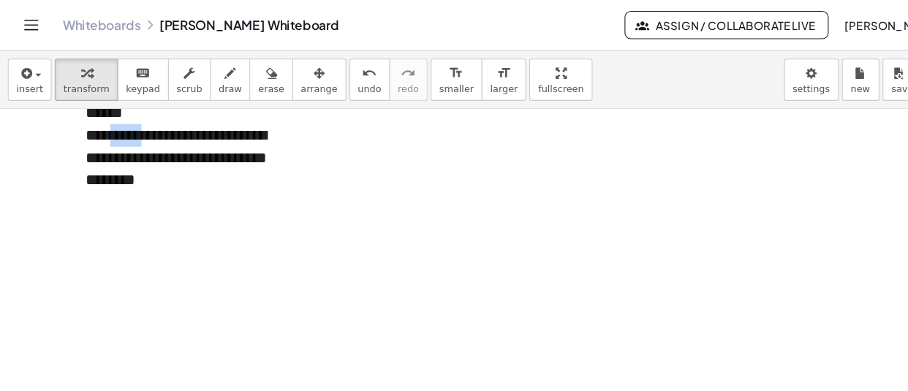
drag, startPoint x: 102, startPoint y: 129, endPoint x: 137, endPoint y: 128, distance: 34.4
click at [137, 128] on div "**********" at bounding box center [175, 147] width 190 height 63
click at [141, 128] on div "**********" at bounding box center [175, 147] width 190 height 63
drag, startPoint x: 146, startPoint y: 125, endPoint x: 155, endPoint y: 124, distance: 9.5
click at [155, 124] on div "**********" at bounding box center [175, 147] width 190 height 63
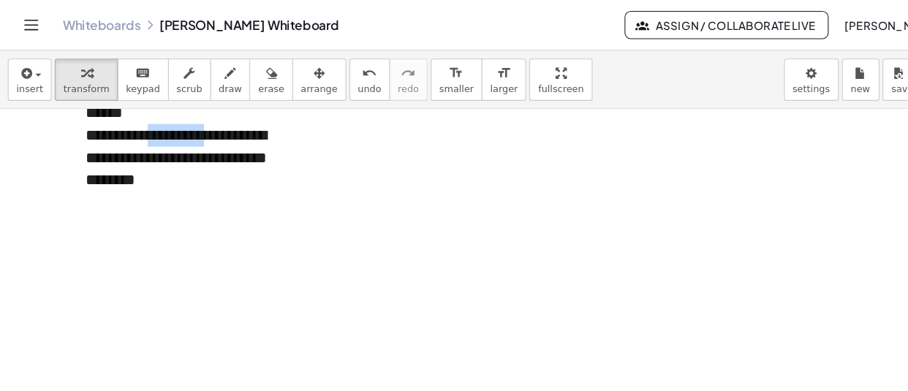
drag, startPoint x: 143, startPoint y: 124, endPoint x: 202, endPoint y: 122, distance: 58.5
click at [202, 122] on div "**********" at bounding box center [175, 147] width 190 height 63
copy div "*********"
click at [89, 200] on div "**********" at bounding box center [175, 346] width 190 height 292
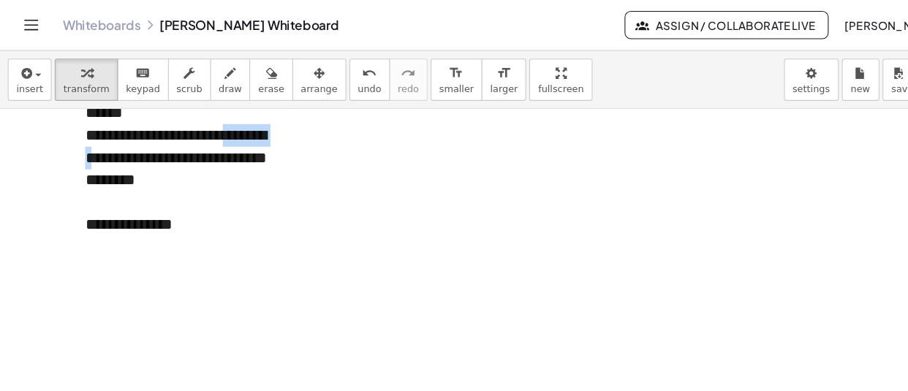
drag, startPoint x: 222, startPoint y: 124, endPoint x: 105, endPoint y: 149, distance: 119.6
click at [105, 149] on div "**********" at bounding box center [175, 147] width 190 height 63
copy div "*********"
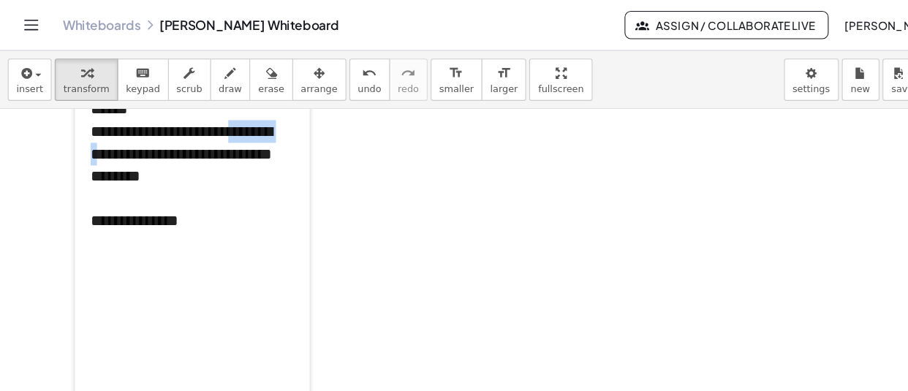
click at [83, 228] on div at bounding box center [77, 279] width 15 height 447
click at [90, 226] on div at bounding box center [180, 227] width 190 height 21
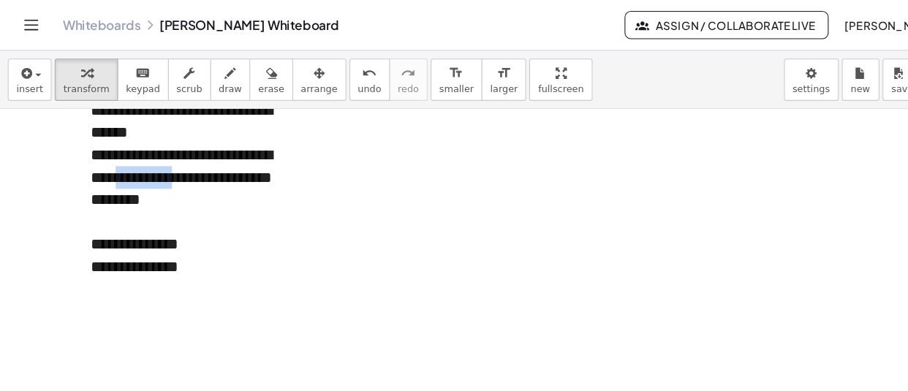
drag, startPoint x: 129, startPoint y: 163, endPoint x: 186, endPoint y: 162, distance: 57.8
click at [186, 162] on div "**********" at bounding box center [180, 166] width 190 height 63
copy div "*********"
click at [97, 267] on div at bounding box center [180, 270] width 190 height 21
drag, startPoint x: 206, startPoint y: 166, endPoint x: 271, endPoint y: 167, distance: 64.4
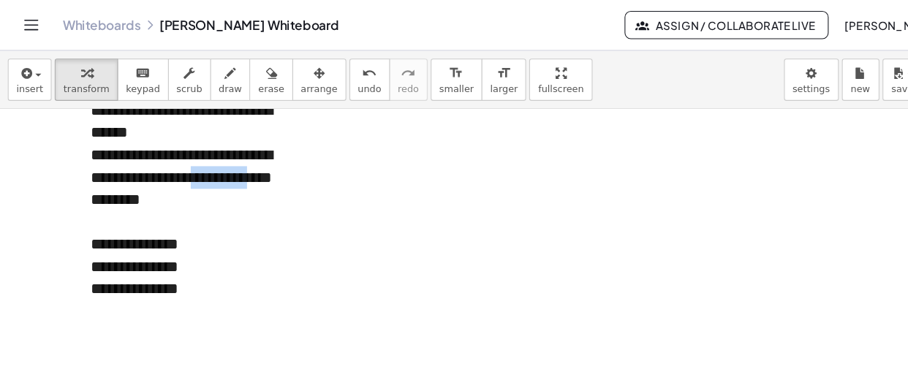
click at [271, 167] on div "**********" at bounding box center [180, 166] width 190 height 63
copy div "*********"
click at [91, 292] on div at bounding box center [180, 291] width 190 height 21
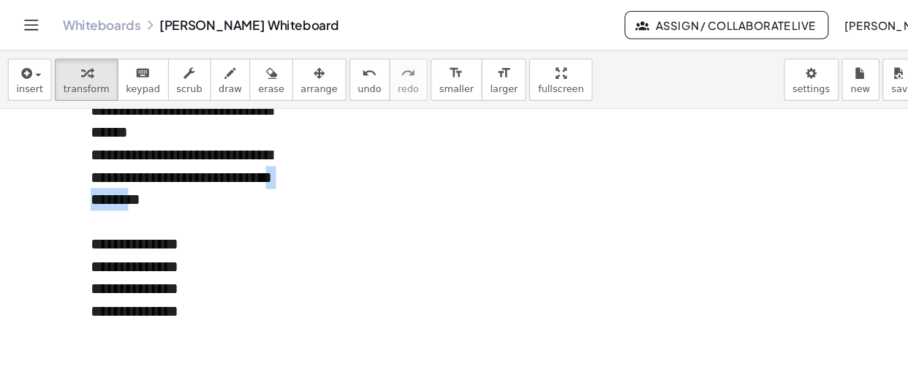
drag, startPoint x: 101, startPoint y: 184, endPoint x: 154, endPoint y: 184, distance: 53.4
click at [154, 184] on div "**********" at bounding box center [180, 166] width 190 height 63
copy div "********"
click at [91, 310] on div at bounding box center [180, 312] width 190 height 21
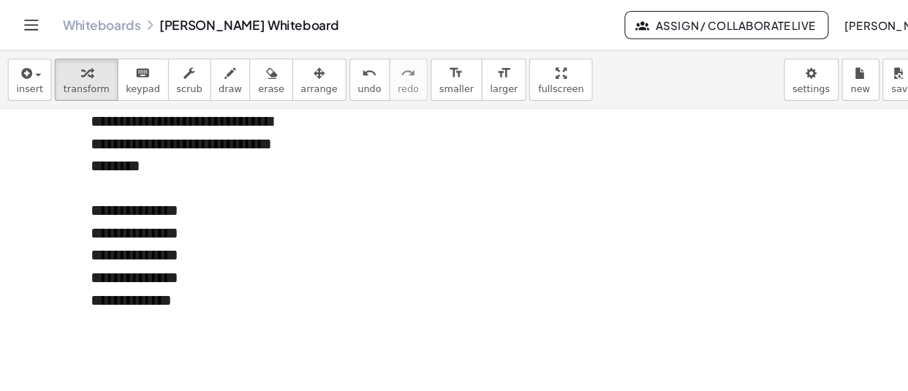
scroll to position [6065, 0]
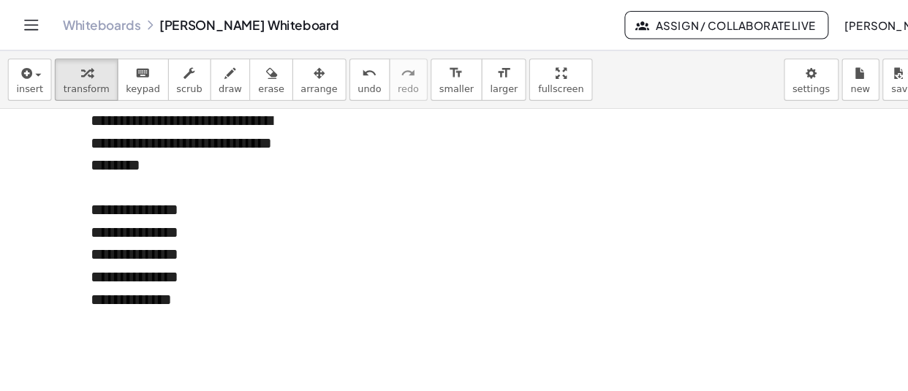
click at [191, 278] on div "**********" at bounding box center [180, 280] width 190 height 21
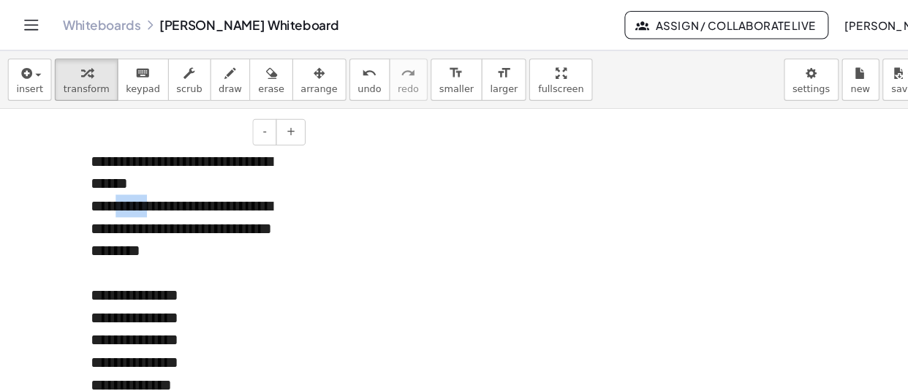
drag, startPoint x: 108, startPoint y: 112, endPoint x: 144, endPoint y: 191, distance: 86.7
click at [144, 191] on div "**********" at bounding box center [180, 213] width 190 height 63
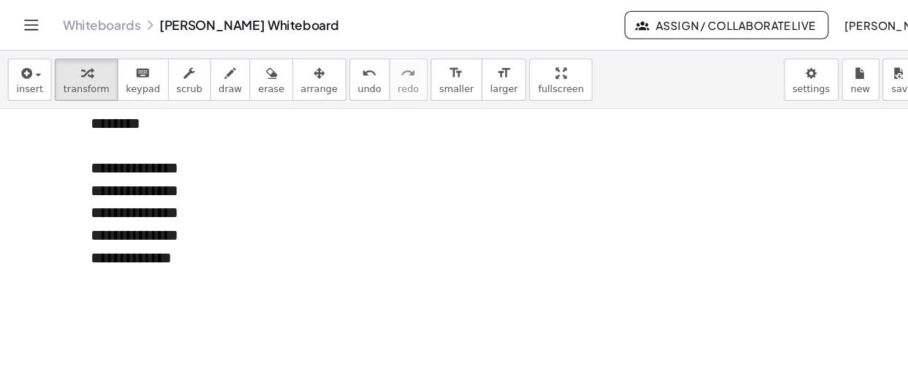
scroll to position [6051, 0]
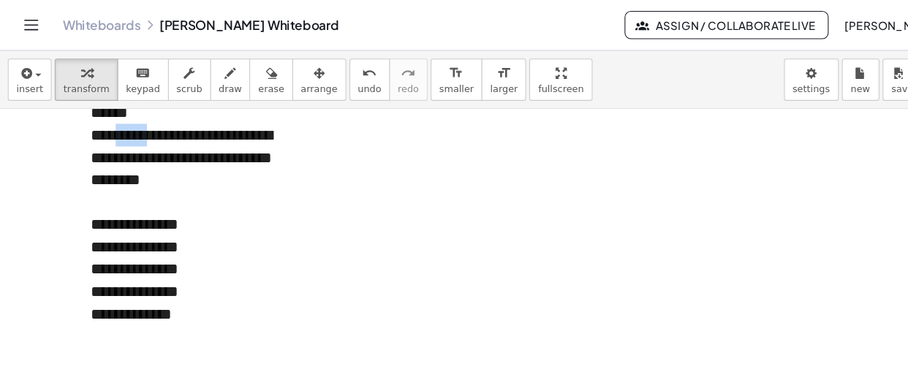
copy div "*****"
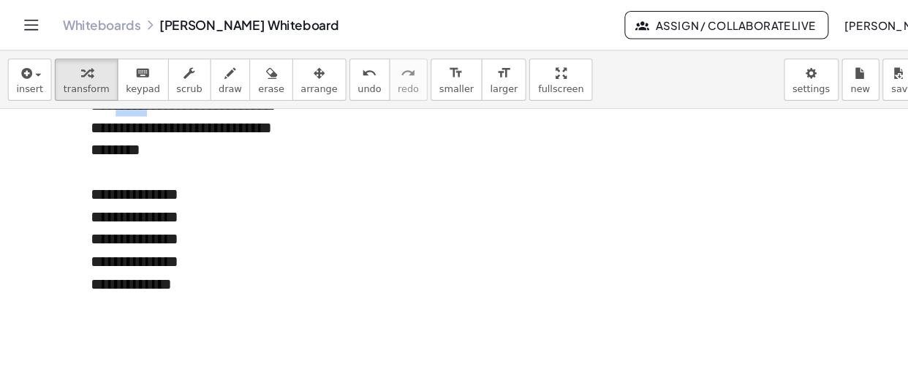
scroll to position [6080, 0]
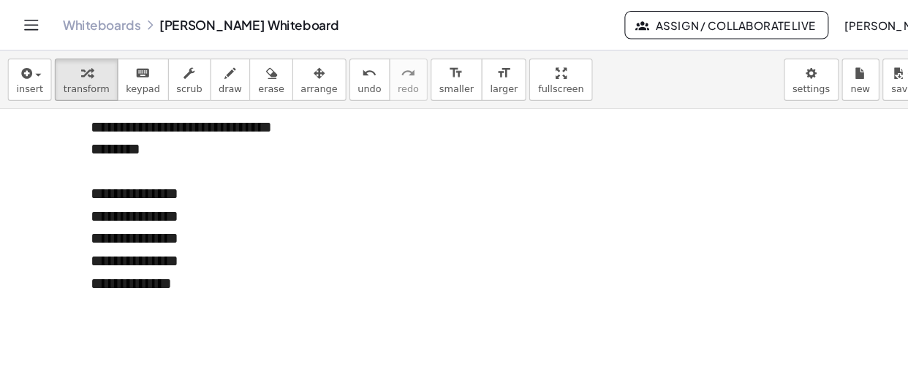
click at [95, 283] on div at bounding box center [180, 285] width 190 height 21
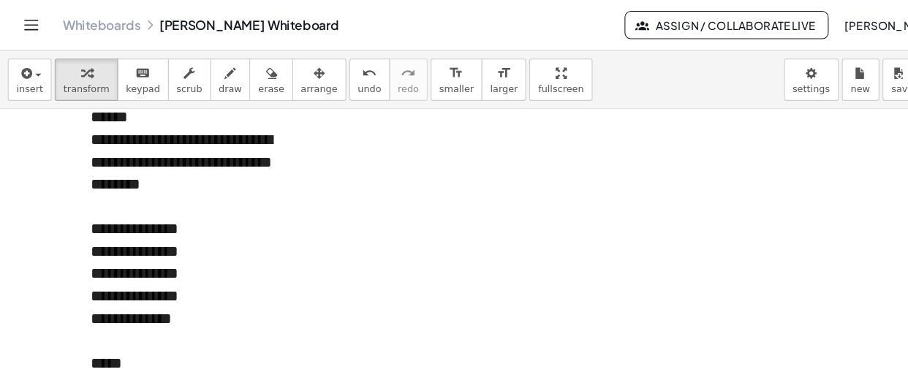
scroll to position [6047, 0]
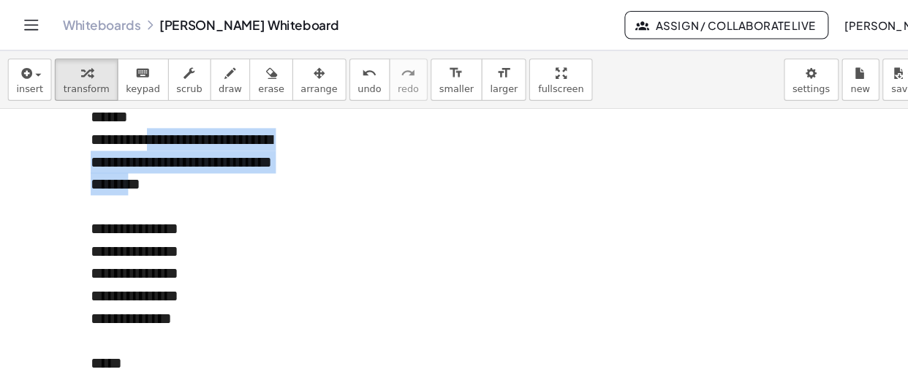
drag, startPoint x: 143, startPoint y: 129, endPoint x: 154, endPoint y: 172, distance: 44.5
click at [154, 172] on div "**********" at bounding box center [180, 151] width 190 height 63
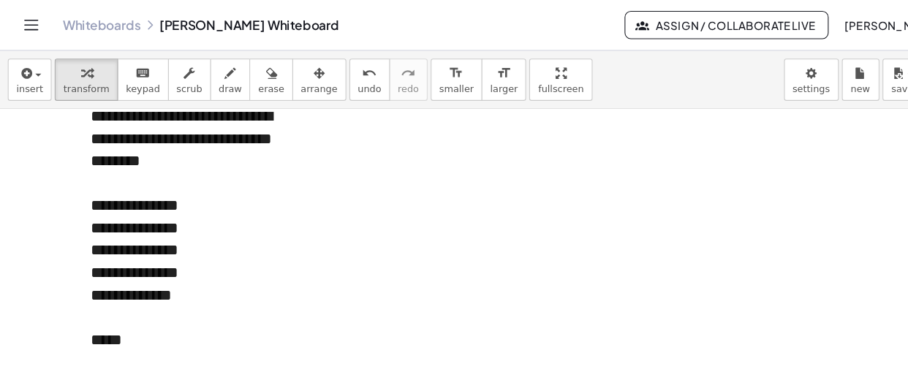
click at [127, 318] on div "*****" at bounding box center [180, 317] width 190 height 21
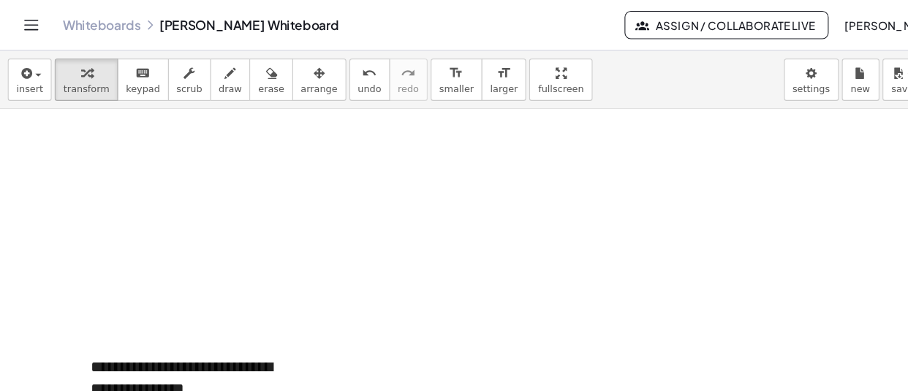
scroll to position [6340, 0]
click at [94, 295] on div at bounding box center [180, 297] width 190 height 21
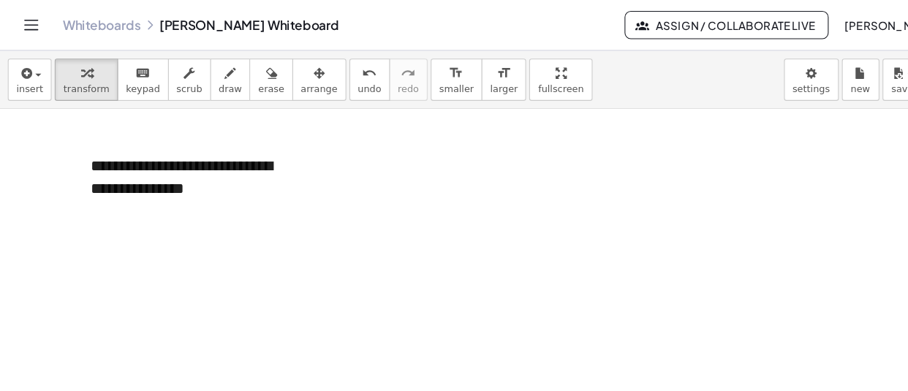
scroll to position [6255, 0]
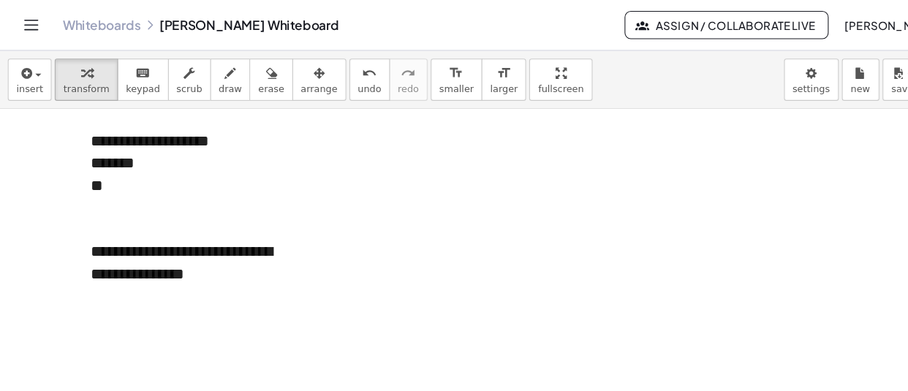
click at [245, 261] on div "**********" at bounding box center [180, 246] width 190 height 42
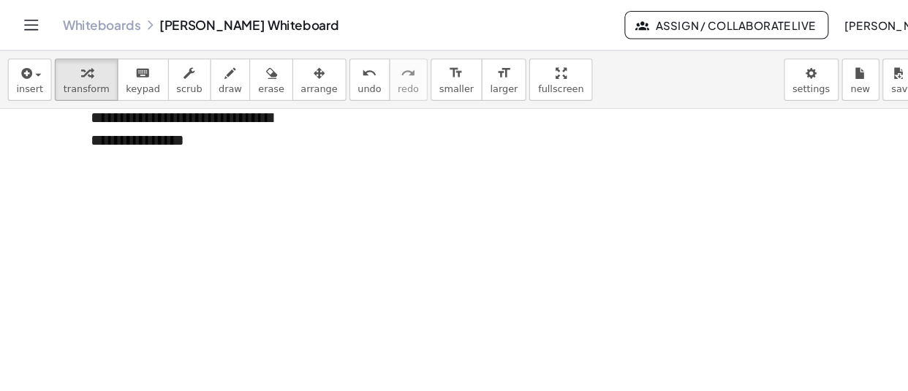
scroll to position [6358, 0]
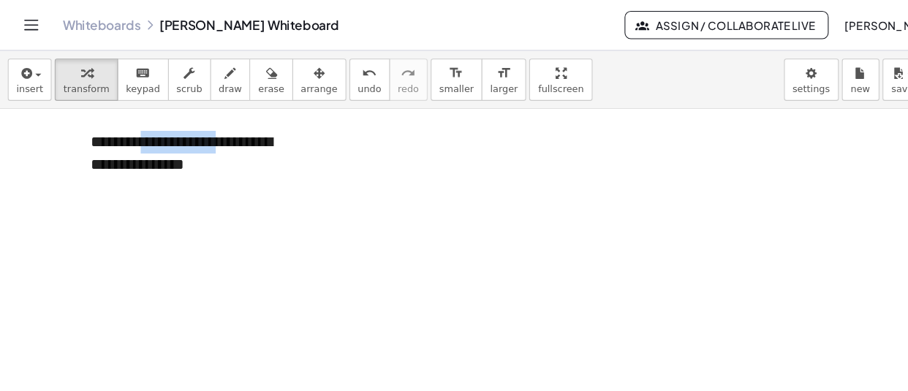
drag, startPoint x: 137, startPoint y: 129, endPoint x: 217, endPoint y: 129, distance: 80.4
click at [217, 129] on div "**********" at bounding box center [180, 143] width 190 height 42
click at [219, 146] on div "**********" at bounding box center [180, 143] width 190 height 42
drag, startPoint x: 138, startPoint y: 135, endPoint x: 212, endPoint y: 134, distance: 73.9
click at [212, 134] on div "**********" at bounding box center [180, 143] width 190 height 42
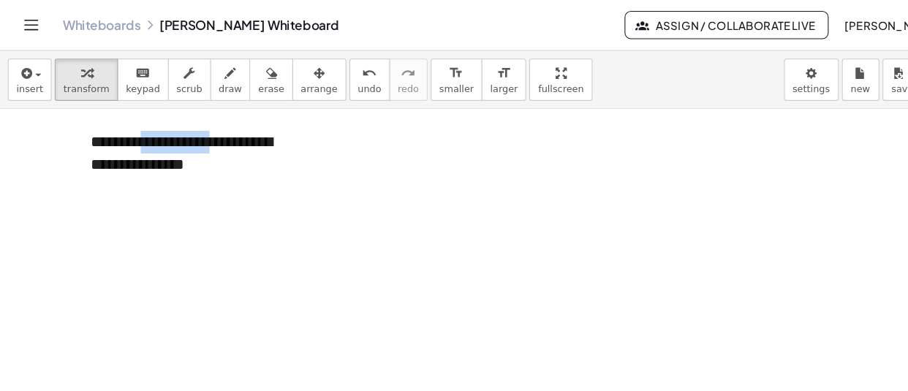
copy div "**********"
click at [126, 190] on div at bounding box center [180, 195] width 190 height 21
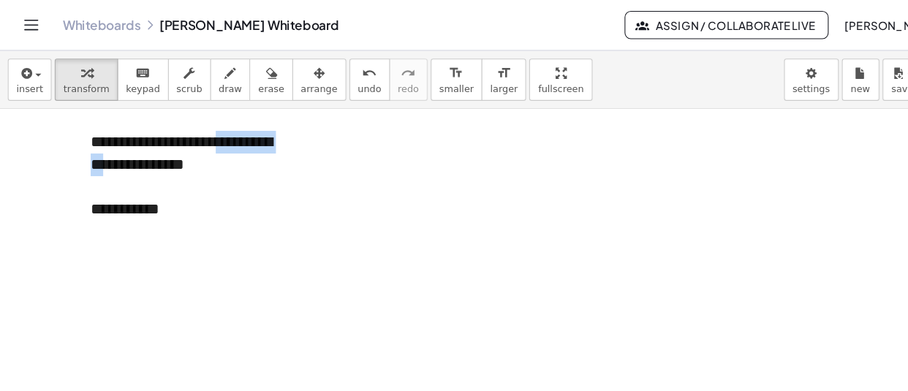
drag, startPoint x: 216, startPoint y: 132, endPoint x: 113, endPoint y: 158, distance: 107.1
click at [113, 158] on div "**********" at bounding box center [180, 143] width 190 height 42
copy div "**********"
click at [91, 219] on div at bounding box center [180, 216] width 190 height 21
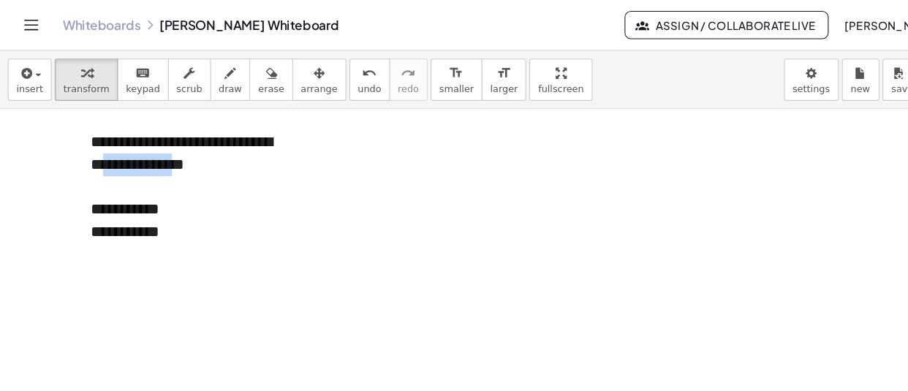
drag, startPoint x: 111, startPoint y: 155, endPoint x: 186, endPoint y: 154, distance: 74.6
click at [186, 154] on div "**********" at bounding box center [180, 143] width 190 height 42
click at [102, 237] on div at bounding box center [180, 237] width 190 height 21
click at [170, 195] on div "**********" at bounding box center [180, 195] width 190 height 21
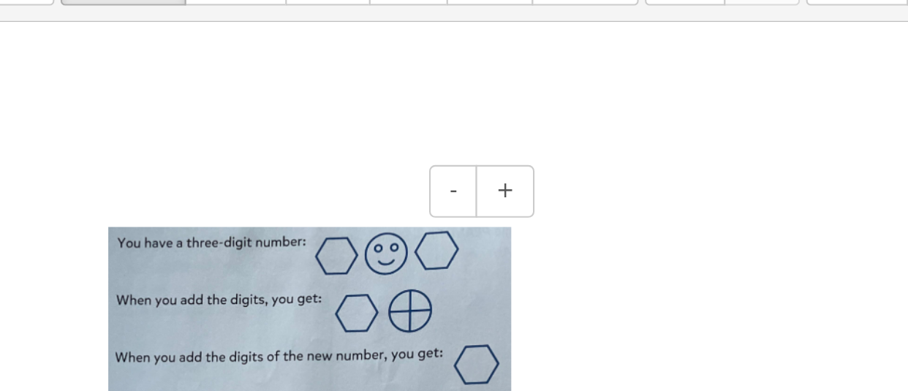
scroll to position [6764, 0]
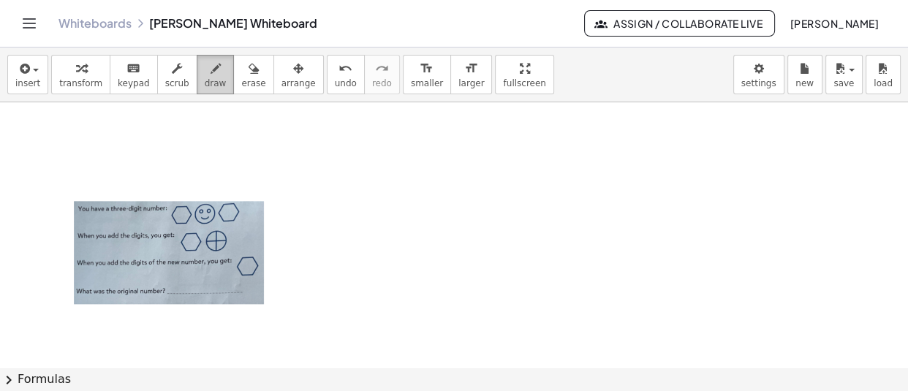
click at [211, 74] on icon "button" at bounding box center [216, 69] width 10 height 18
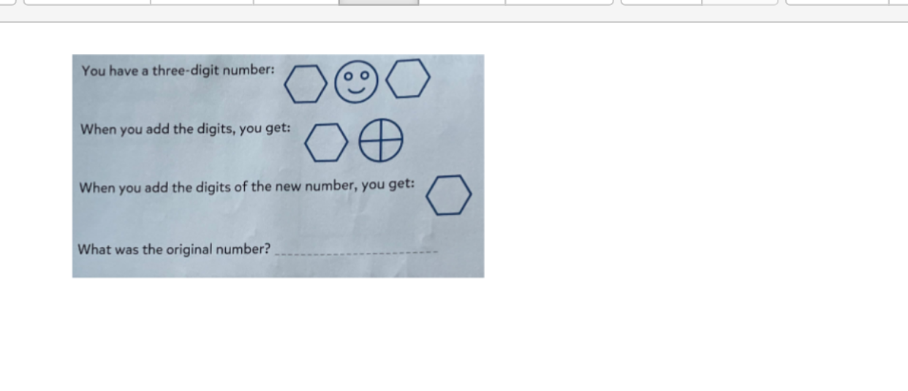
scroll to position [6848, 0]
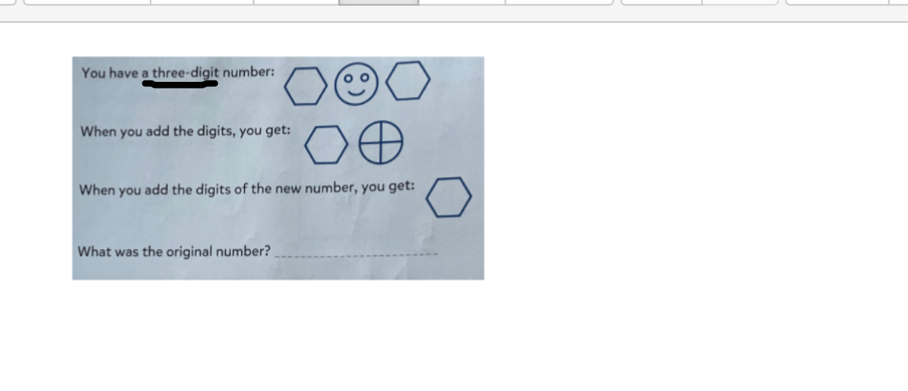
drag, startPoint x: 107, startPoint y: 129, endPoint x: 140, endPoint y: 129, distance: 32.2
drag, startPoint x: 298, startPoint y: 127, endPoint x: 302, endPoint y: 139, distance: 12.3
drag, startPoint x: 343, startPoint y: 124, endPoint x: 347, endPoint y: 135, distance: 12.3
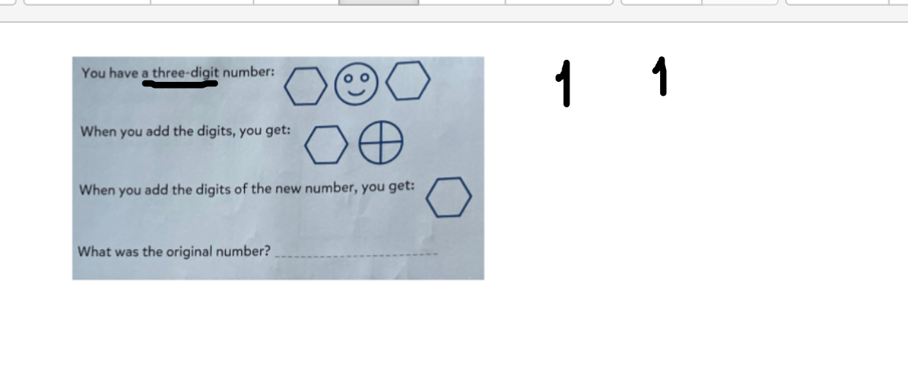
drag, startPoint x: 238, startPoint y: 154, endPoint x: 239, endPoint y: 162, distance: 8.1
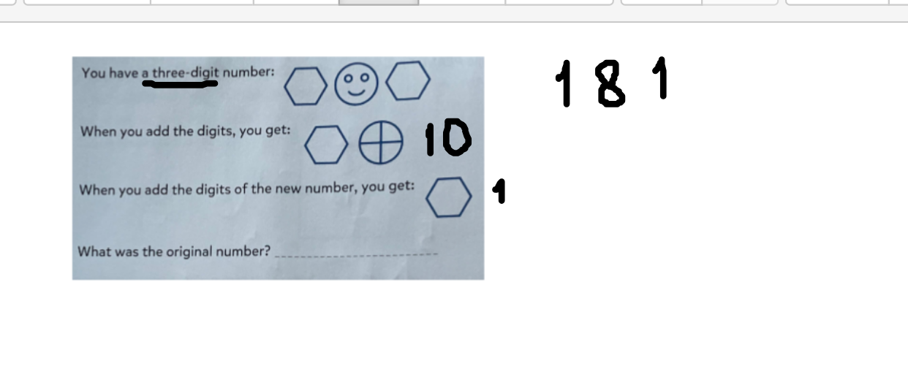
drag, startPoint x: 186, startPoint y: 198, endPoint x: 189, endPoint y: 208, distance: 10.5
drag, startPoint x: 211, startPoint y: 196, endPoint x: 215, endPoint y: 207, distance: 11.6
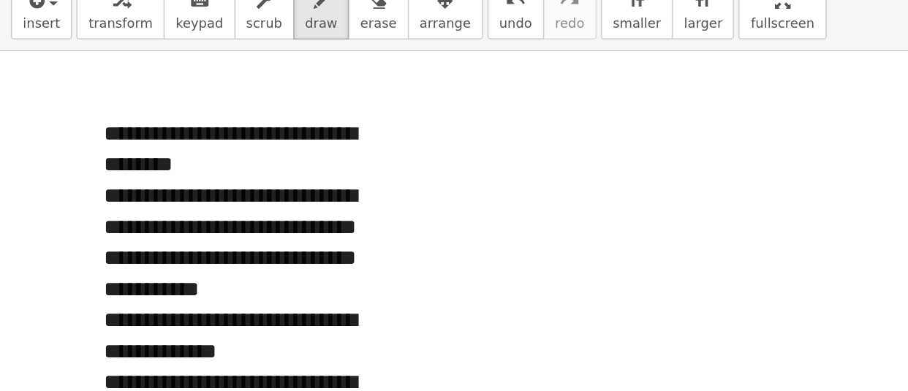
scroll to position [7042, 0]
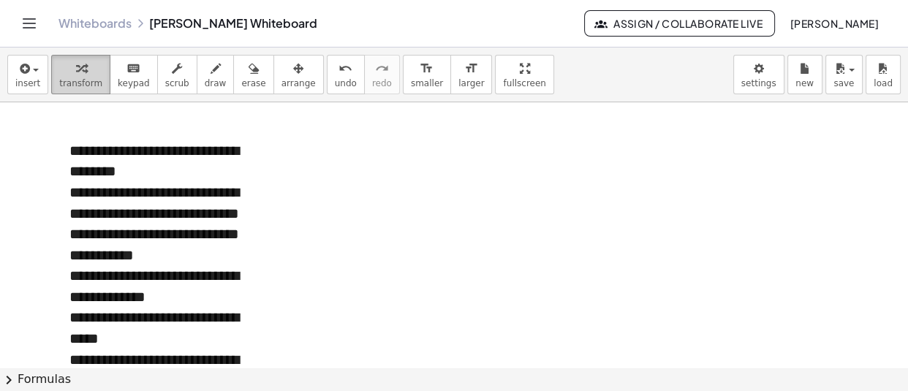
click at [76, 70] on icon "button" at bounding box center [81, 69] width 10 height 18
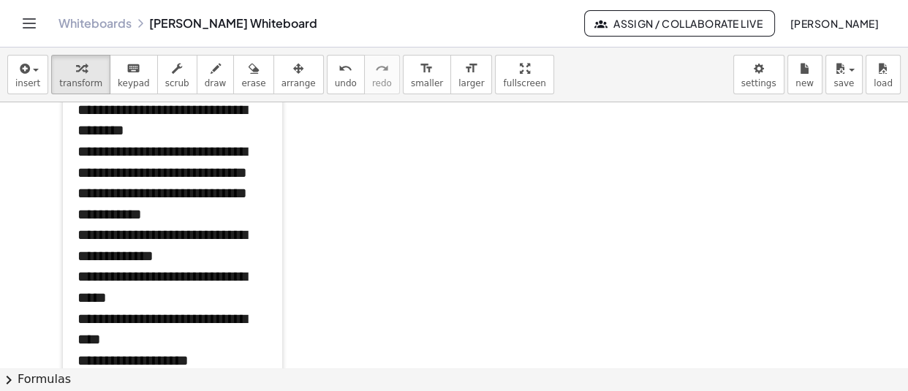
drag, startPoint x: 66, startPoint y: 192, endPoint x: 74, endPoint y: 151, distance: 41.7
click at [74, 151] on div at bounding box center [70, 235] width 15 height 301
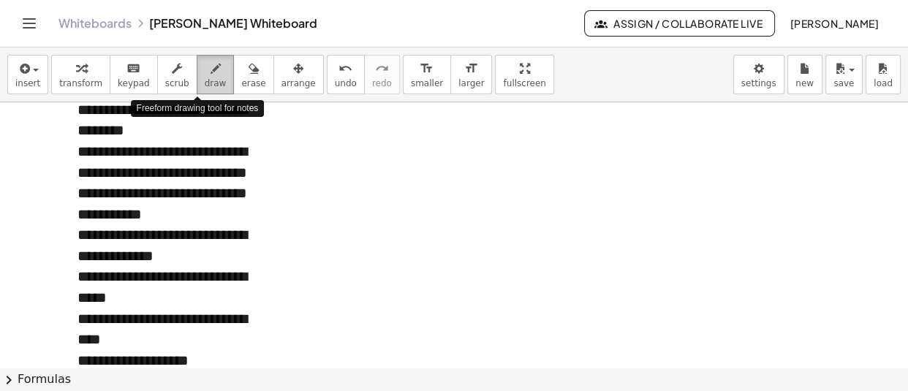
click at [205, 79] on span "draw" at bounding box center [216, 83] width 22 height 10
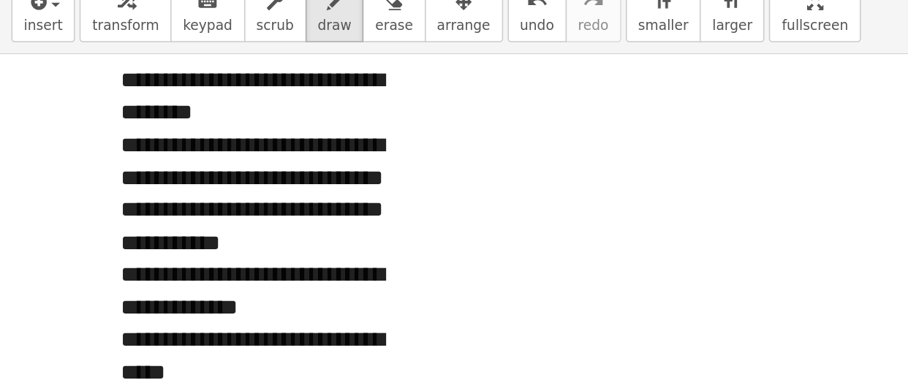
scroll to position [7032, 0]
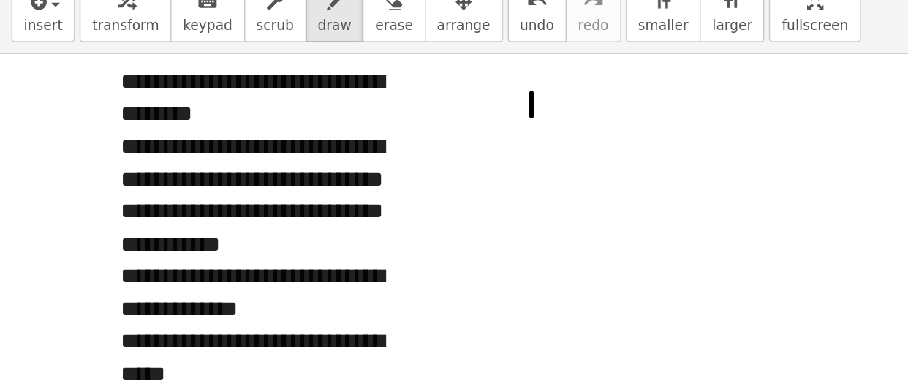
drag, startPoint x: 342, startPoint y: 126, endPoint x: 342, endPoint y: 141, distance: 14.6
drag, startPoint x: 358, startPoint y: 126, endPoint x: 358, endPoint y: 141, distance: 14.6
drag, startPoint x: 371, startPoint y: 126, endPoint x: 372, endPoint y: 142, distance: 15.4
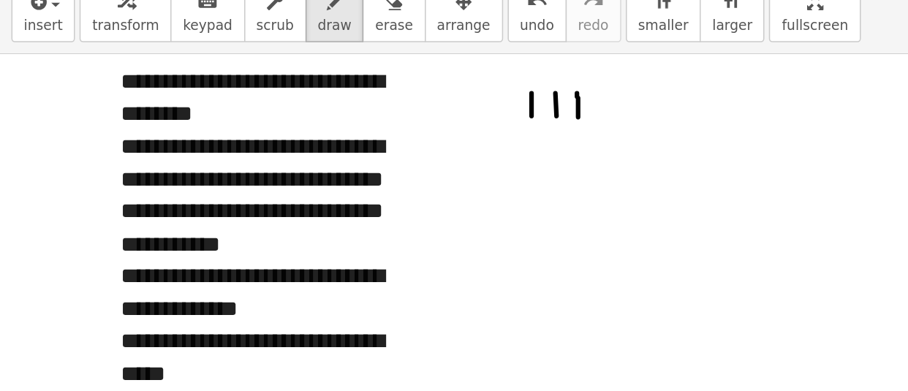
drag, startPoint x: 387, startPoint y: 127, endPoint x: 388, endPoint y: 144, distance: 16.8
drag, startPoint x: 400, startPoint y: 129, endPoint x: 401, endPoint y: 145, distance: 15.4
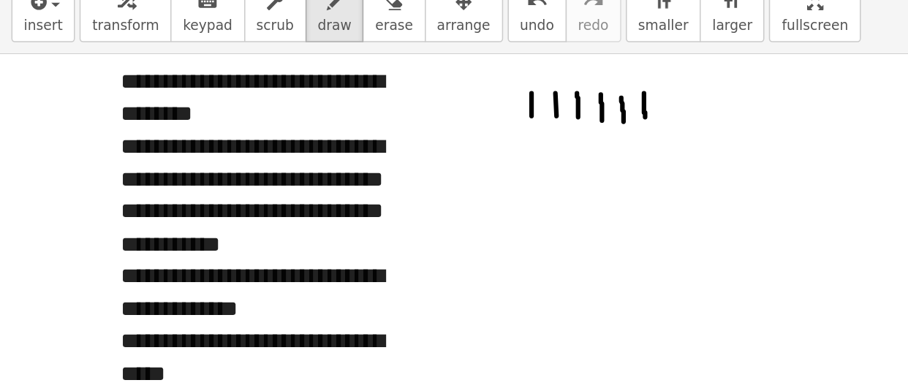
drag, startPoint x: 415, startPoint y: 126, endPoint x: 415, endPoint y: 142, distance: 15.4
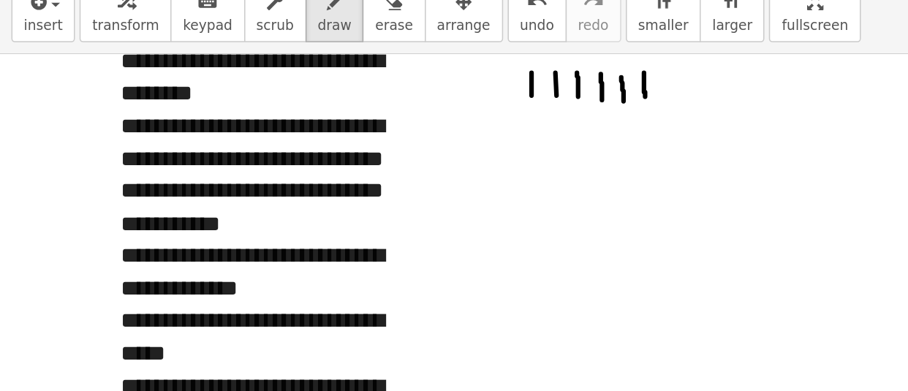
scroll to position [7052, 0]
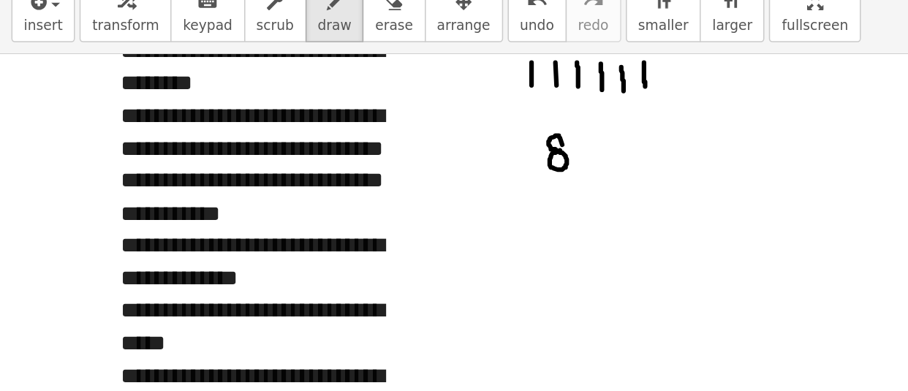
drag, startPoint x: 379, startPoint y: 153, endPoint x: 373, endPoint y: 169, distance: 17.4
drag, startPoint x: 391, startPoint y: 154, endPoint x: 404, endPoint y: 175, distance: 24.6
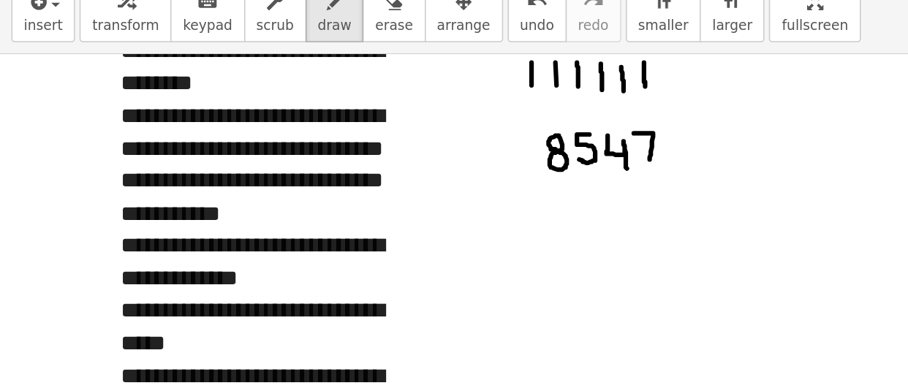
drag, startPoint x: 408, startPoint y: 152, endPoint x: 418, endPoint y: 169, distance: 19.7
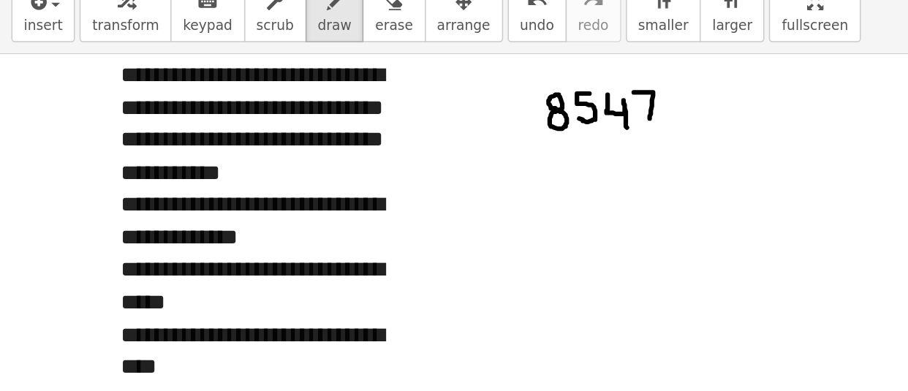
scroll to position [7090, 0]
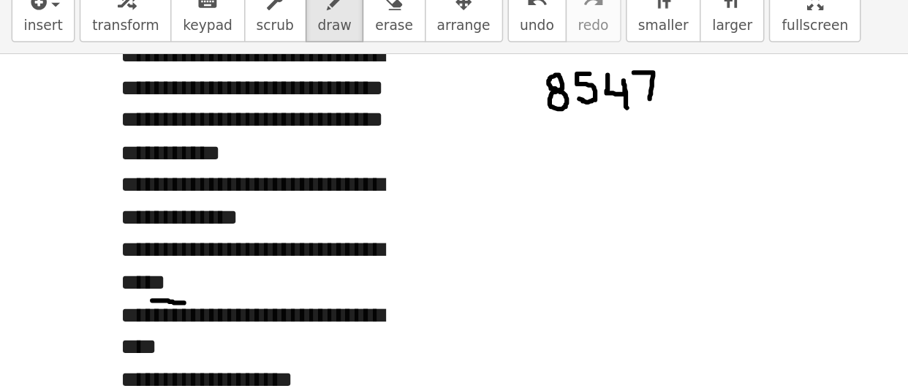
drag, startPoint x: 98, startPoint y: 260, endPoint x: 118, endPoint y: 262, distance: 20.5
drag, startPoint x: 353, startPoint y: 159, endPoint x: 369, endPoint y: 180, distance: 26.6
drag, startPoint x: 382, startPoint y: 155, endPoint x: 392, endPoint y: 178, distance: 24.9
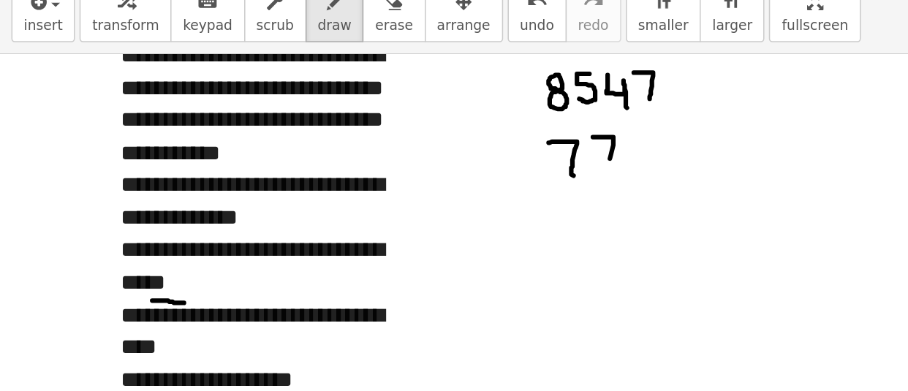
drag, startPoint x: 402, startPoint y: 156, endPoint x: 410, endPoint y: 176, distance: 22.0
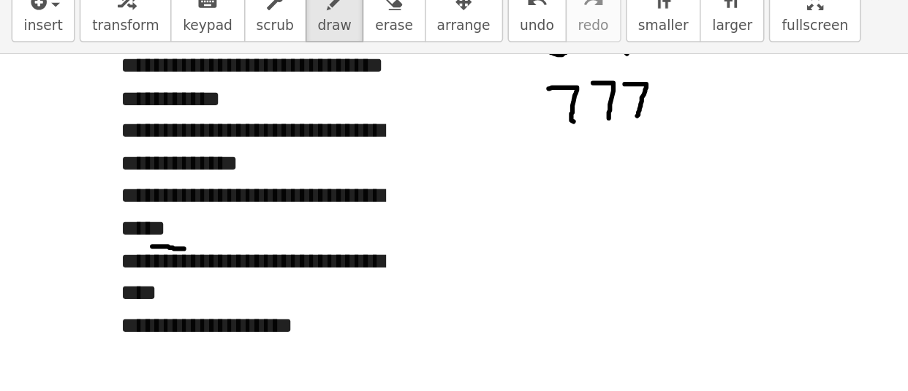
scroll to position [7129, 0]
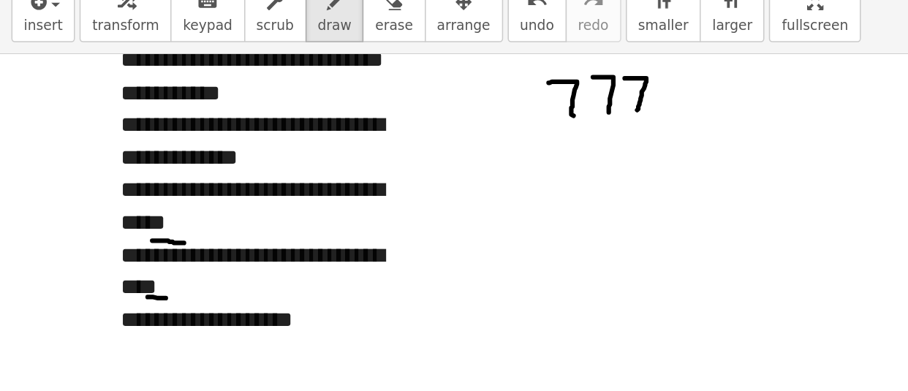
drag, startPoint x: 95, startPoint y: 257, endPoint x: 108, endPoint y: 258, distance: 13.2
drag, startPoint x: 360, startPoint y: 169, endPoint x: 369, endPoint y: 183, distance: 16.4
drag, startPoint x: 380, startPoint y: 169, endPoint x: 385, endPoint y: 179, distance: 11.1
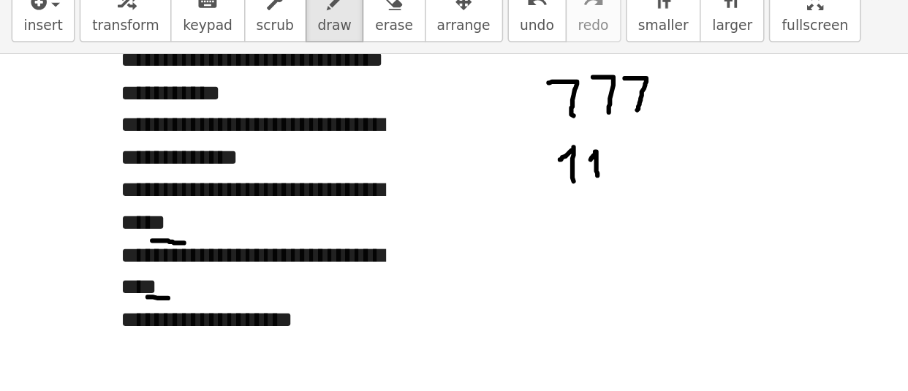
drag, startPoint x: 397, startPoint y: 170, endPoint x: 401, endPoint y: 181, distance: 12.3
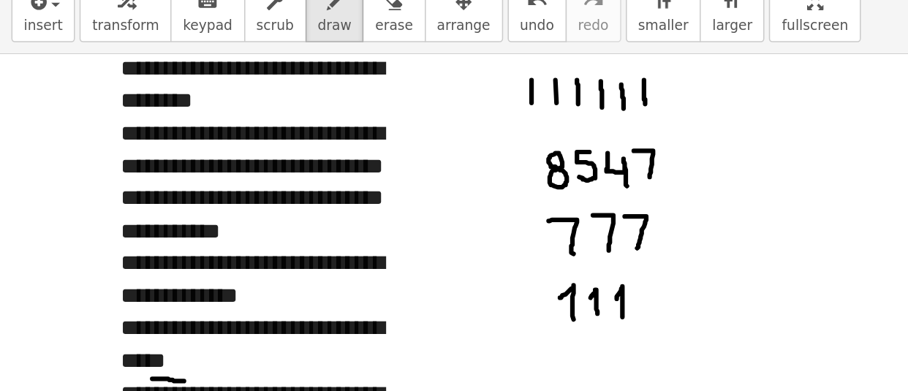
scroll to position [7036, 0]
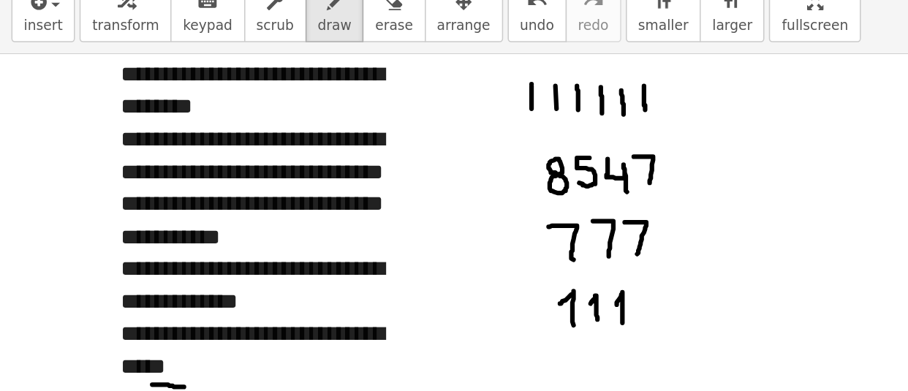
drag, startPoint x: 342, startPoint y: 121, endPoint x: 334, endPoint y: 129, distance: 11.4
drag, startPoint x: 371, startPoint y: 121, endPoint x: 365, endPoint y: 127, distance: 8.8
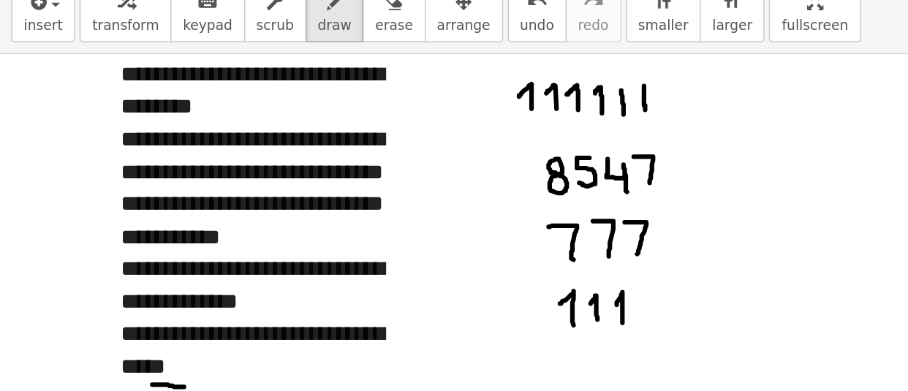
drag, startPoint x: 441, startPoint y: 137, endPoint x: 458, endPoint y: 136, distance: 17.6
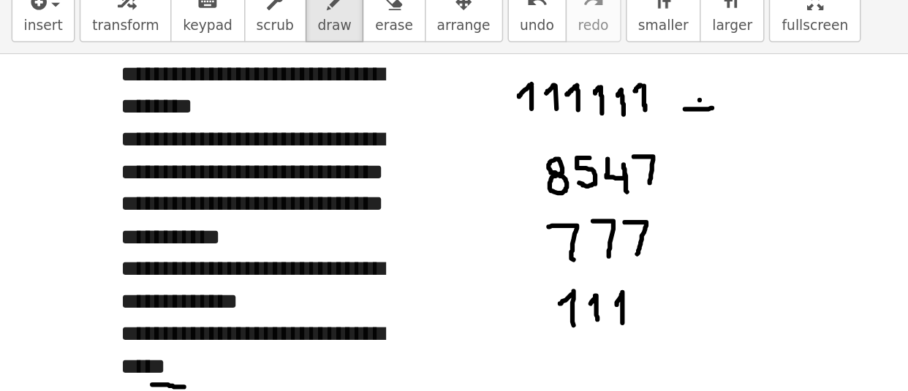
drag, startPoint x: 469, startPoint y: 129, endPoint x: 472, endPoint y: 146, distance: 17.1
drag, startPoint x: 480, startPoint y: 124, endPoint x: 484, endPoint y: 144, distance: 20.1
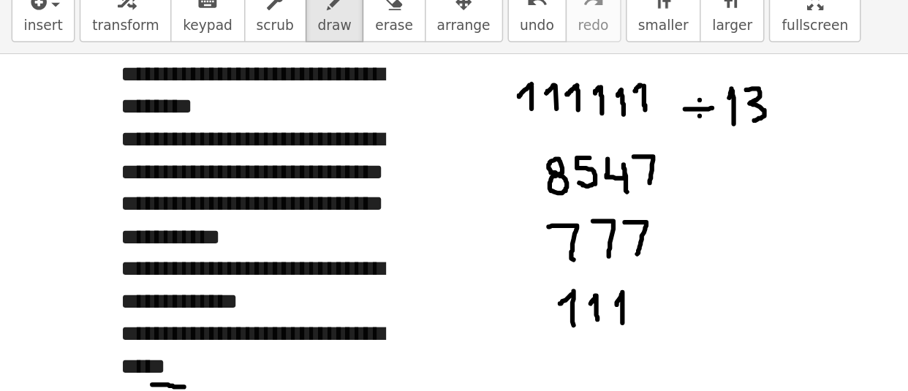
drag, startPoint x: 438, startPoint y: 177, endPoint x: 453, endPoint y: 176, distance: 15.4
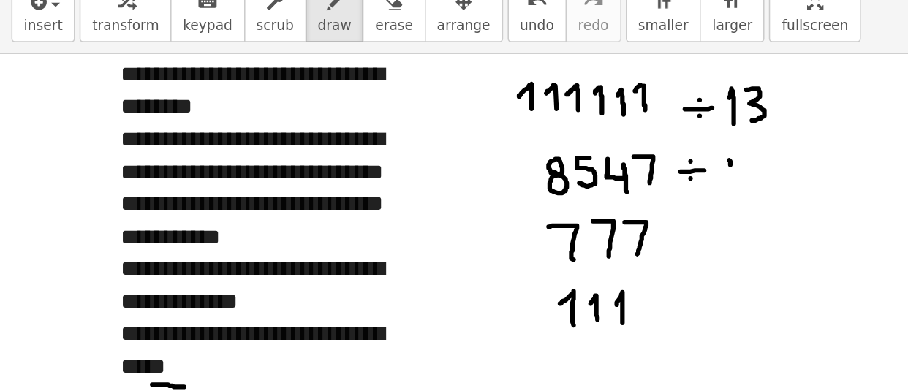
drag, startPoint x: 469, startPoint y: 170, endPoint x: 470, endPoint y: 182, distance: 12.5
drag, startPoint x: 482, startPoint y: 166, endPoint x: 482, endPoint y: 180, distance: 13.9
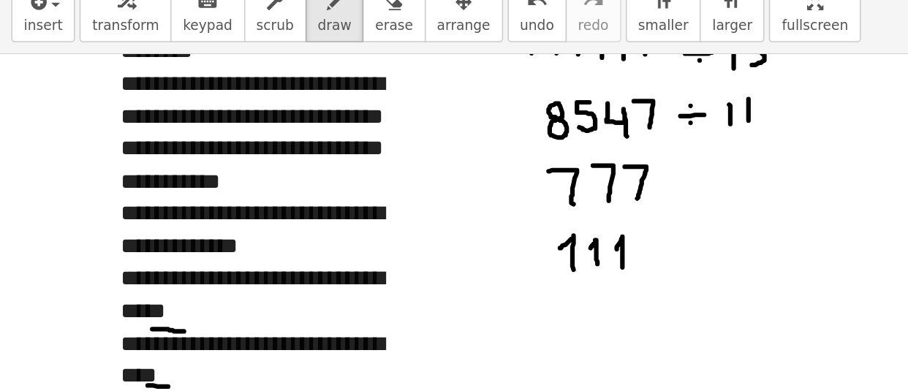
scroll to position [7073, 0]
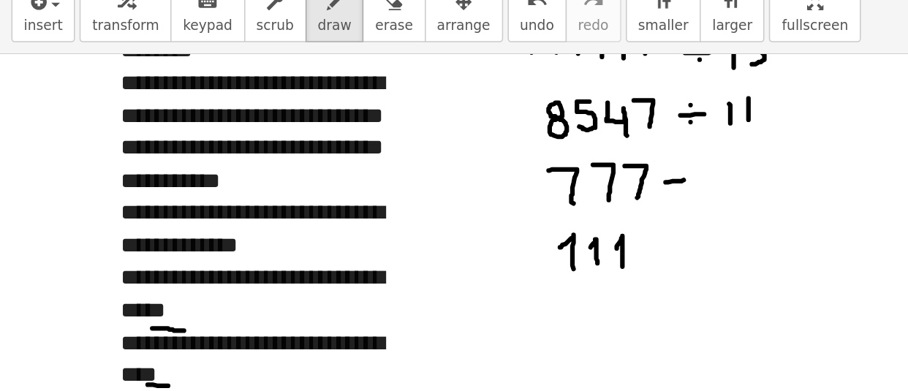
drag, startPoint x: 428, startPoint y: 184, endPoint x: 440, endPoint y: 182, distance: 11.8
drag, startPoint x: 431, startPoint y: 175, endPoint x: 436, endPoint y: 189, distance: 15.5
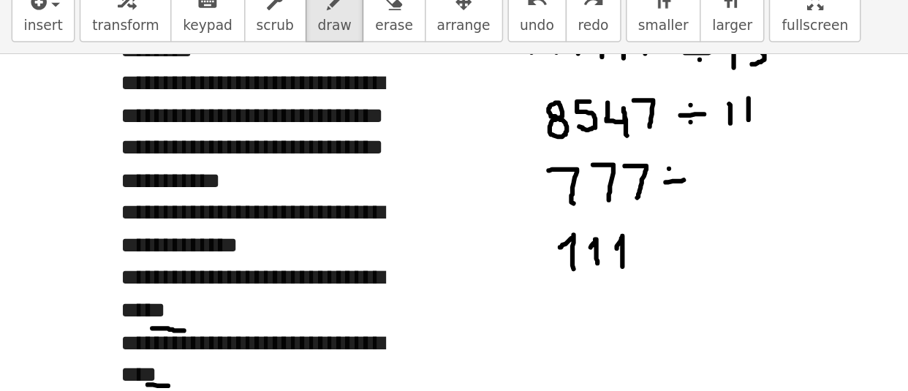
drag, startPoint x: 444, startPoint y: 175, endPoint x: 452, endPoint y: 195, distance: 22.0
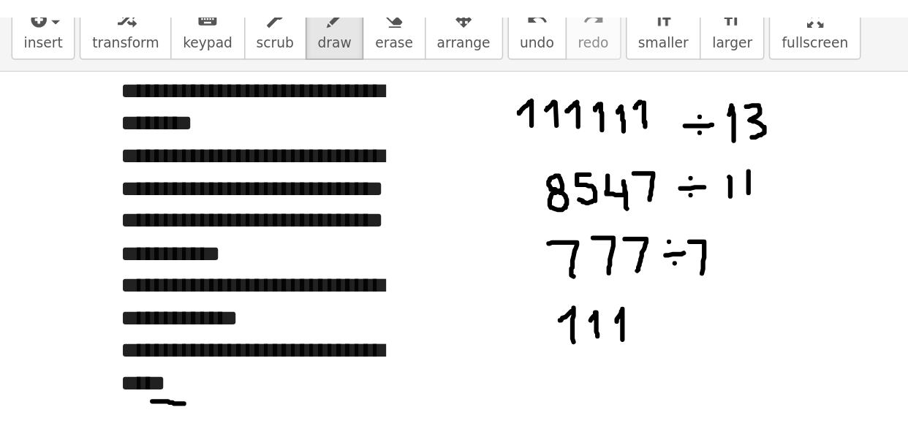
scroll to position [7036, 0]
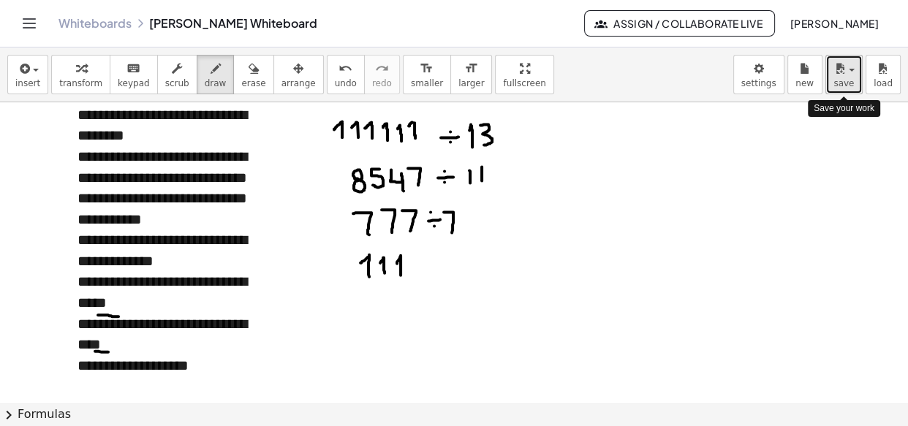
click at [860, 70] on button "save" at bounding box center [844, 74] width 37 height 39
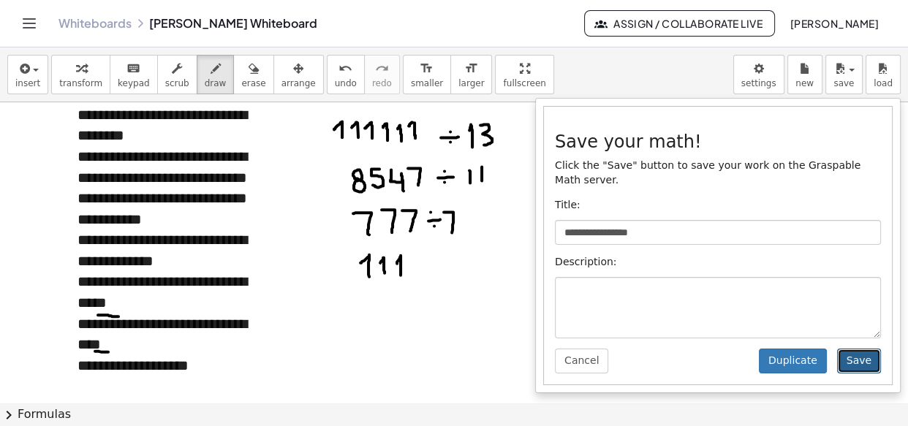
click at [863, 349] on button "Save" at bounding box center [859, 361] width 44 height 25
